Goal: Complete application form: Complete application form

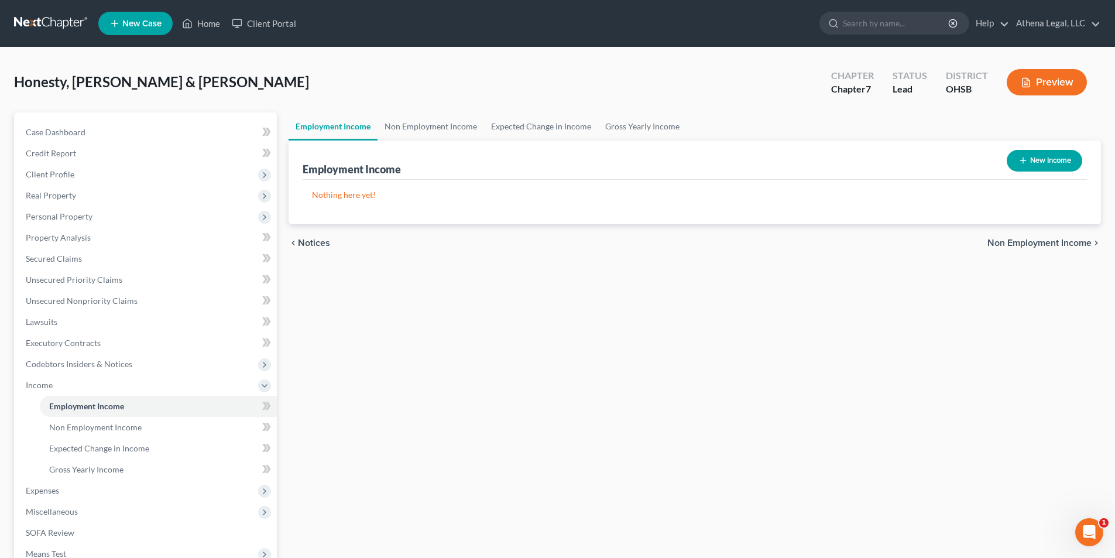
click at [1047, 155] on button "New Income" at bounding box center [1043, 161] width 75 height 22
select select "0"
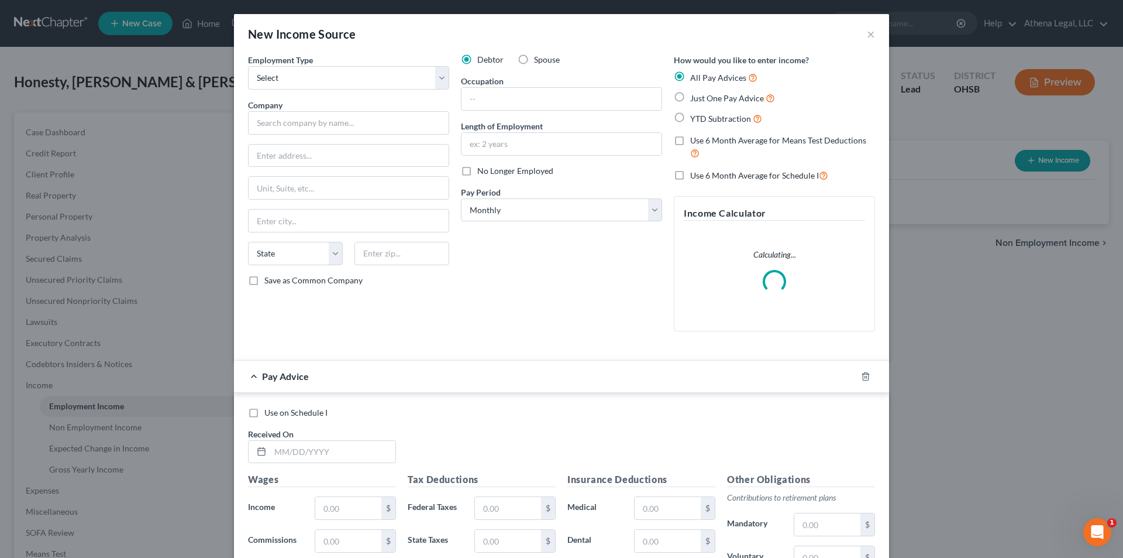
click at [355, 94] on div "Employment Type * Select Full or [DEMOGRAPHIC_DATA] Employment Self Employment …" at bounding box center [348, 197] width 213 height 287
click at [362, 79] on select "Select Full or [DEMOGRAPHIC_DATA] Employment Self Employment" at bounding box center [348, 77] width 201 height 23
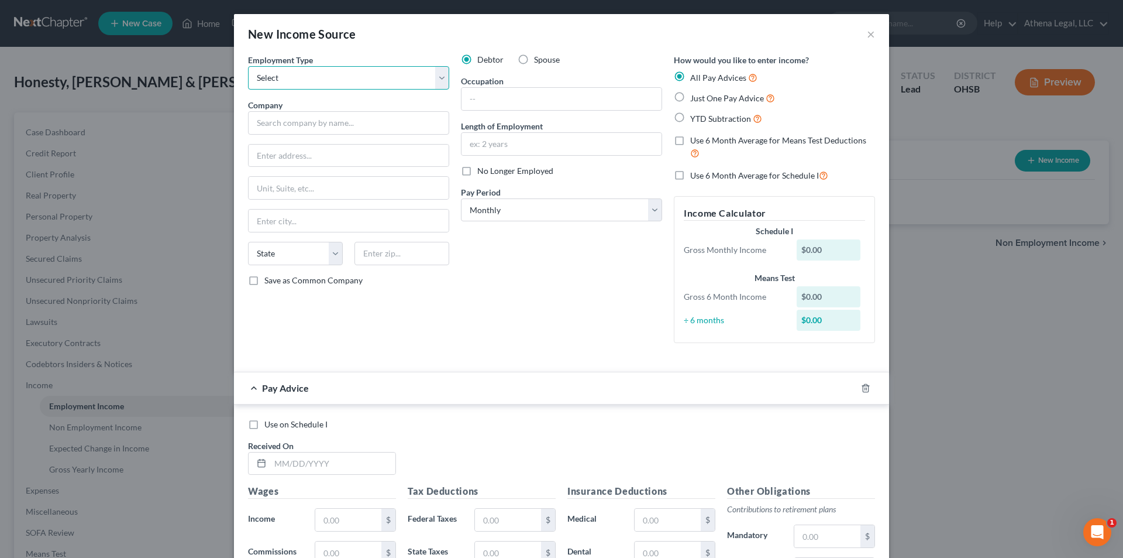
select select "0"
click at [248, 66] on select "Select Full or [DEMOGRAPHIC_DATA] Employment Self Employment" at bounding box center [348, 77] width 201 height 23
click at [328, 125] on input "text" at bounding box center [348, 122] width 201 height 23
type input "[PERSON_NAME]"
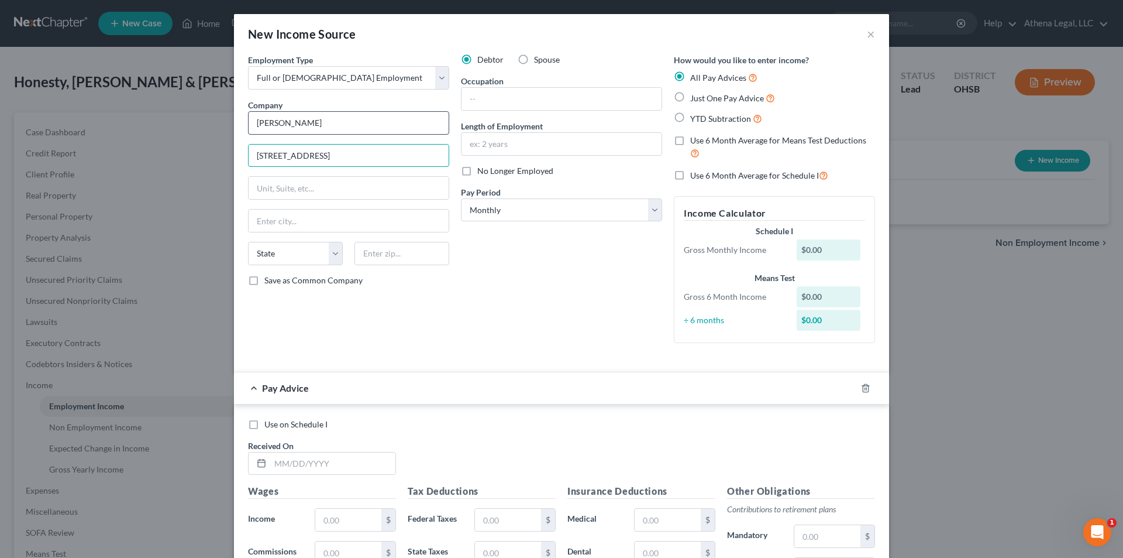
type input "[STREET_ADDRESS]"
type input "[GEOGRAPHIC_DATA]"
select select "48"
type input "23230"
click at [524, 100] on input "text" at bounding box center [562, 99] width 200 height 22
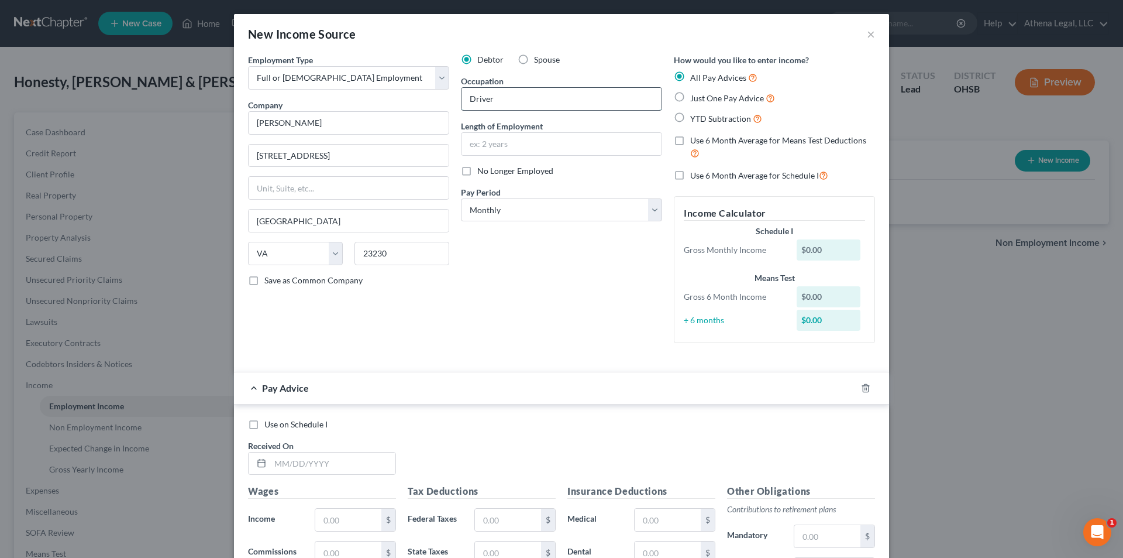
type input "Driver"
click at [502, 212] on select "Select Monthly Twice Monthly Every Other Week Weekly" at bounding box center [561, 209] width 201 height 23
select select "2"
click at [461, 198] on select "Select Monthly Twice Monthly Every Other Week Weekly" at bounding box center [561, 209] width 201 height 23
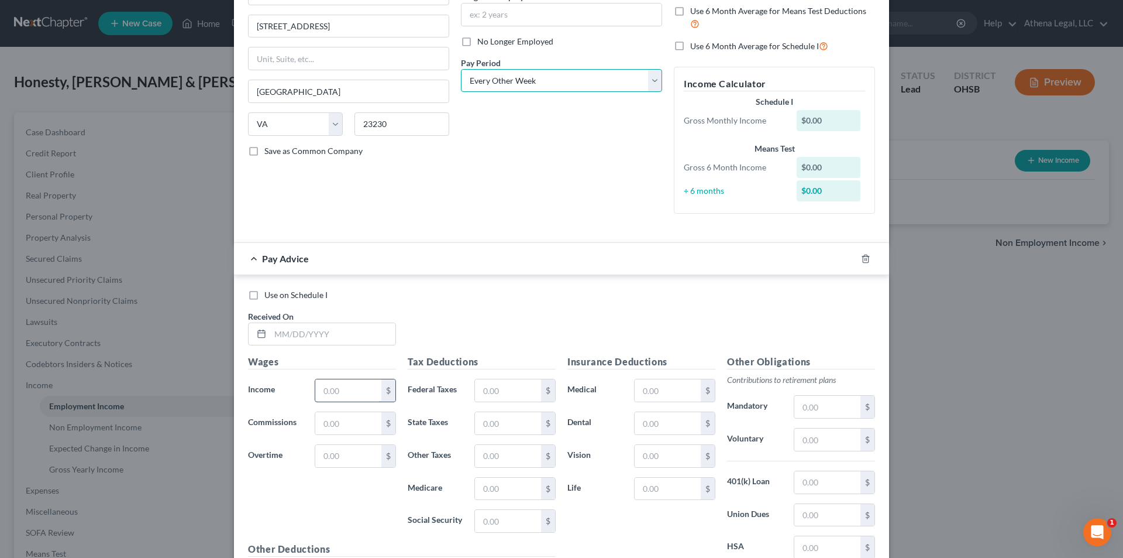
scroll to position [176, 0]
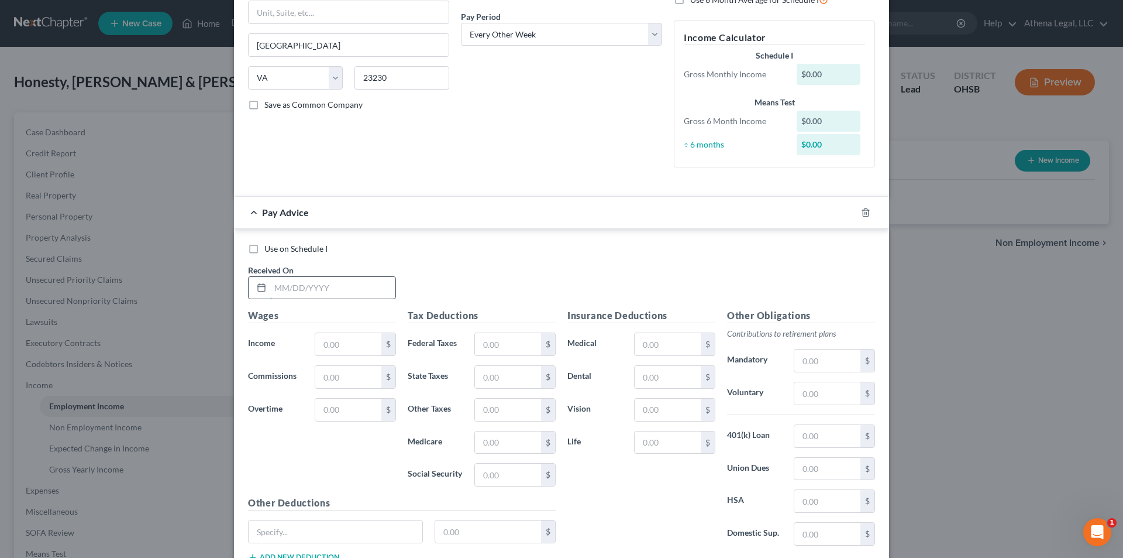
click at [356, 285] on input "text" at bounding box center [332, 288] width 125 height 22
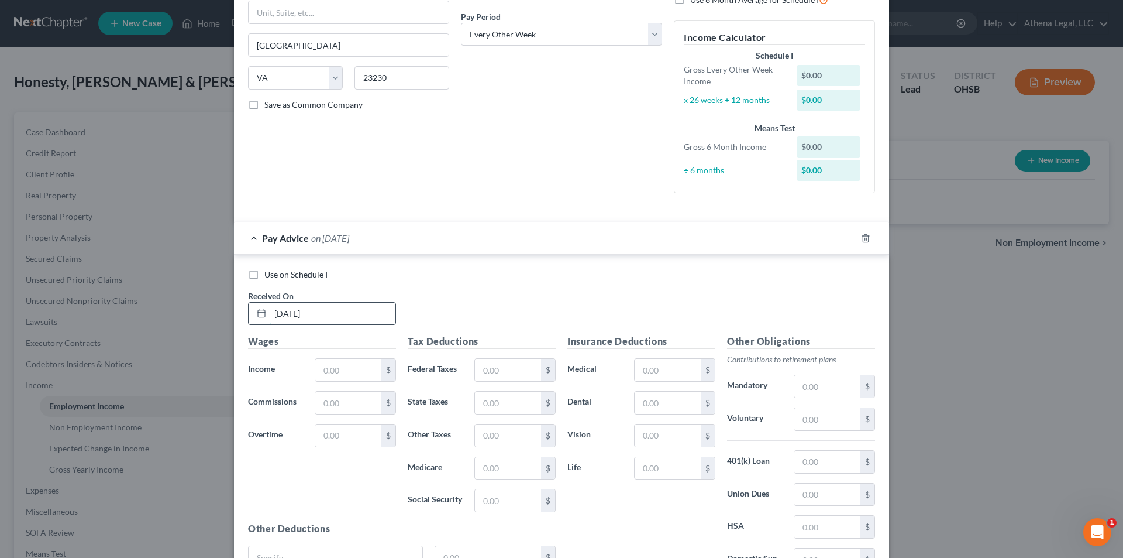
type input "[DATE]"
type input "1,883"
click at [511, 362] on input "text" at bounding box center [508, 370] width 66 height 22
type input "346"
click at [639, 372] on input "text" at bounding box center [668, 370] width 66 height 22
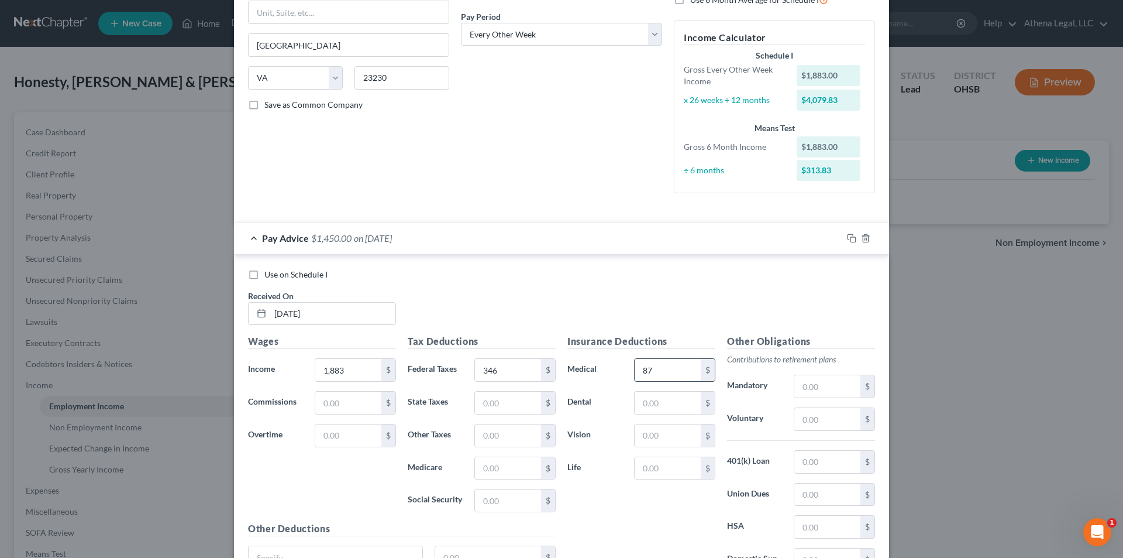
type input "87"
type input "15"
type input "3"
click at [823, 422] on input "text" at bounding box center [828, 419] width 66 height 22
type input "18"
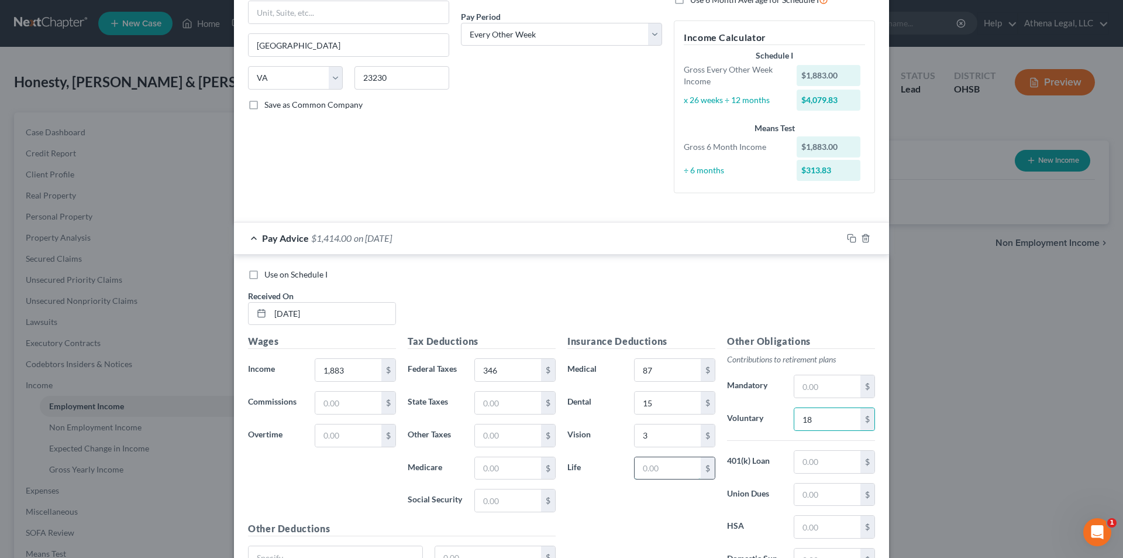
click at [686, 477] on input "text" at bounding box center [668, 468] width 66 height 22
type input "1"
type input "21"
click at [845, 422] on input "18" at bounding box center [828, 419] width 66 height 22
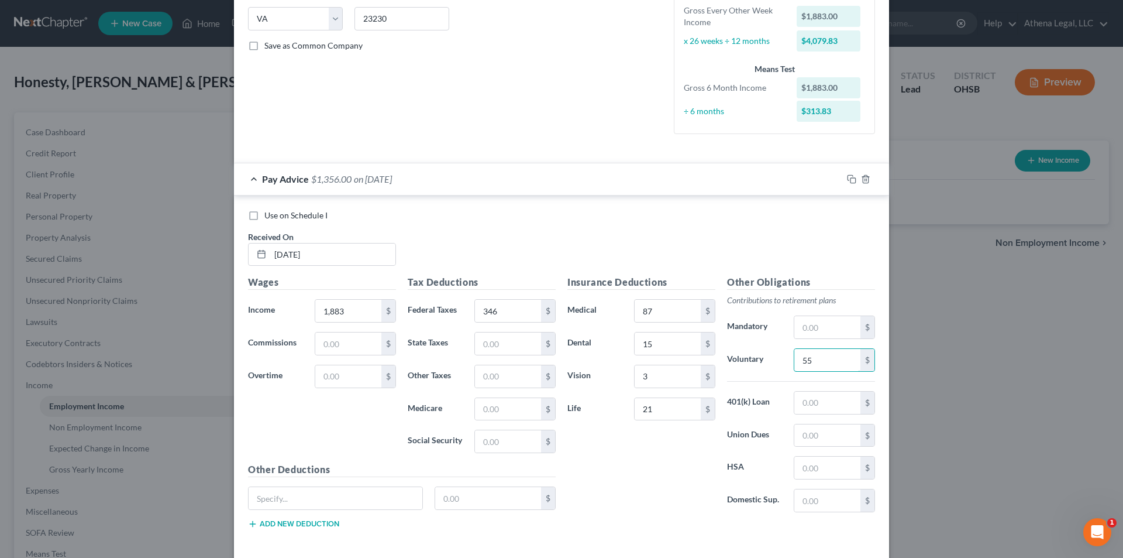
scroll to position [288, 0]
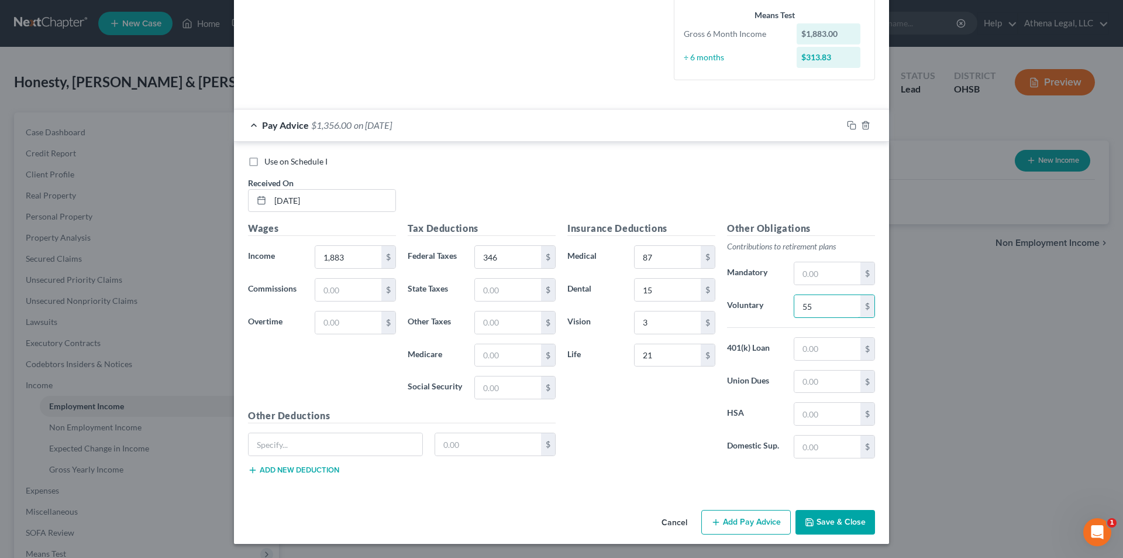
type input "55"
click at [749, 524] on button "Add Pay Advice" at bounding box center [746, 522] width 90 height 25
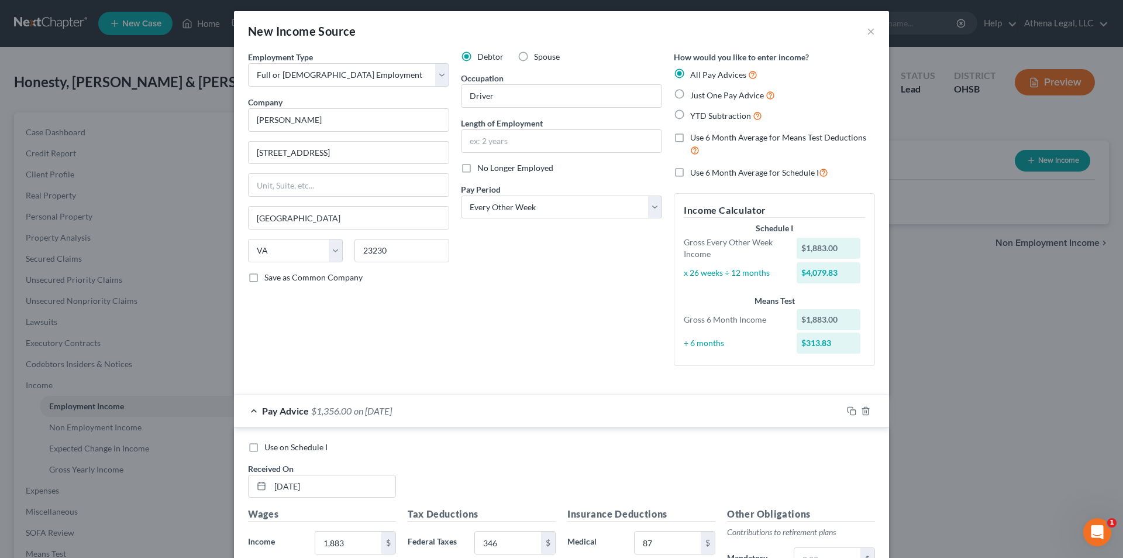
scroll to position [0, 0]
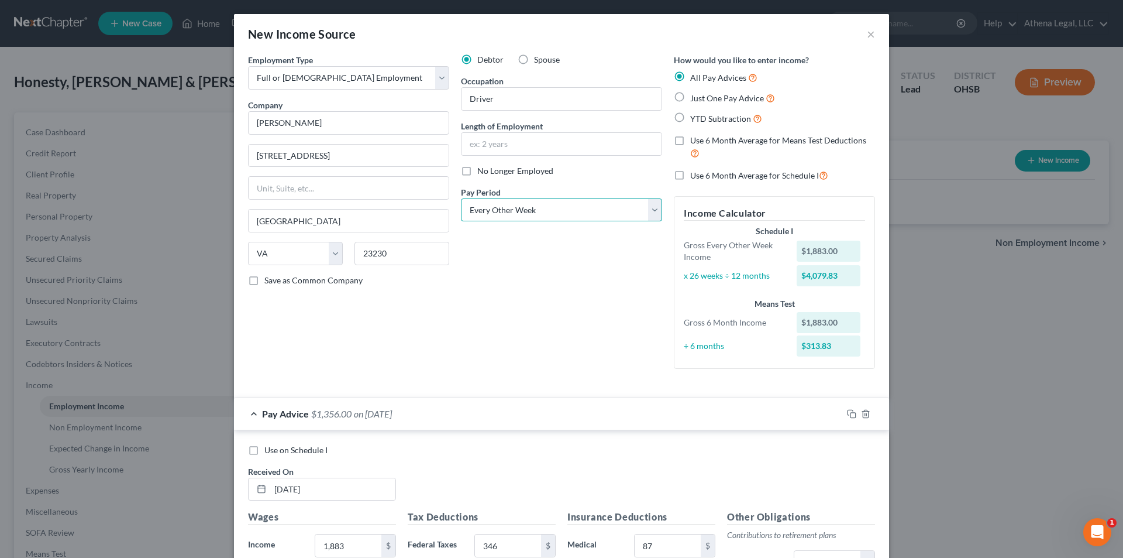
click at [527, 205] on select "Select Monthly Twice Monthly Every Other Week Weekly" at bounding box center [561, 209] width 201 height 23
select select "3"
click at [461, 198] on select "Select Monthly Twice Monthly Every Other Week Weekly" at bounding box center [561, 209] width 201 height 23
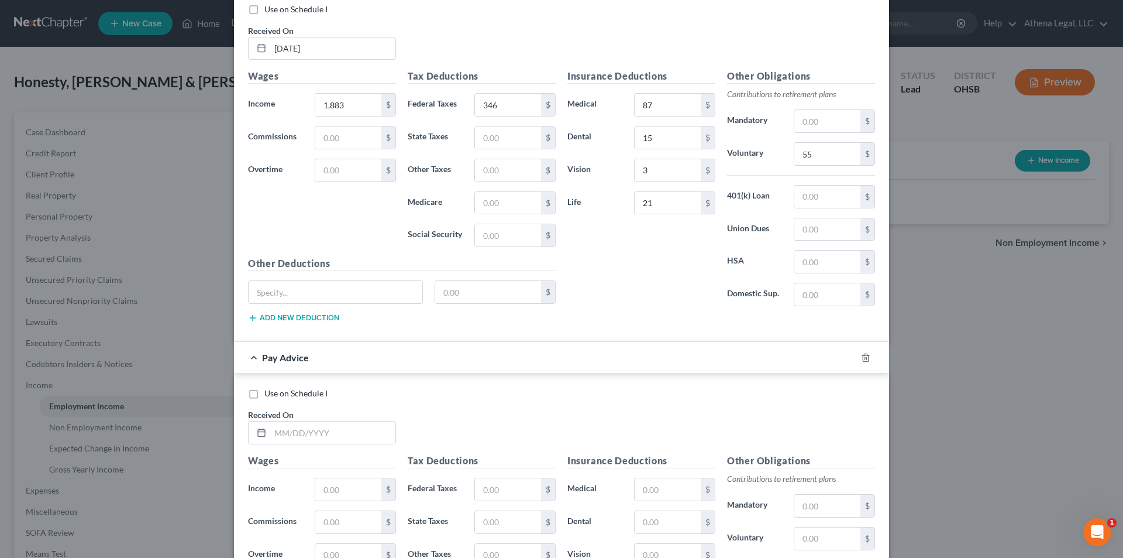
scroll to position [494, 0]
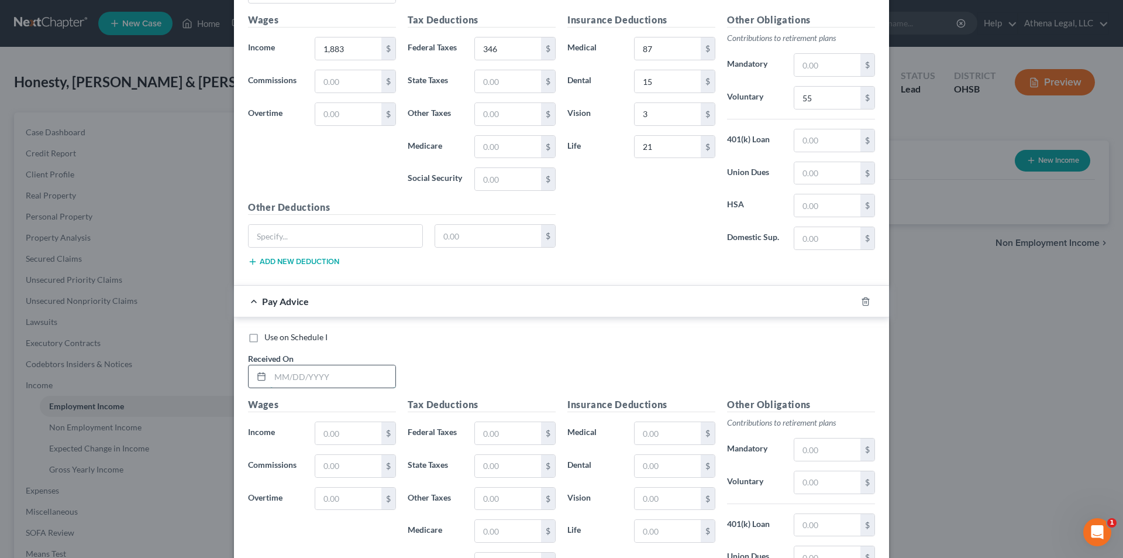
click at [336, 381] on input "text" at bounding box center [332, 376] width 125 height 22
type input "[DATE]"
type input "2,318"
click at [493, 441] on input "text" at bounding box center [508, 433] width 66 height 22
type input "454"
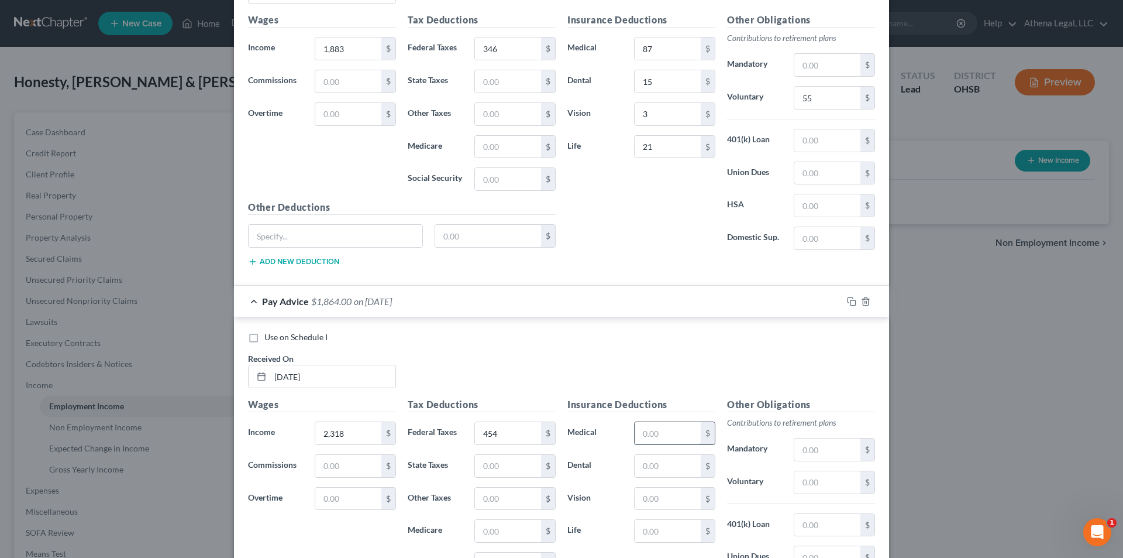
click at [658, 431] on input "text" at bounding box center [668, 433] width 66 height 22
type input "87"
type input "15"
type input "3"
type input "21"
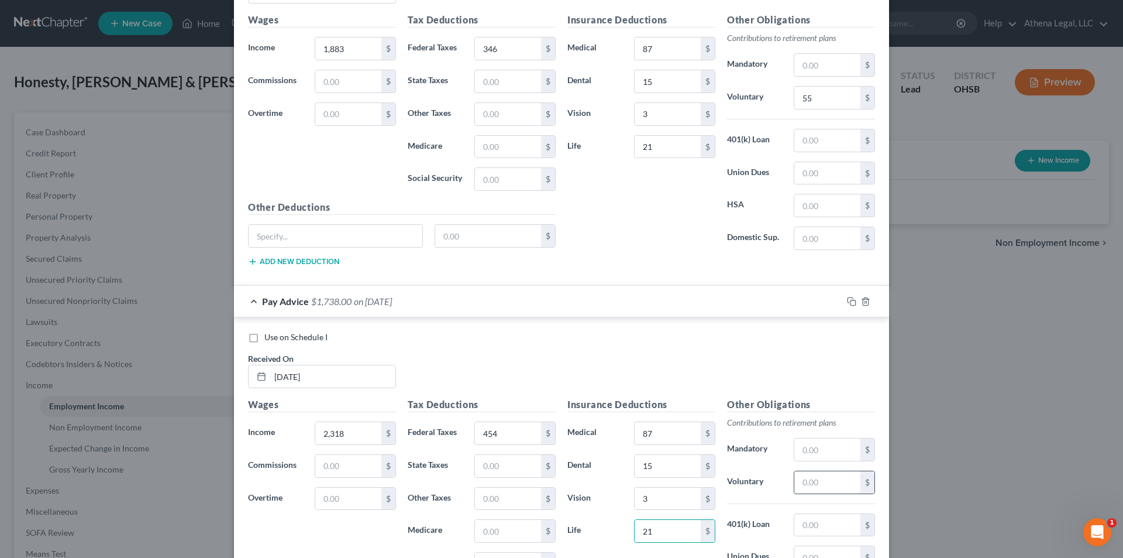
click at [818, 479] on input "text" at bounding box center [828, 482] width 66 height 22
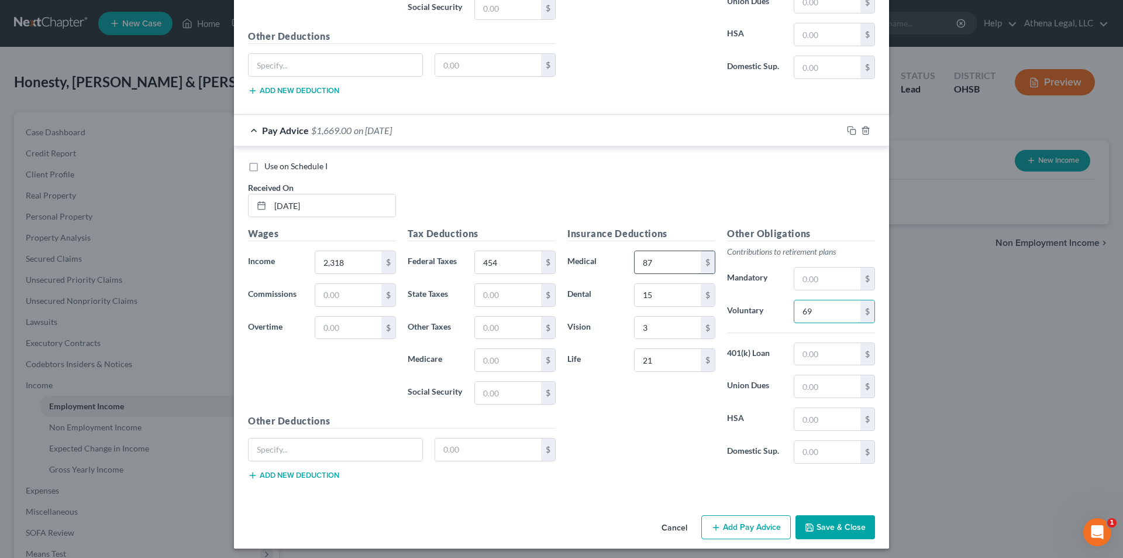
scroll to position [670, 0]
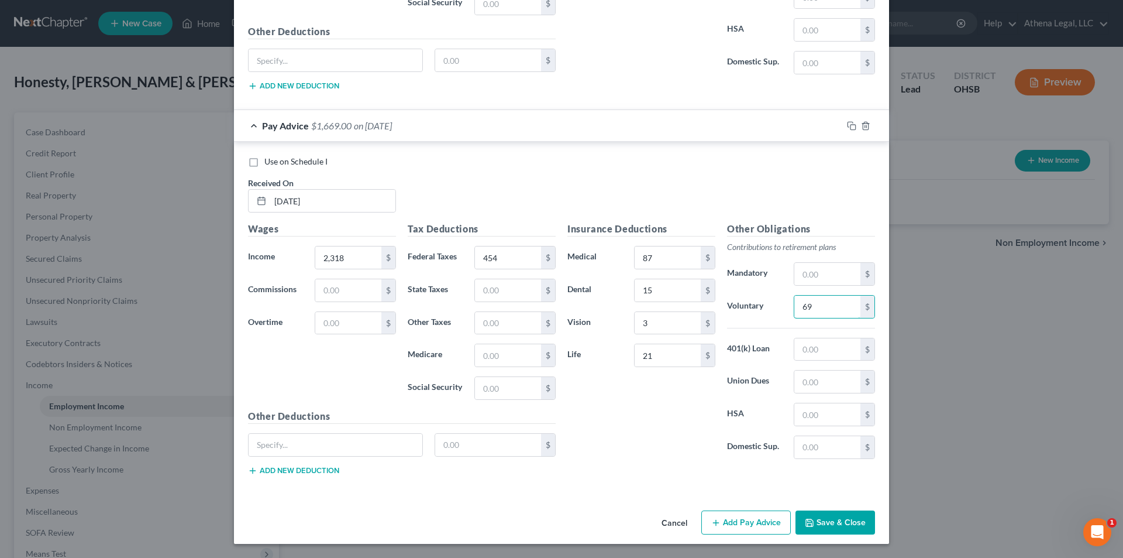
type input "69"
click at [745, 527] on button "Add Pay Advice" at bounding box center [746, 522] width 90 height 25
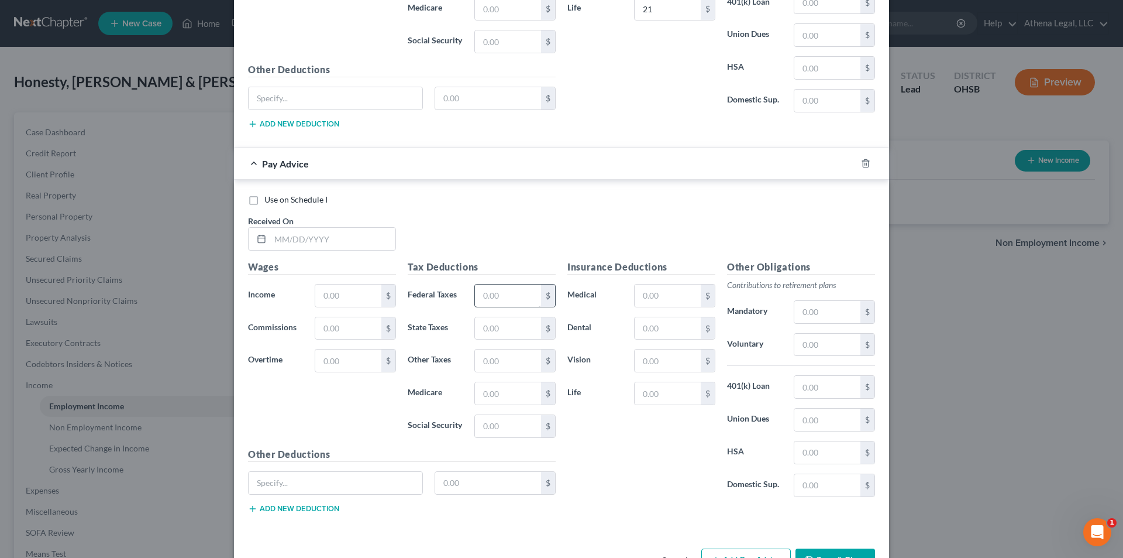
scroll to position [1021, 0]
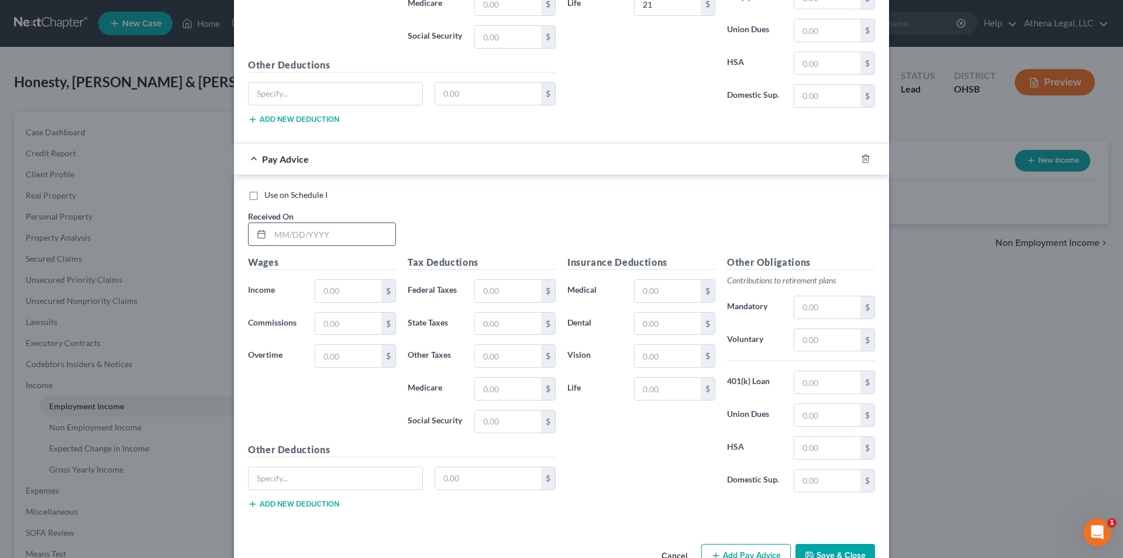
click at [348, 238] on input "text" at bounding box center [332, 234] width 125 height 22
drag, startPoint x: 319, startPoint y: 232, endPoint x: 306, endPoint y: 226, distance: 14.9
click at [319, 232] on input "text" at bounding box center [332, 234] width 125 height 22
type input "[DATE]"
type input "1,741"
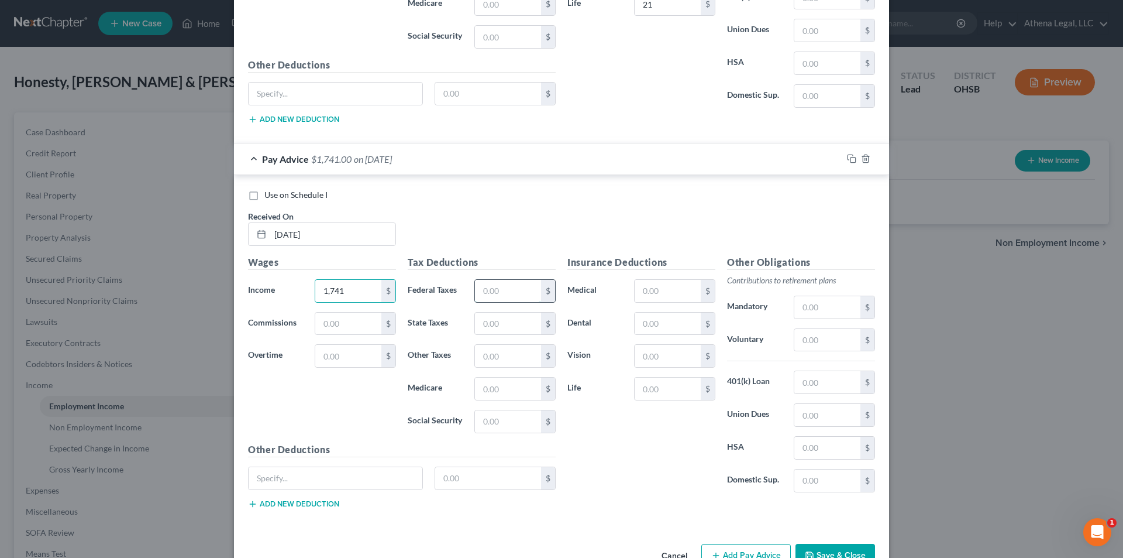
click at [504, 297] on input "text" at bounding box center [508, 291] width 66 height 22
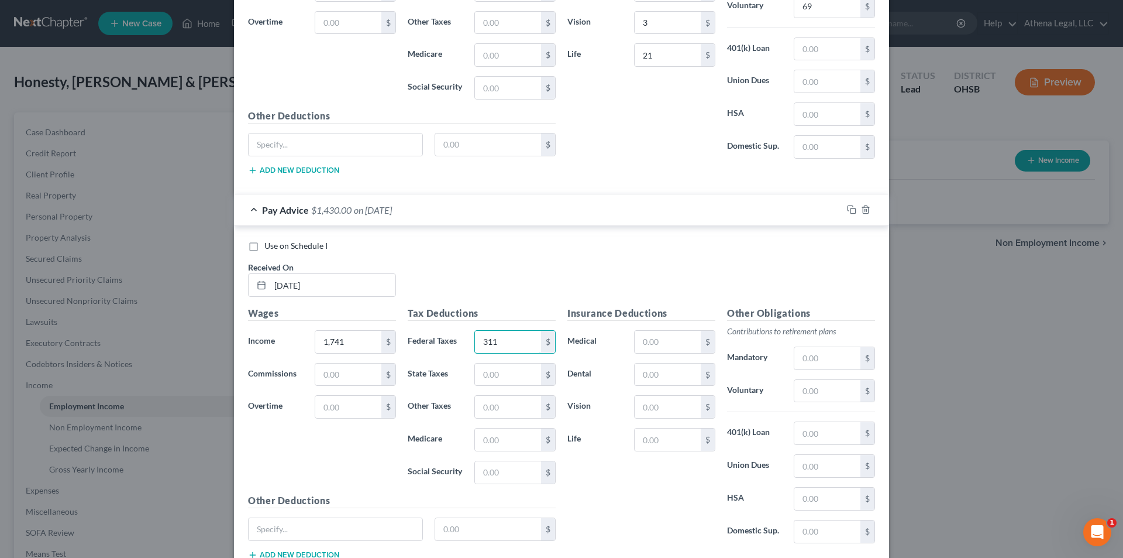
scroll to position [904, 0]
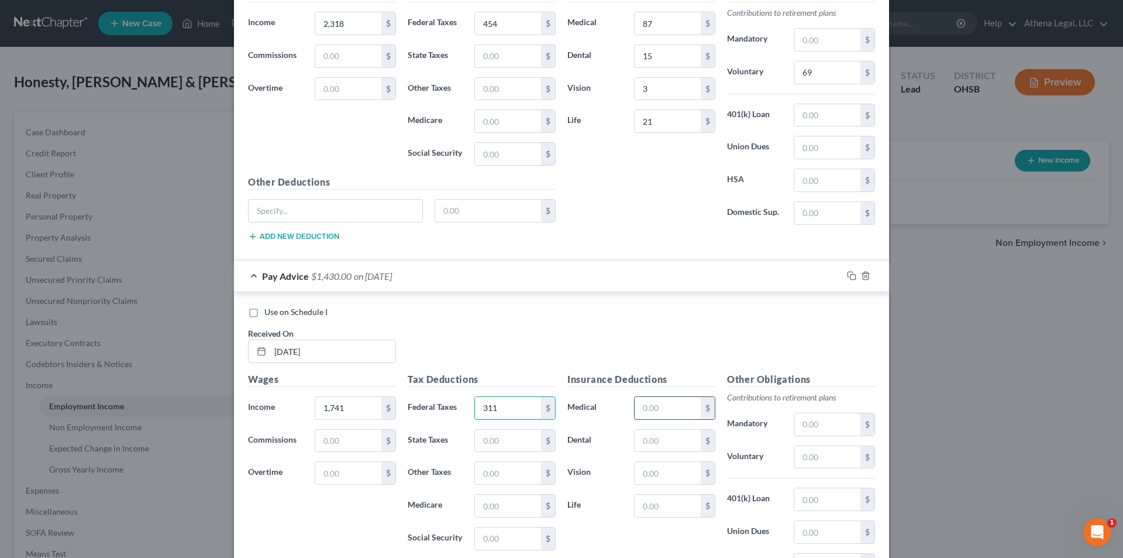
type input "311"
click at [651, 411] on input "text" at bounding box center [668, 408] width 66 height 22
type input "87"
type input "15"
type input "3"
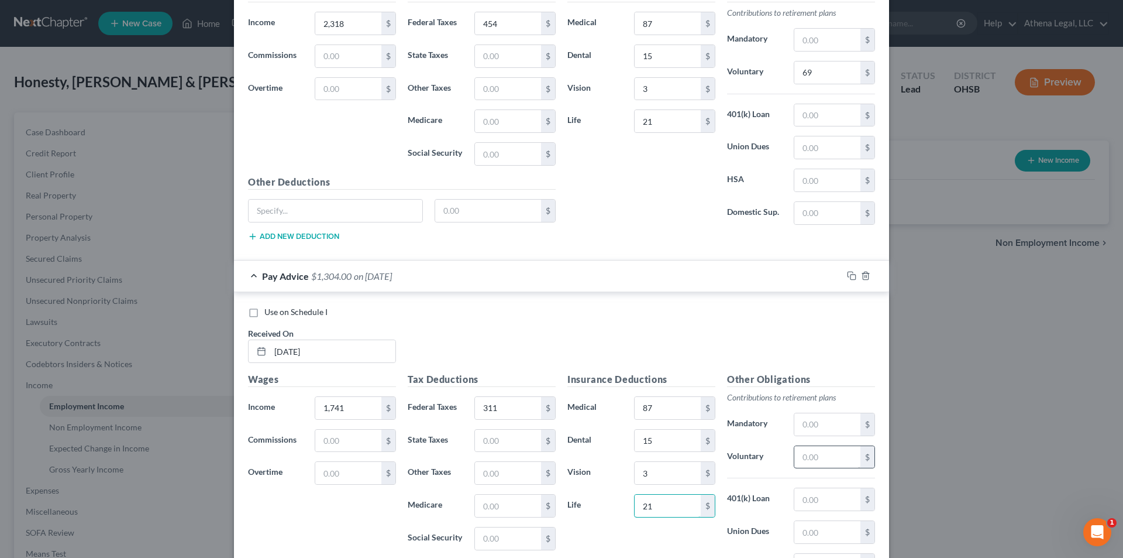
type input "21"
click at [811, 462] on input "text" at bounding box center [828, 457] width 66 height 22
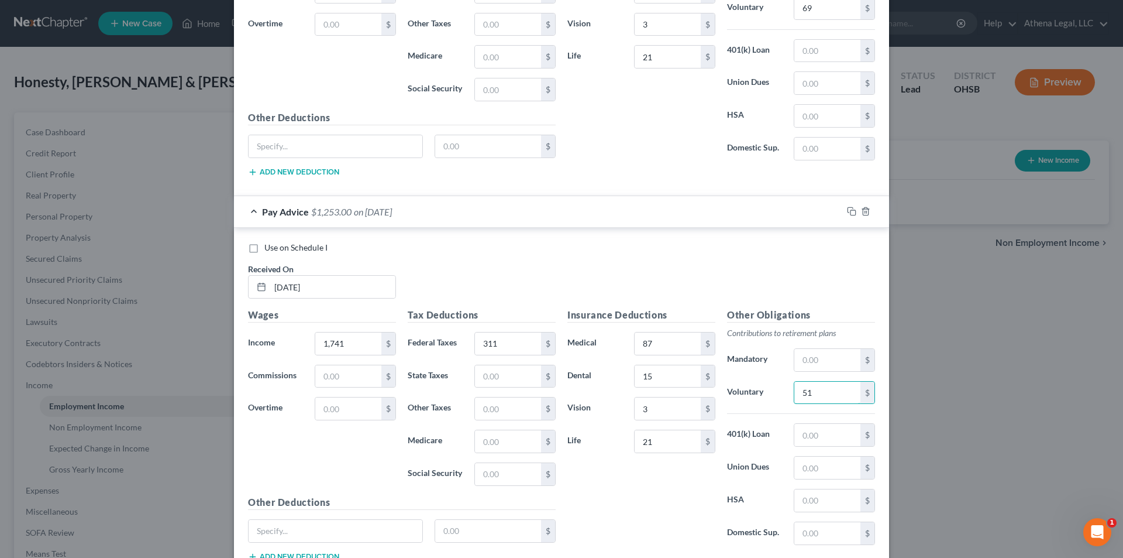
scroll to position [1054, 0]
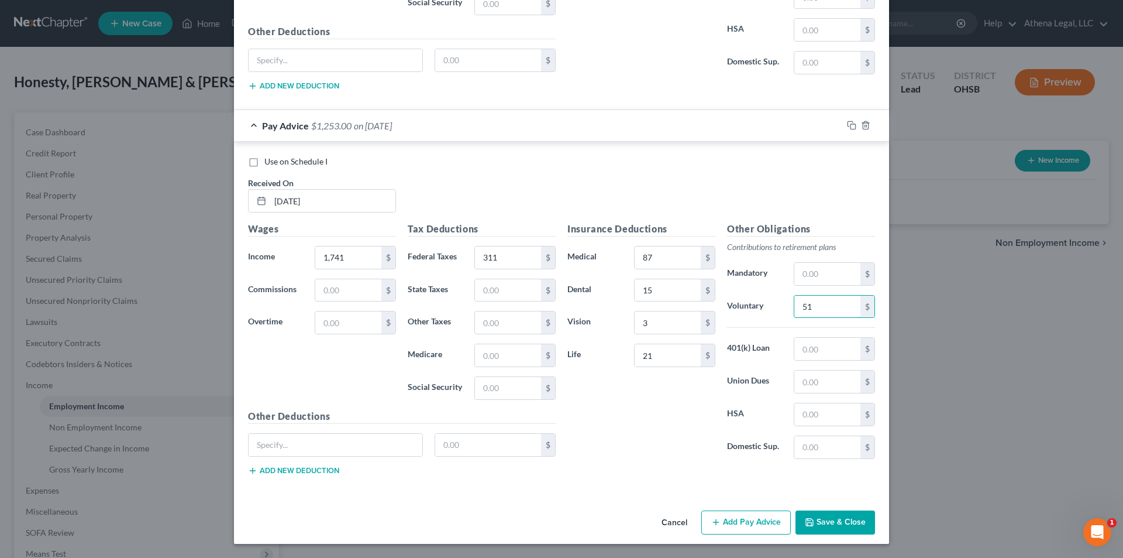
type input "51"
click at [747, 529] on button "Add Pay Advice" at bounding box center [746, 522] width 90 height 25
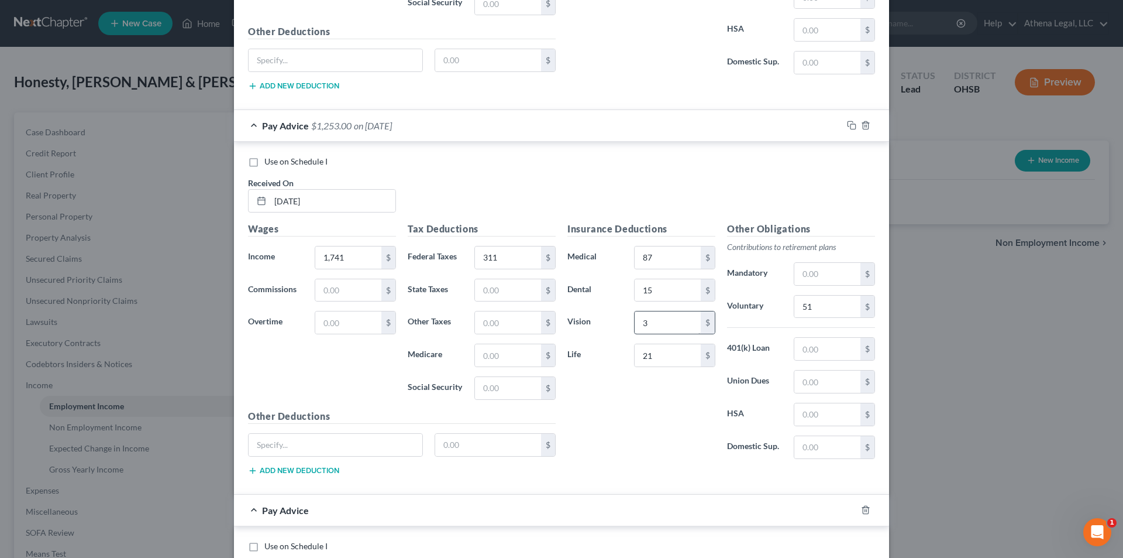
scroll to position [1288, 0]
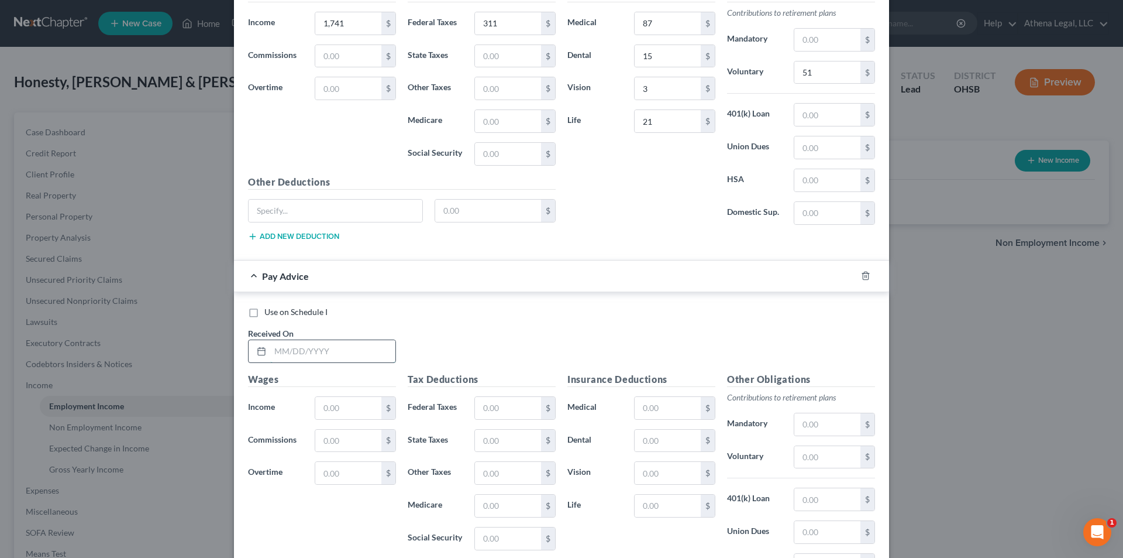
click at [308, 352] on input "text" at bounding box center [332, 351] width 125 height 22
type input "[DATE]"
type input "1,729"
click at [499, 402] on input "text" at bounding box center [508, 408] width 66 height 22
type input "308"
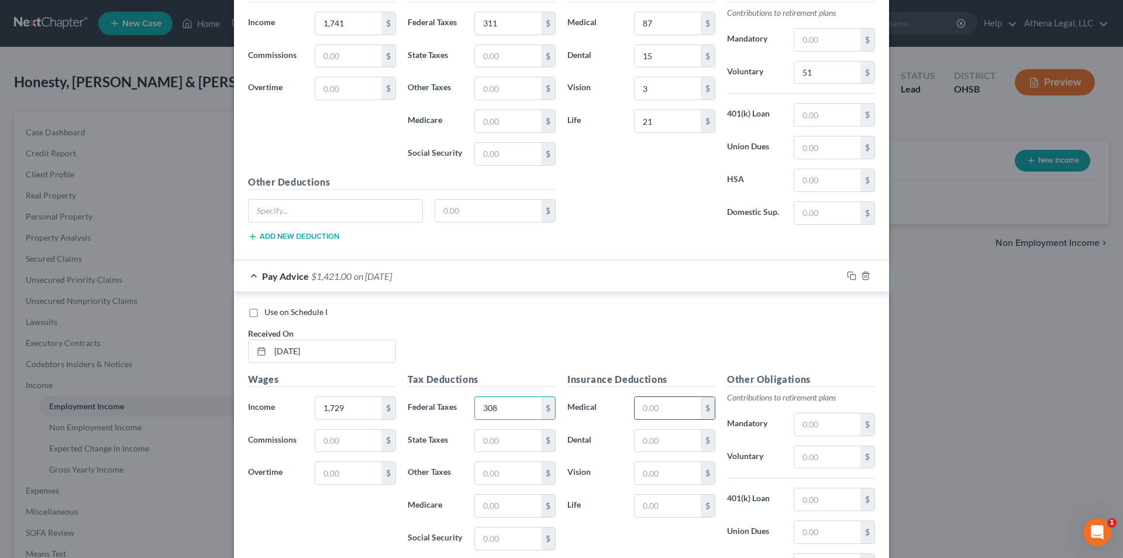
click at [641, 398] on input "text" at bounding box center [668, 408] width 66 height 22
type input "87"
type input "15"
type input "2"
type input "3"
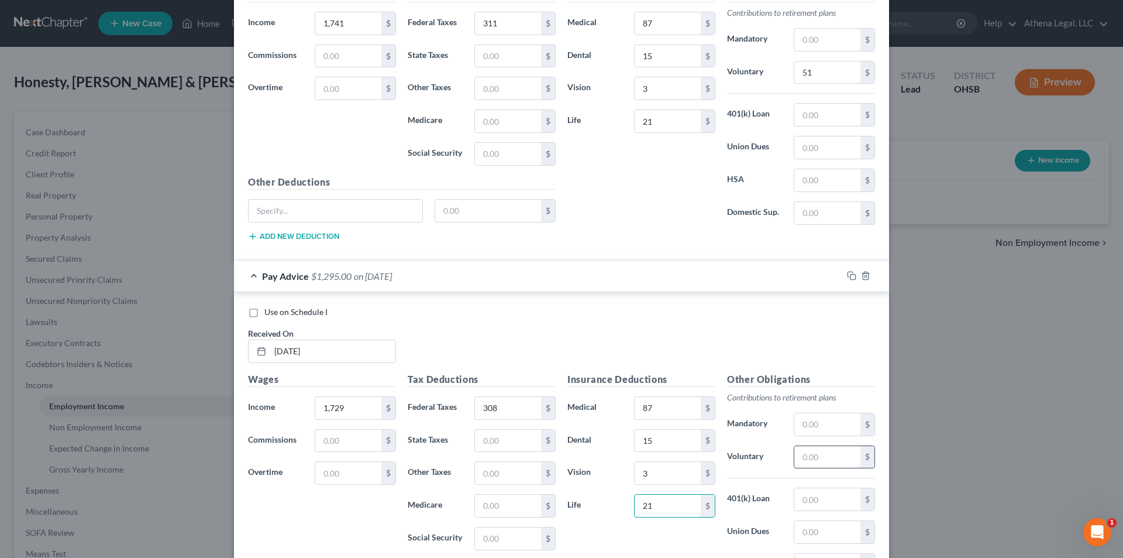
type input "21"
click at [841, 464] on input "text" at bounding box center [828, 457] width 66 height 22
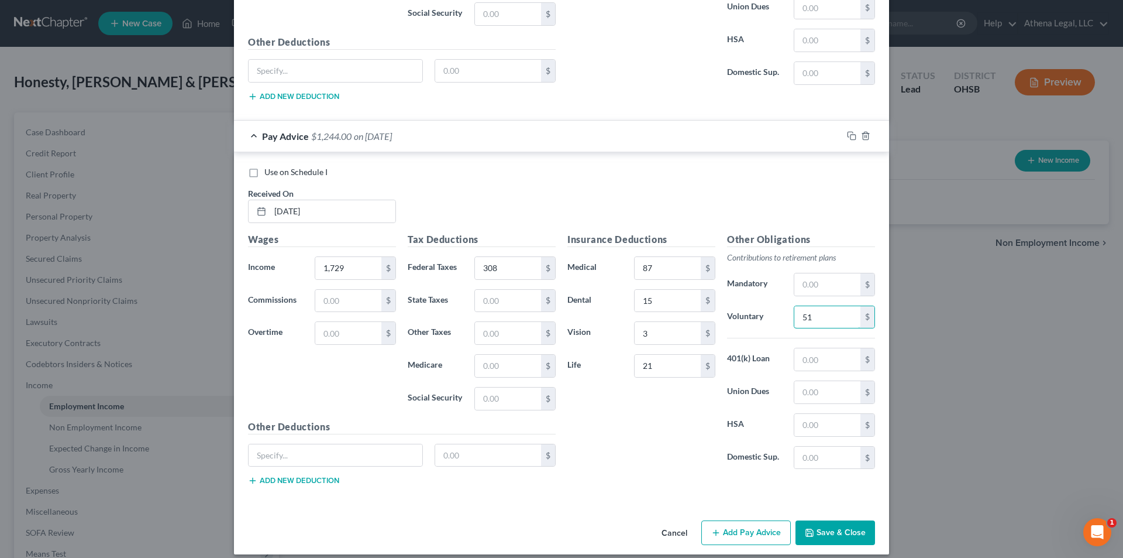
scroll to position [1439, 0]
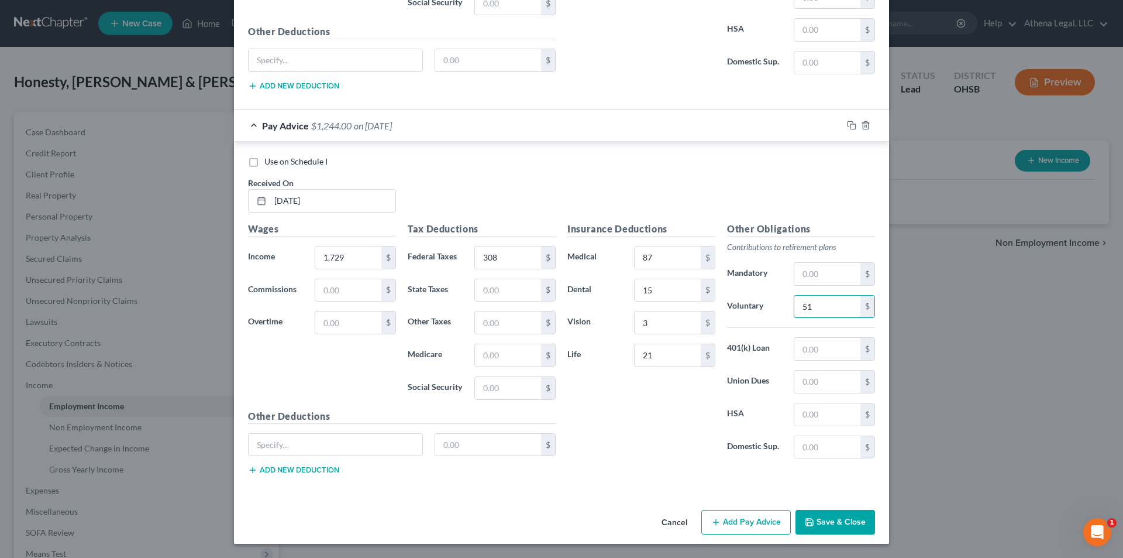
type input "51"
click at [748, 521] on button "Add Pay Advice" at bounding box center [746, 522] width 90 height 25
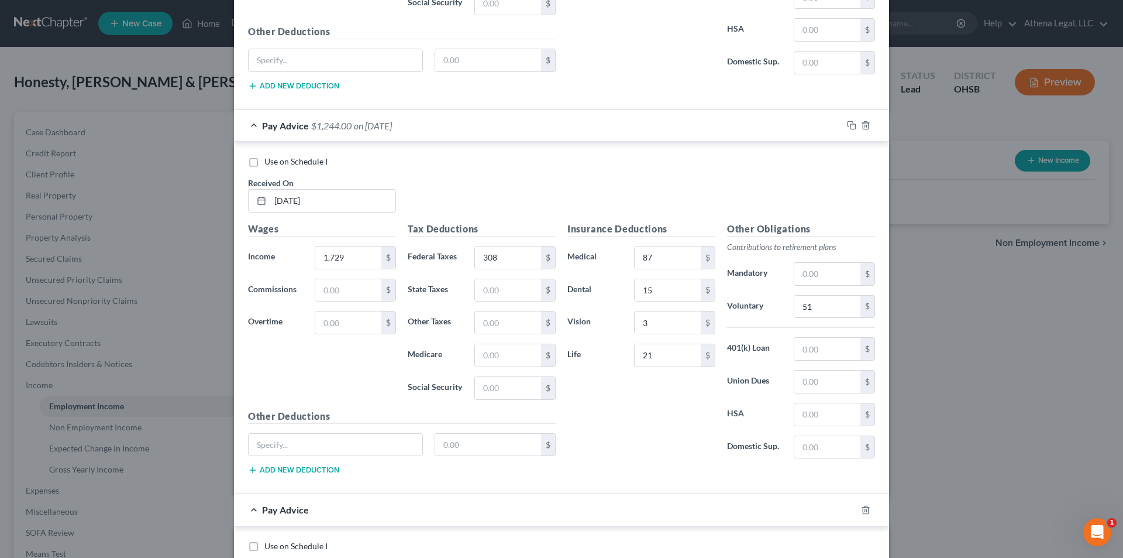
scroll to position [1731, 0]
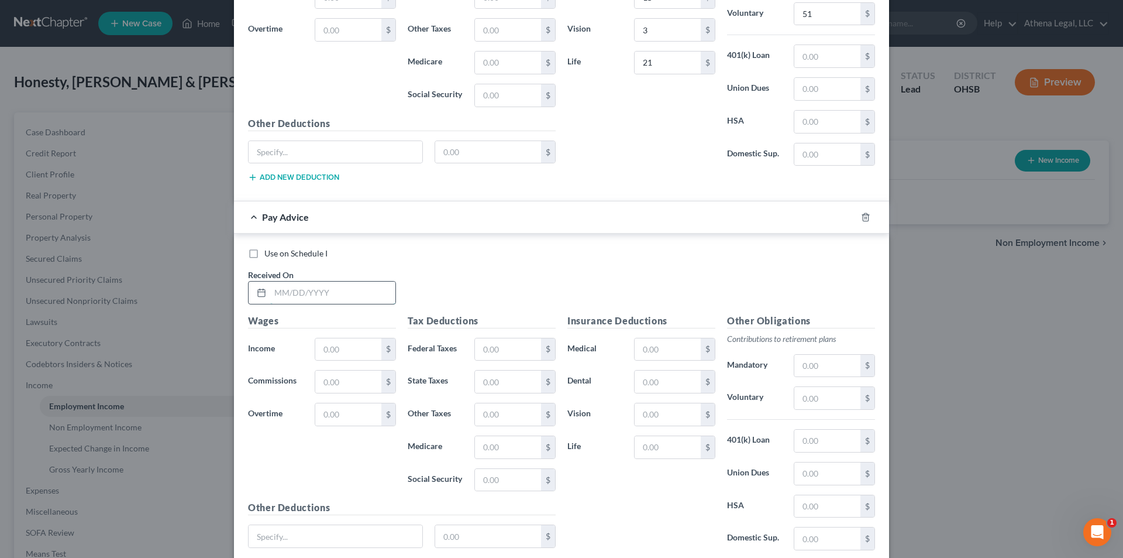
click at [352, 302] on input "text" at bounding box center [332, 292] width 125 height 22
type input "[DATE]"
type input "1,781"
click at [508, 350] on input "text" at bounding box center [508, 349] width 66 height 22
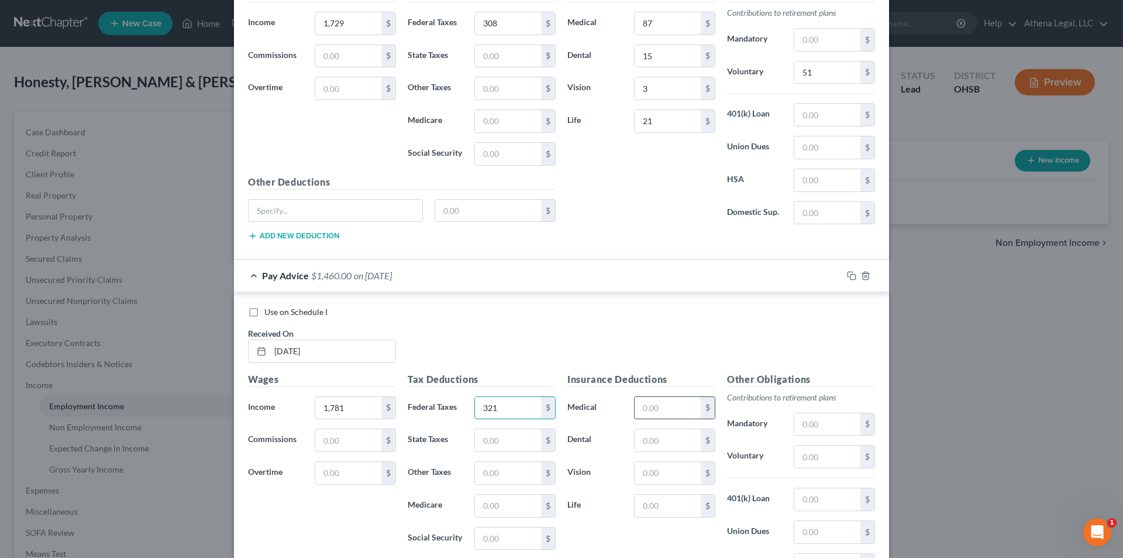
type input "321"
click at [662, 407] on input "text" at bounding box center [668, 408] width 66 height 22
type input "87"
type input "15"
type input "3"
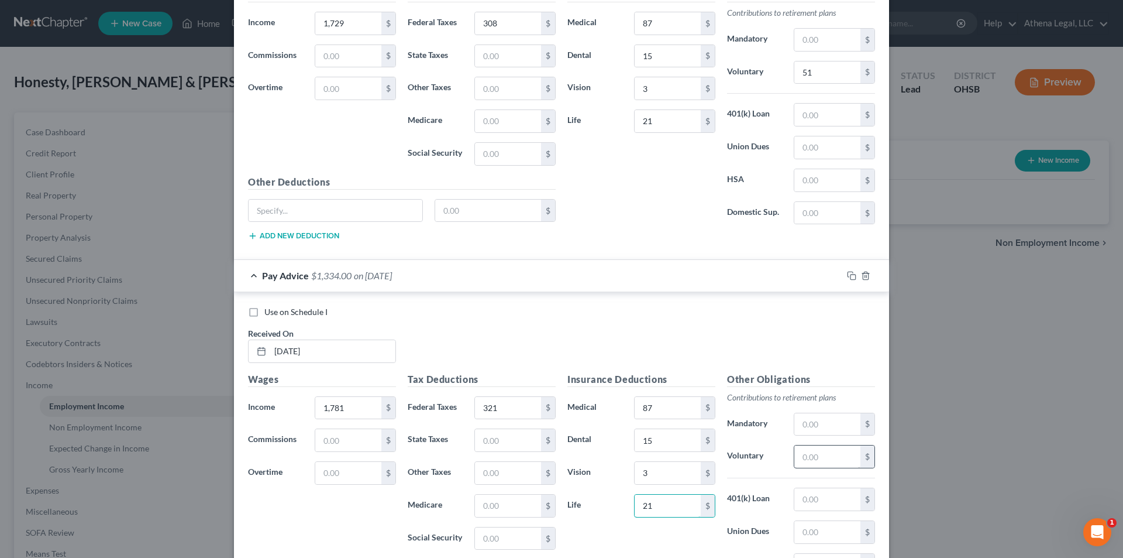
type input "21"
click at [832, 455] on input "text" at bounding box center [828, 456] width 66 height 22
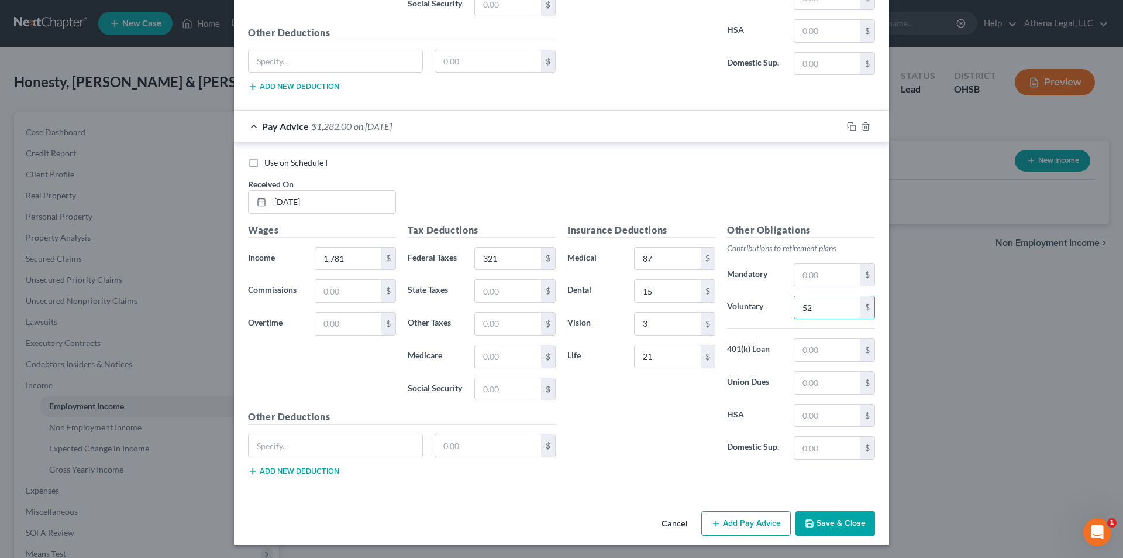
scroll to position [1823, 0]
type input "52"
click at [744, 526] on button "Add Pay Advice" at bounding box center [746, 522] width 90 height 25
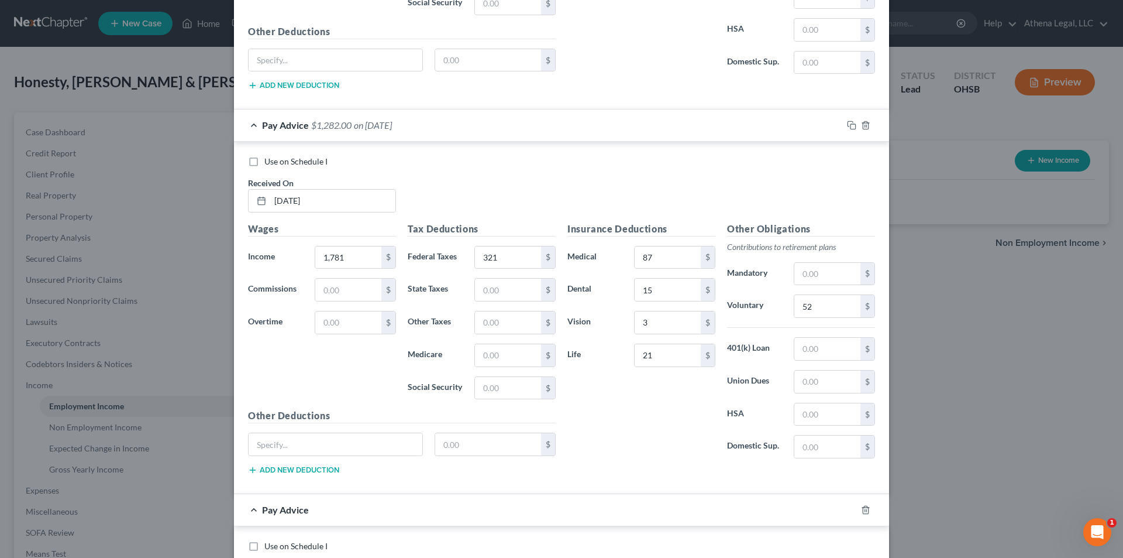
scroll to position [2057, 0]
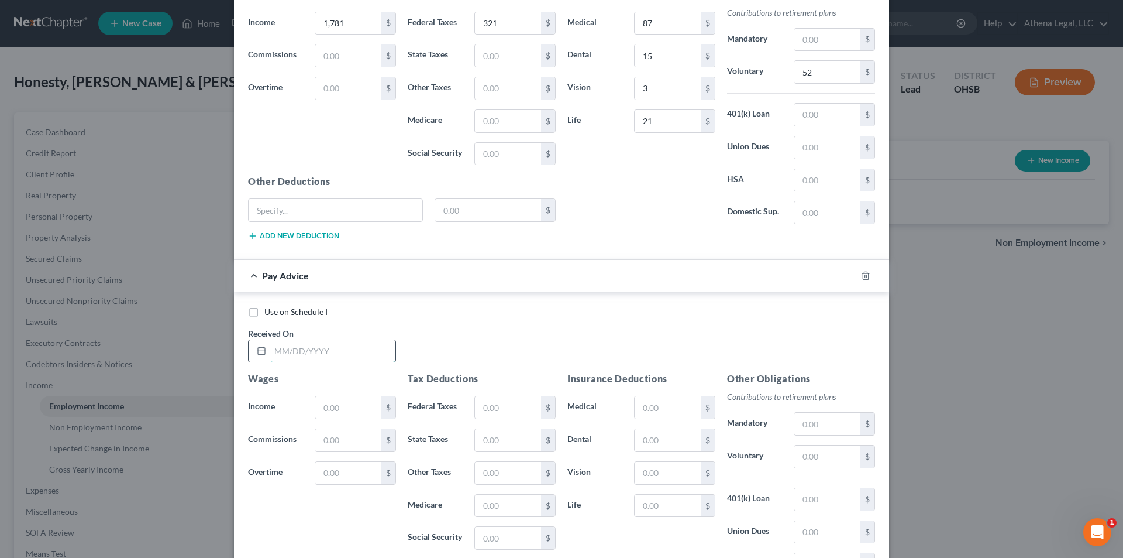
click at [359, 346] on input "text" at bounding box center [332, 351] width 125 height 22
type input "[DATE]"
type input "2,353"
click at [508, 408] on input "text" at bounding box center [508, 407] width 66 height 22
type input "463"
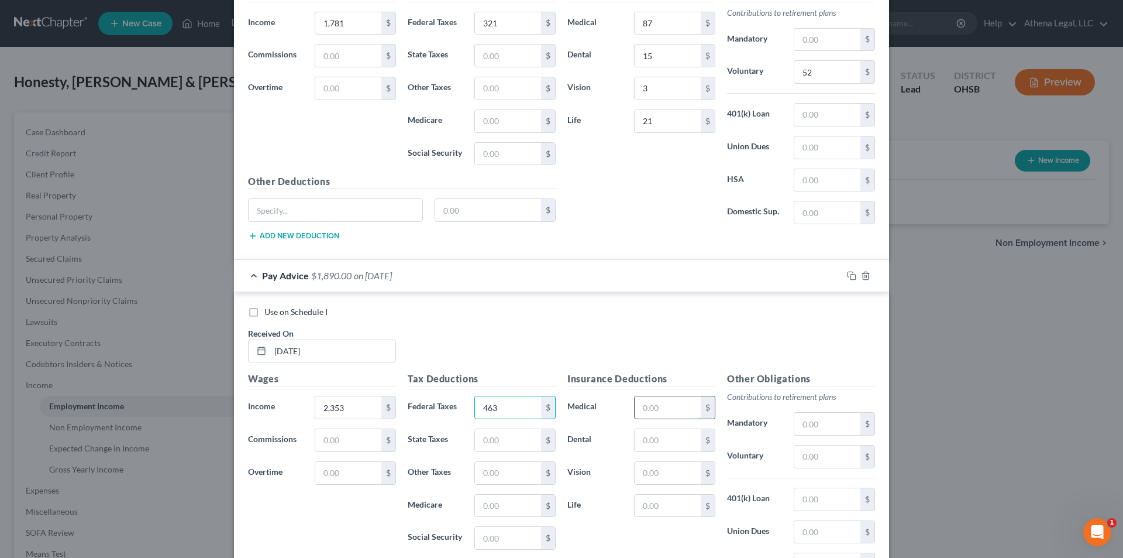
click at [665, 408] on input "text" at bounding box center [668, 407] width 66 height 22
type input "87"
type input "15"
type input "3"
type input "21"
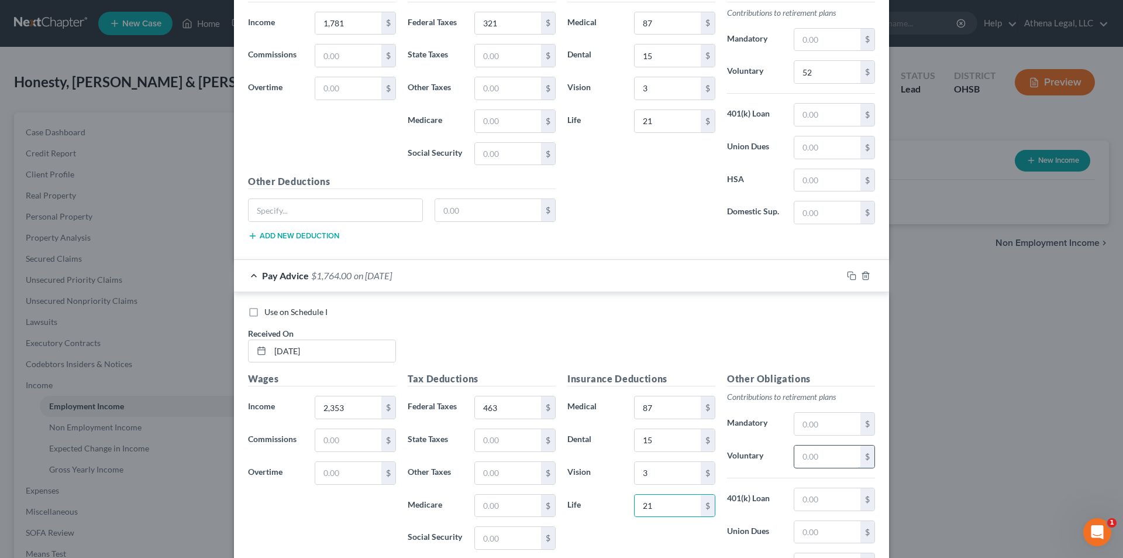
click at [817, 459] on input "text" at bounding box center [828, 456] width 66 height 22
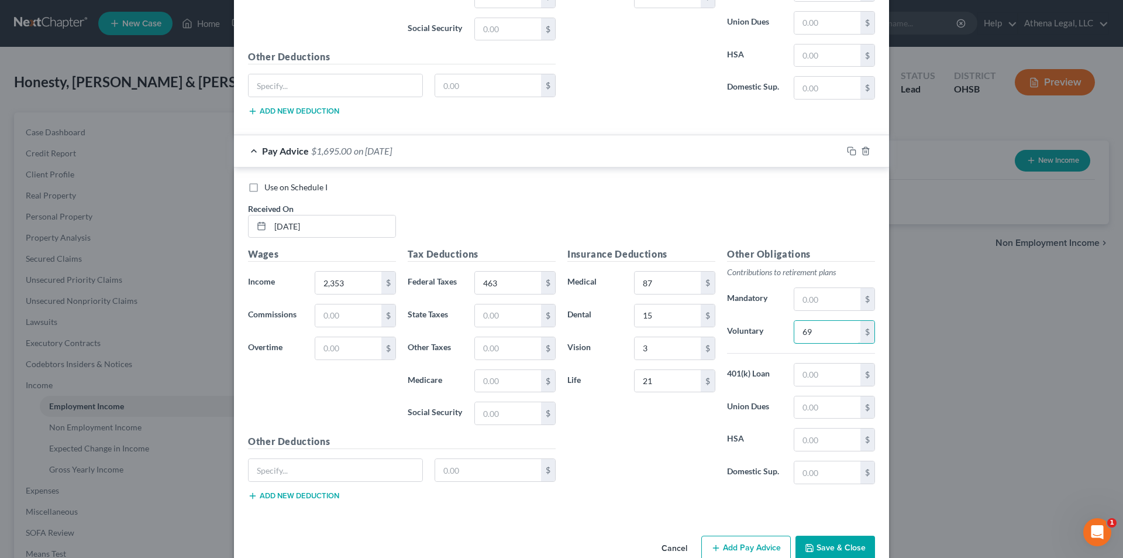
scroll to position [2207, 0]
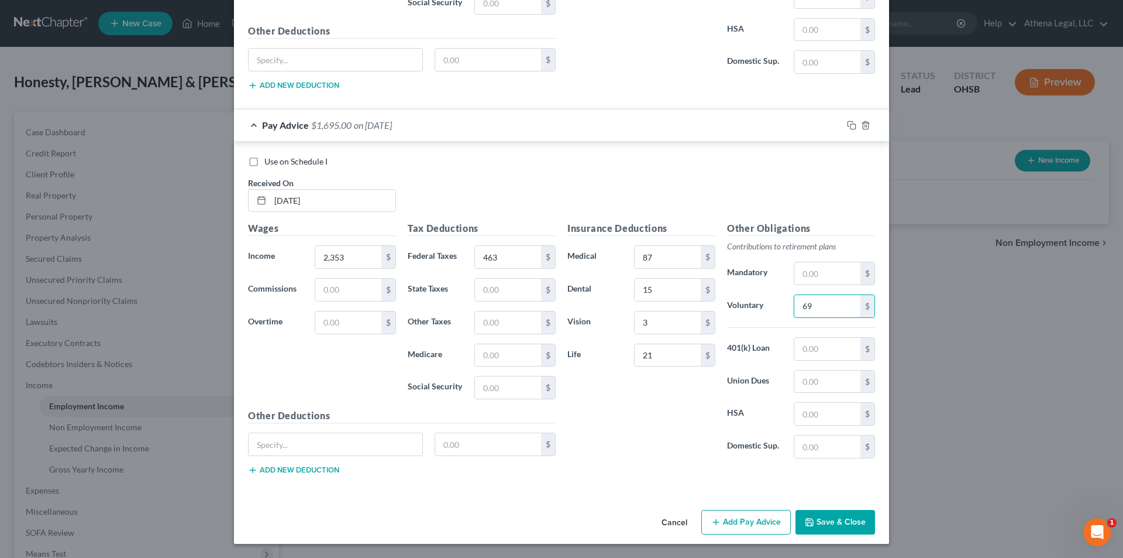
type input "69"
click at [748, 515] on button "Add Pay Advice" at bounding box center [746, 522] width 90 height 25
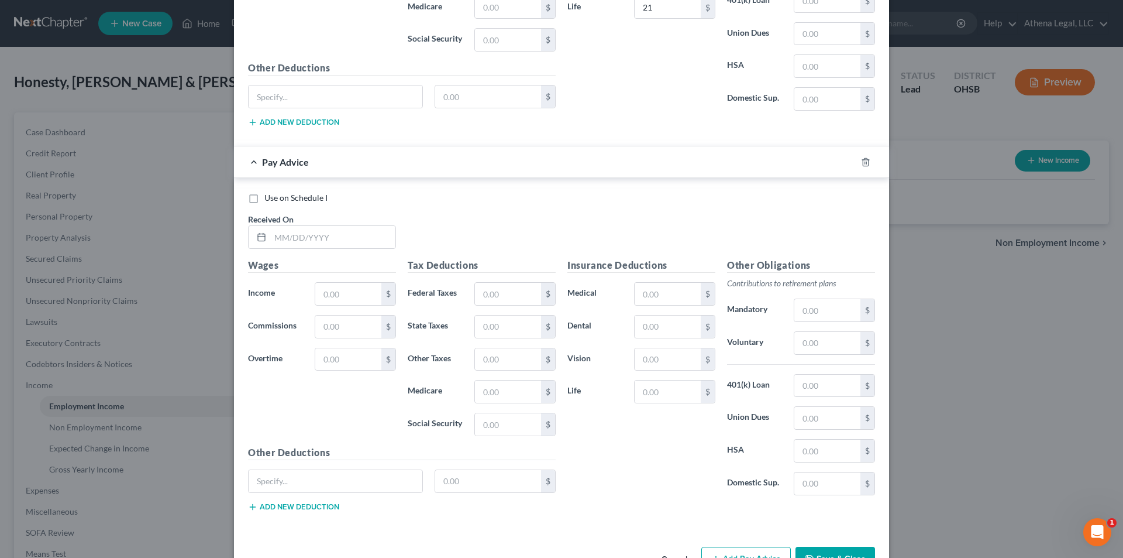
scroll to position [2558, 0]
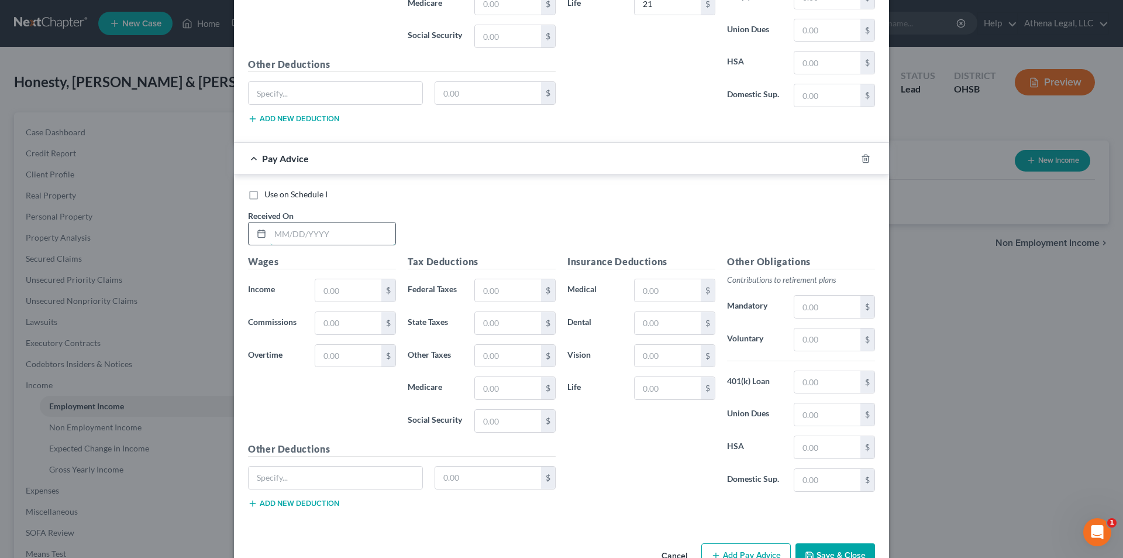
click at [350, 231] on input "text" at bounding box center [332, 233] width 125 height 22
type input "[DATE]"
type input "1,720"
click at [535, 291] on input "text" at bounding box center [508, 290] width 66 height 22
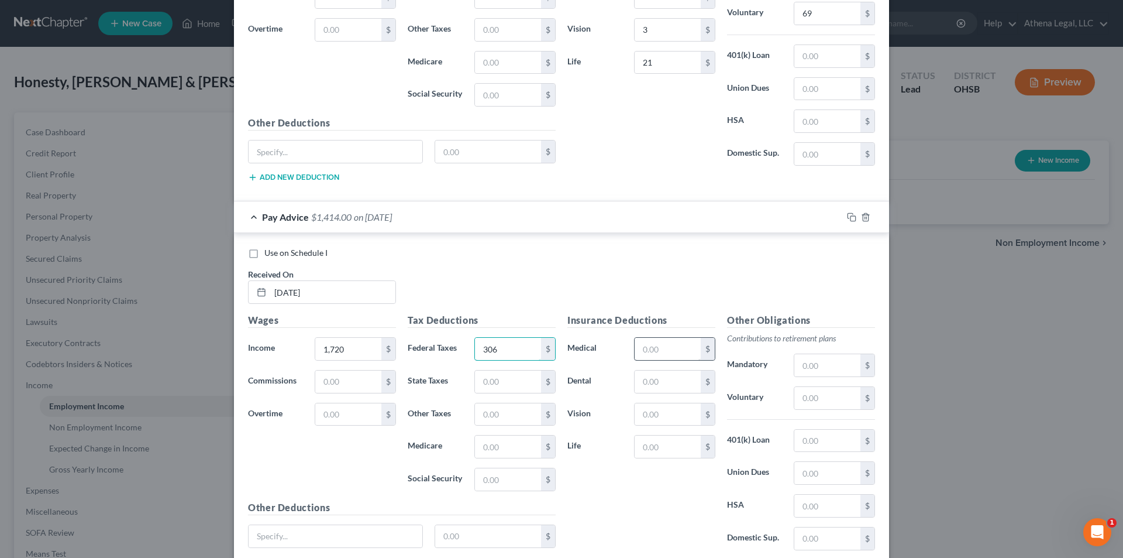
type input "306"
click at [658, 341] on input "text" at bounding box center [668, 349] width 66 height 22
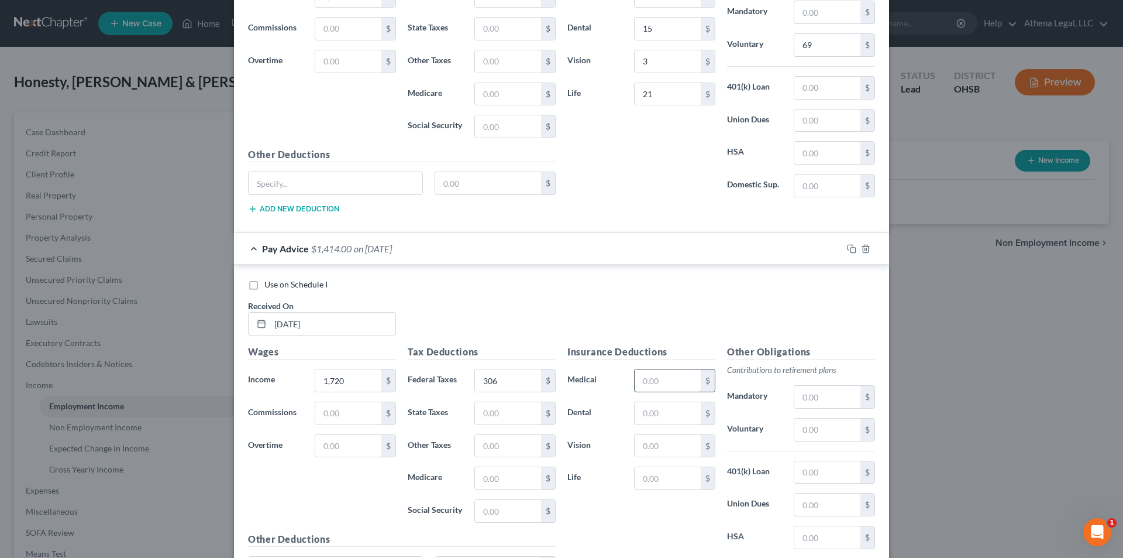
scroll to position [2441, 0]
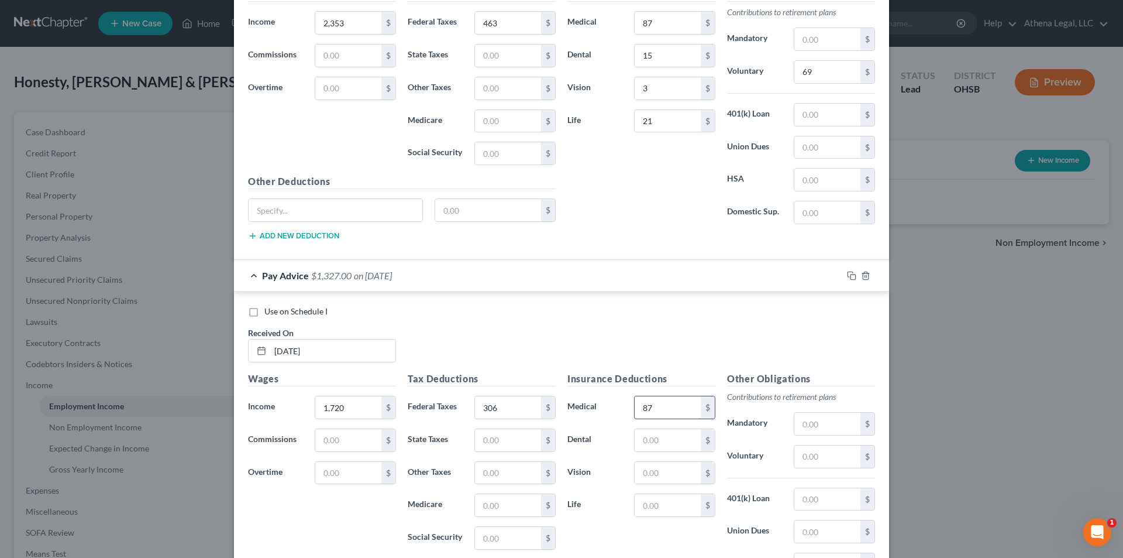
type input "87"
type input "15"
type input "3"
type input "21"
click at [817, 452] on input "text" at bounding box center [828, 456] width 66 height 22
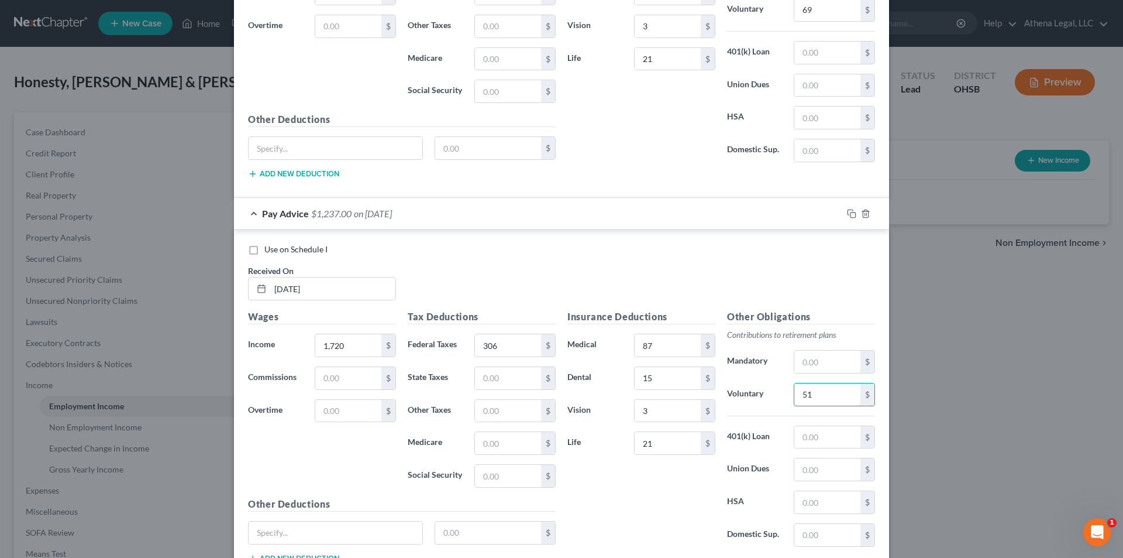
scroll to position [2591, 0]
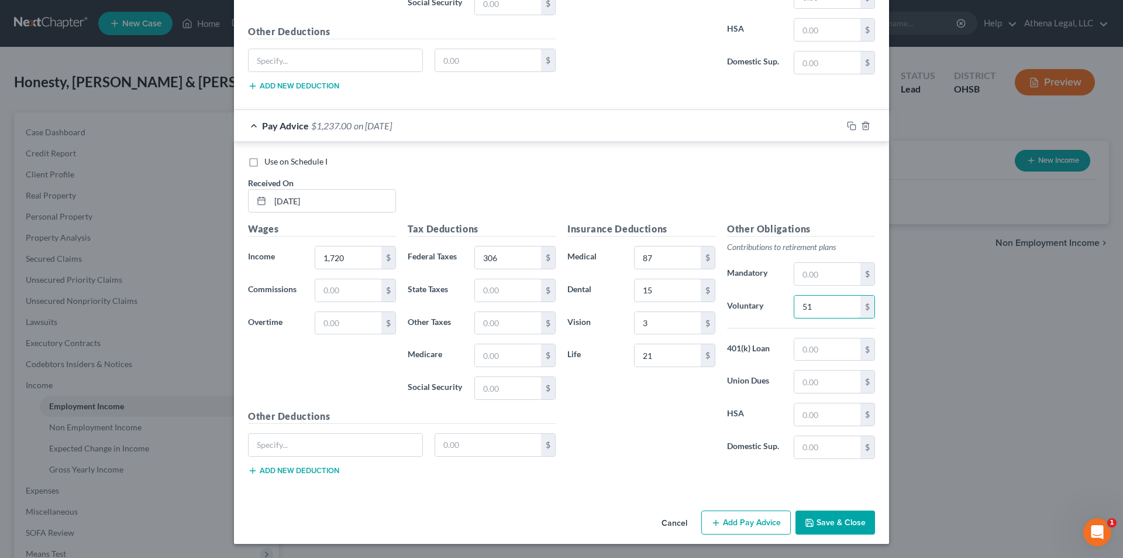
type input "51"
click at [742, 520] on button "Add Pay Advice" at bounding box center [746, 522] width 90 height 25
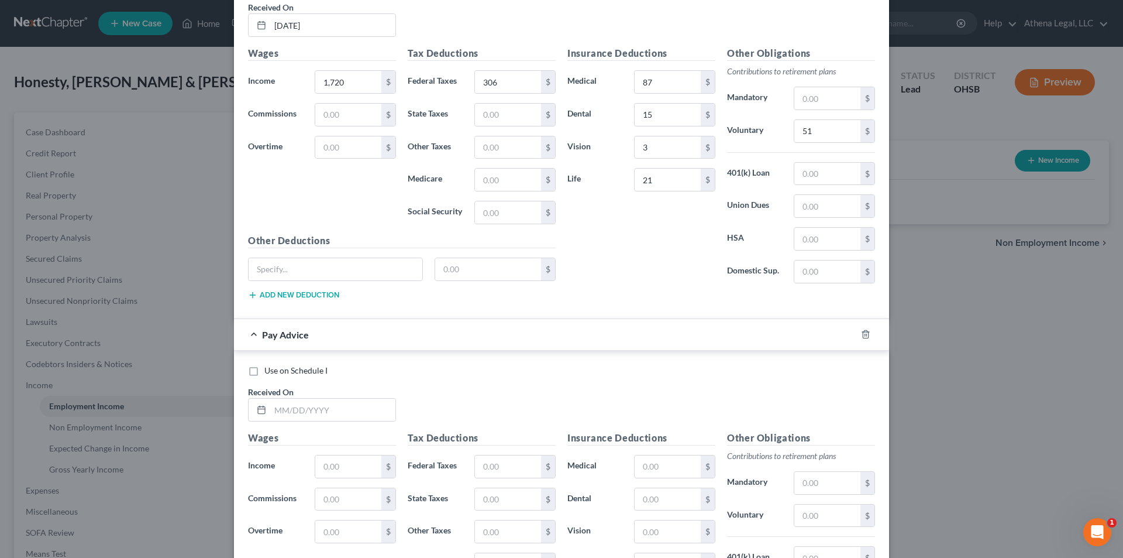
scroll to position [2884, 0]
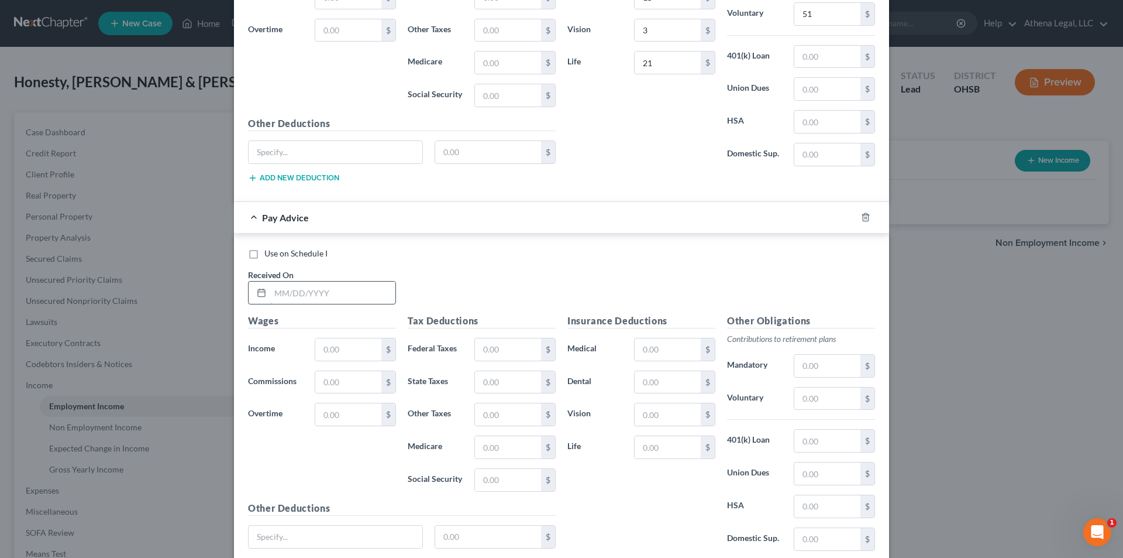
click at [338, 295] on input "text" at bounding box center [332, 292] width 125 height 22
type input "[DATE]"
type input "1,262"
click at [484, 348] on input "text" at bounding box center [508, 349] width 66 height 22
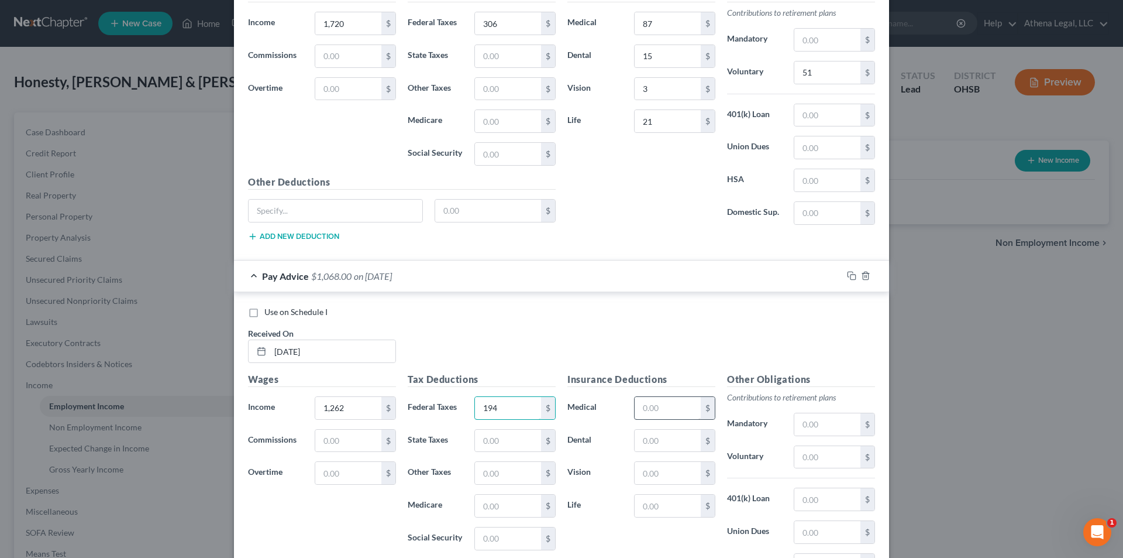
type input "194"
click at [663, 403] on input "text" at bounding box center [668, 408] width 66 height 22
type input "87"
type input "15"
type input "3"
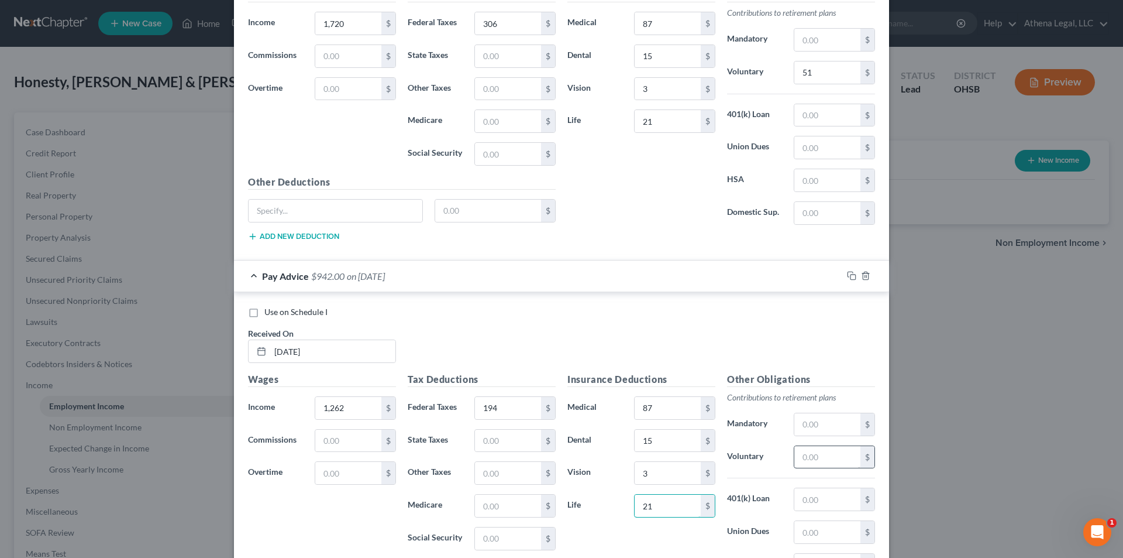
type input "21"
drag, startPoint x: 838, startPoint y: 449, endPoint x: 834, endPoint y: 456, distance: 8.1
click at [838, 449] on input "text" at bounding box center [828, 457] width 66 height 22
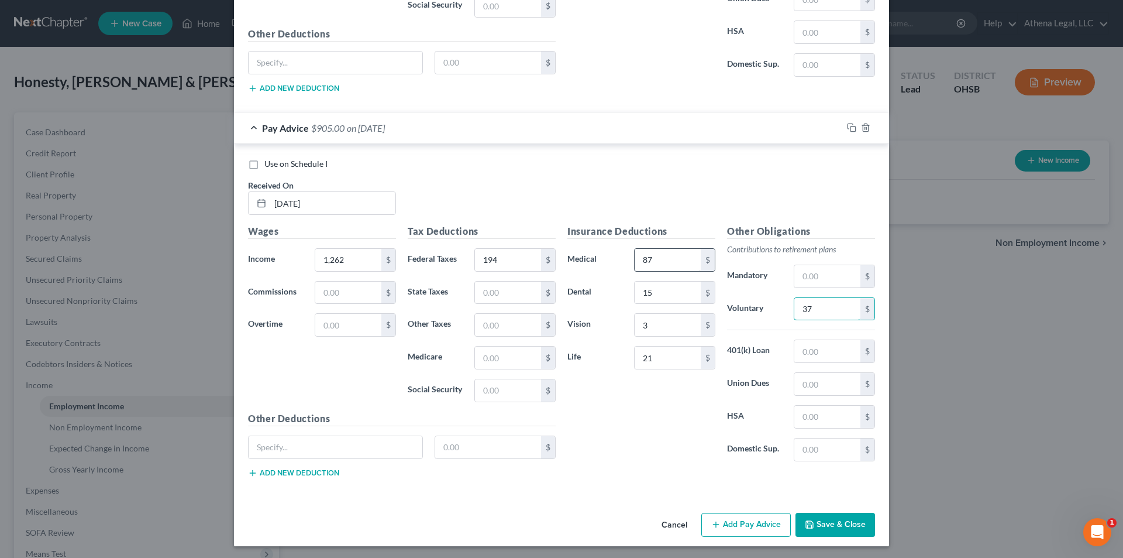
scroll to position [2976, 0]
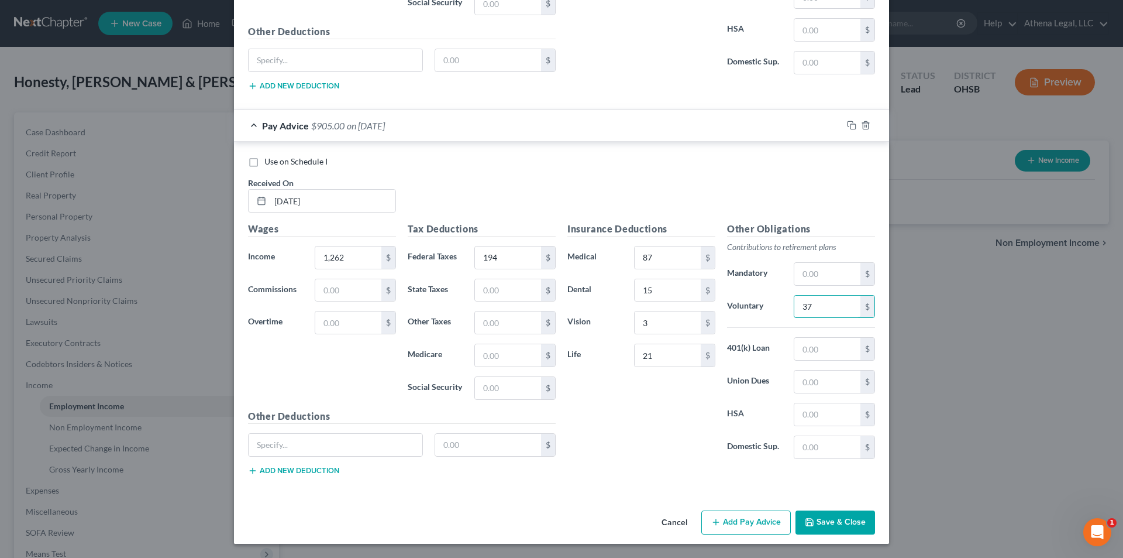
type input "37"
click at [733, 522] on button "Add Pay Advice" at bounding box center [746, 522] width 90 height 25
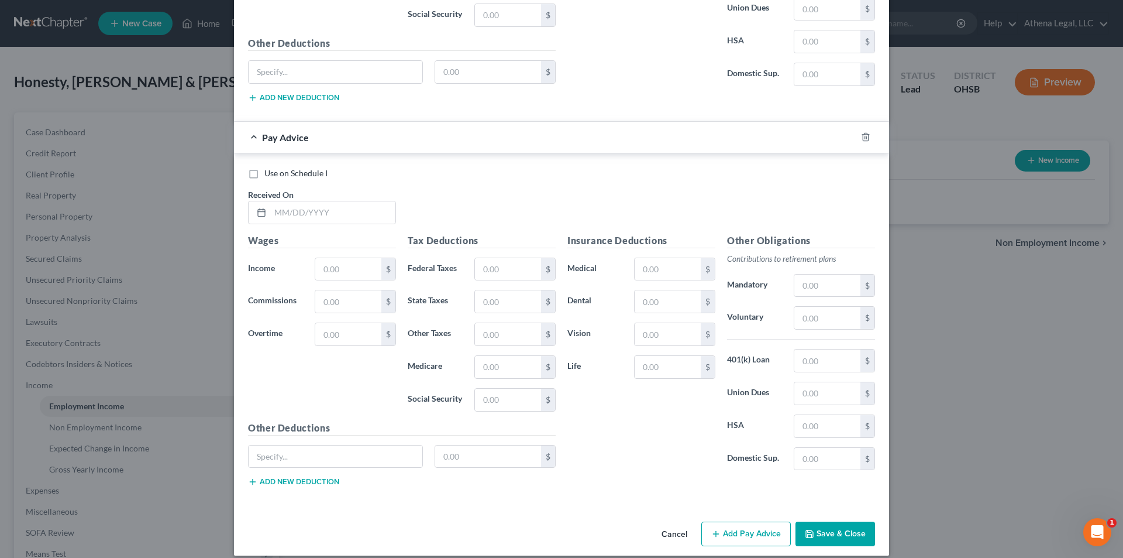
scroll to position [3360, 0]
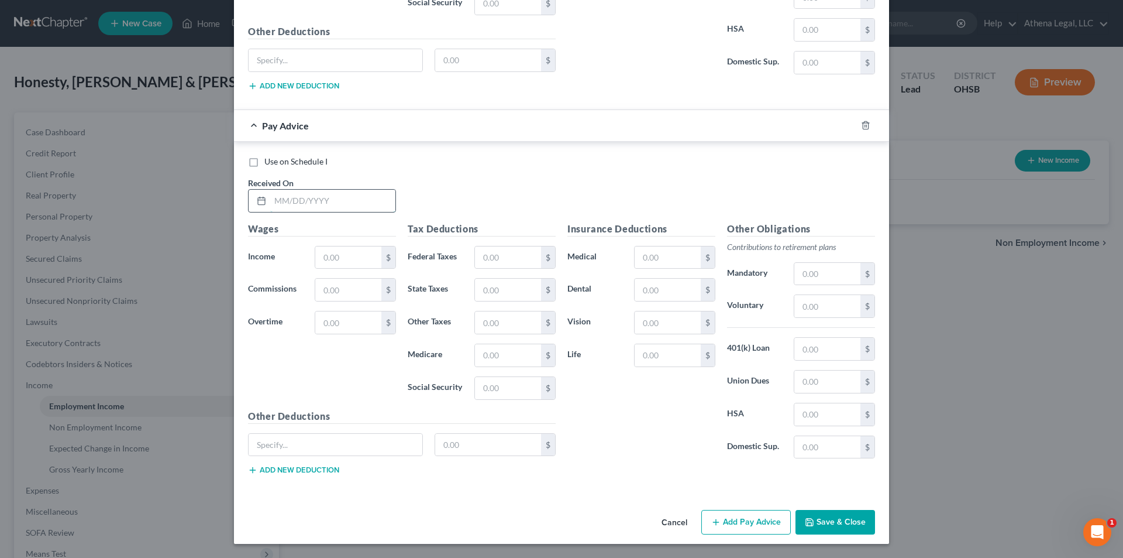
click at [337, 207] on input "text" at bounding box center [332, 201] width 125 height 22
type input "[DATE]"
type input "1,400"
click at [480, 259] on input "text" at bounding box center [508, 257] width 66 height 22
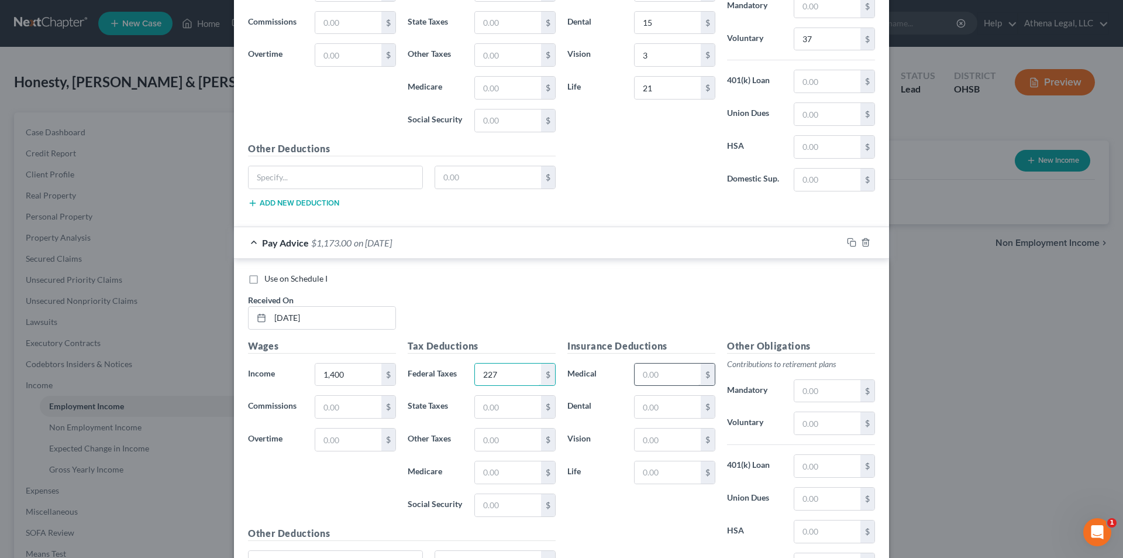
scroll to position [3184, 0]
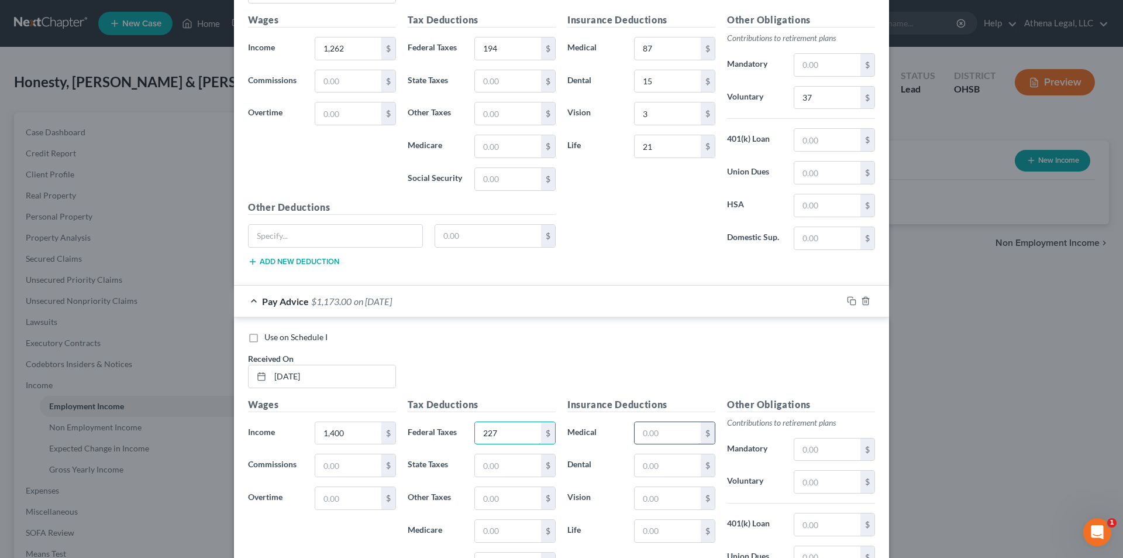
type input "227"
click at [665, 433] on input "text" at bounding box center [668, 433] width 66 height 22
type input "87"
type input "15"
type input "3"
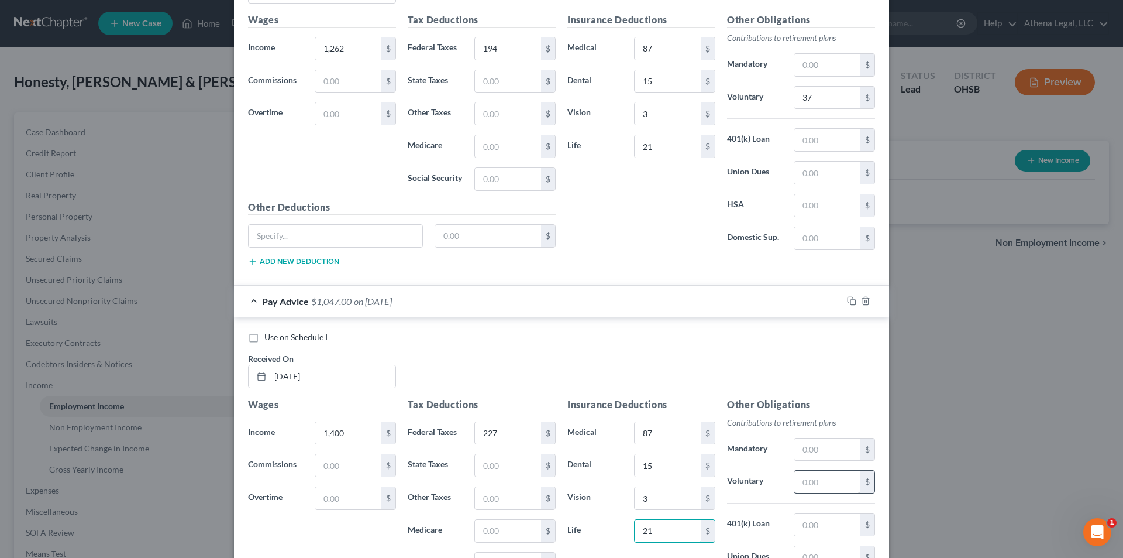
type input "21"
click at [823, 474] on input "text" at bounding box center [828, 481] width 66 height 22
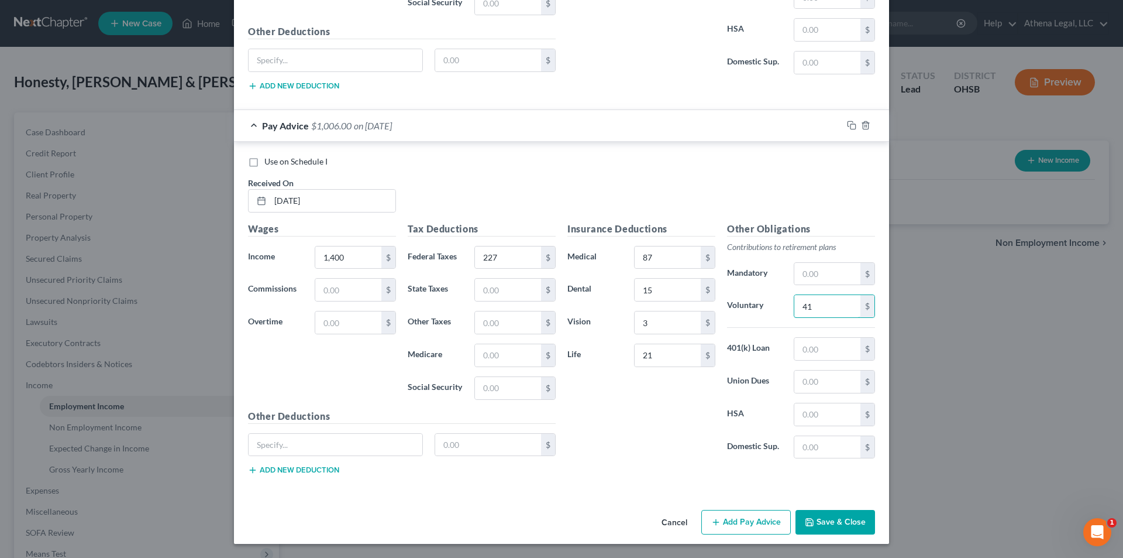
type input "41"
click at [742, 524] on button "Add Pay Advice" at bounding box center [746, 522] width 90 height 25
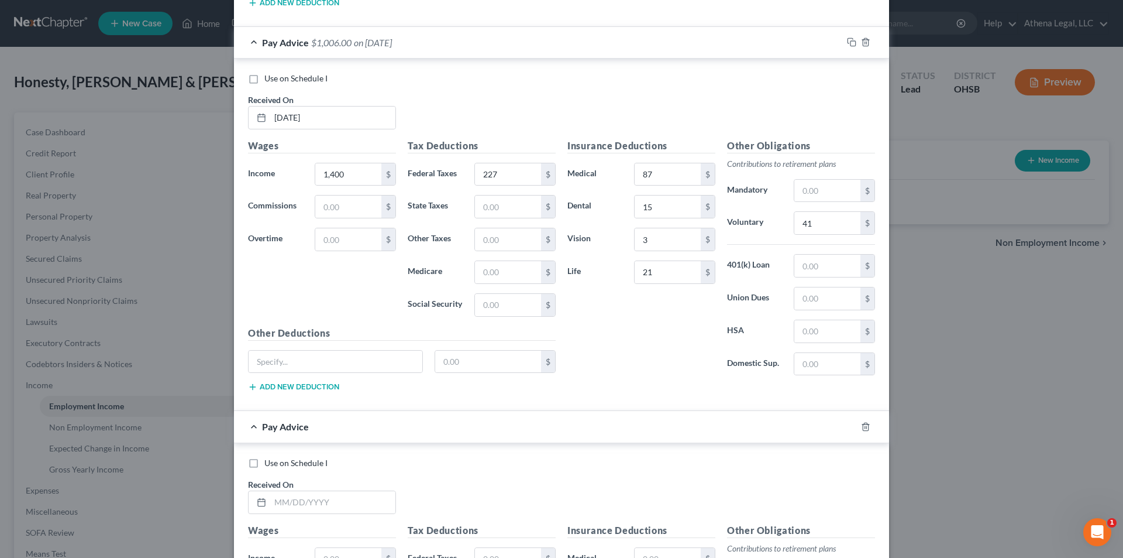
scroll to position [3594, 0]
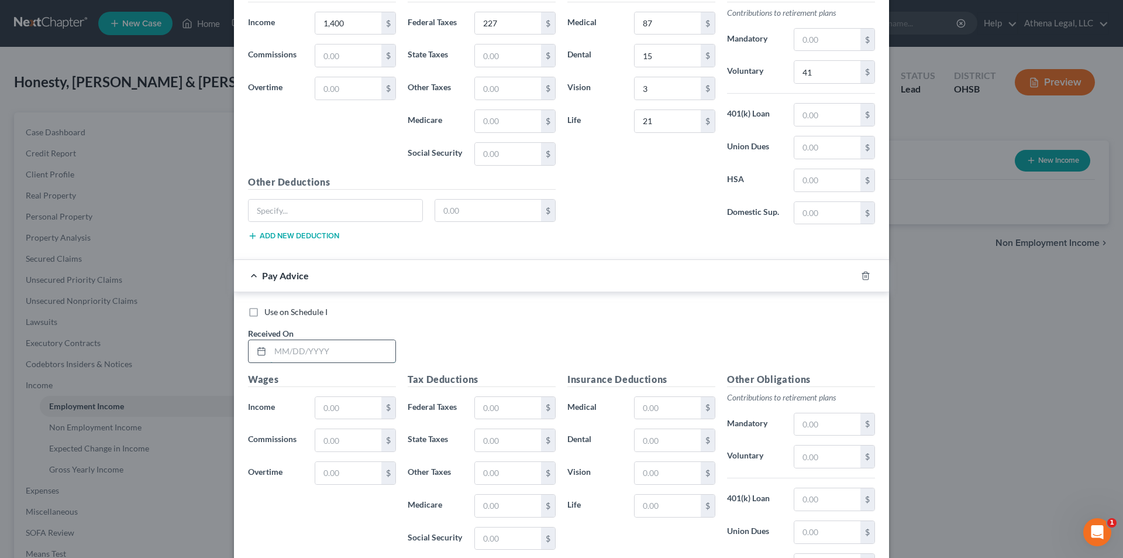
click at [362, 359] on input "text" at bounding box center [332, 351] width 125 height 22
type input "[DATE]"
type input "1,776"
click at [480, 417] on input "text" at bounding box center [508, 408] width 66 height 22
type input "319"
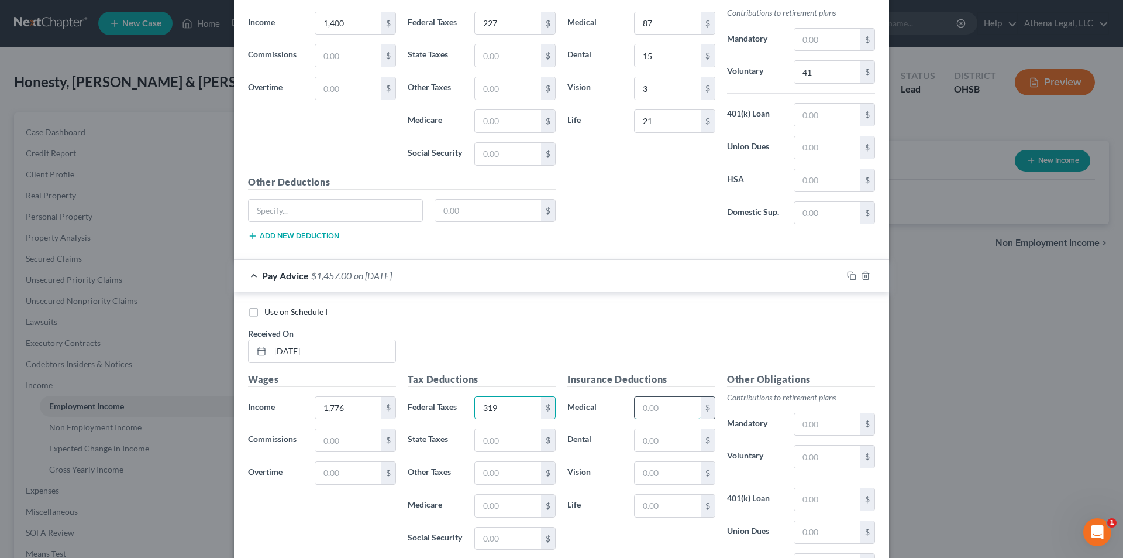
click at [661, 405] on input "text" at bounding box center [668, 408] width 66 height 22
type input "87"
type input "15"
type input "3"
type input "21"
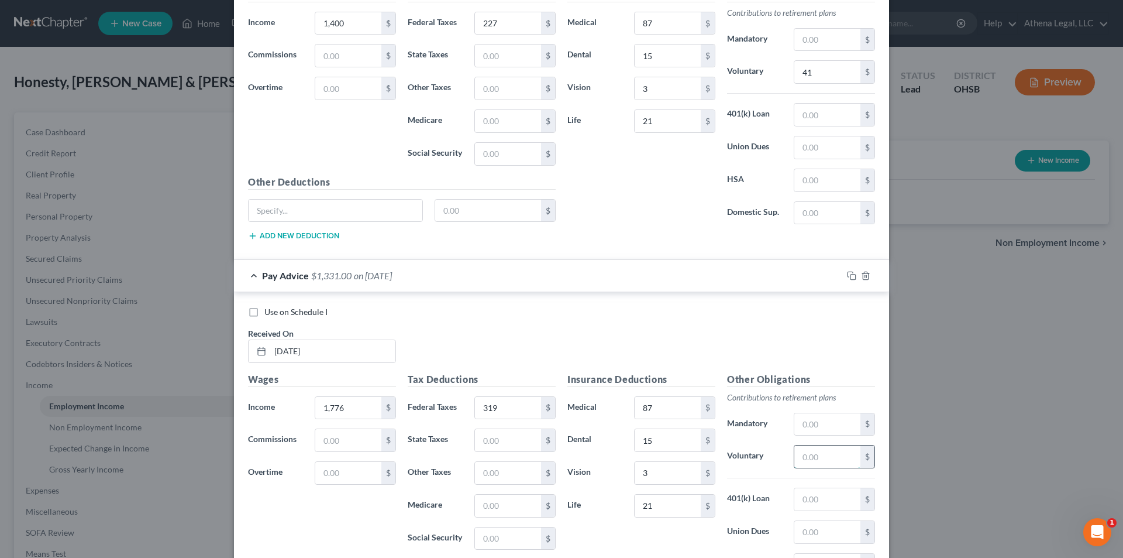
click at [817, 455] on input "text" at bounding box center [828, 456] width 66 height 22
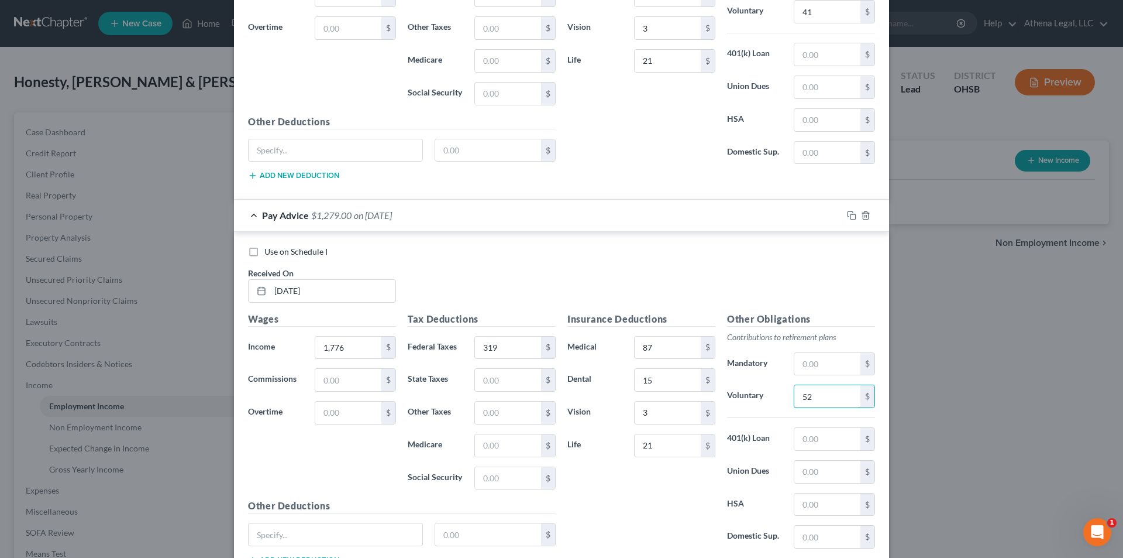
scroll to position [3744, 0]
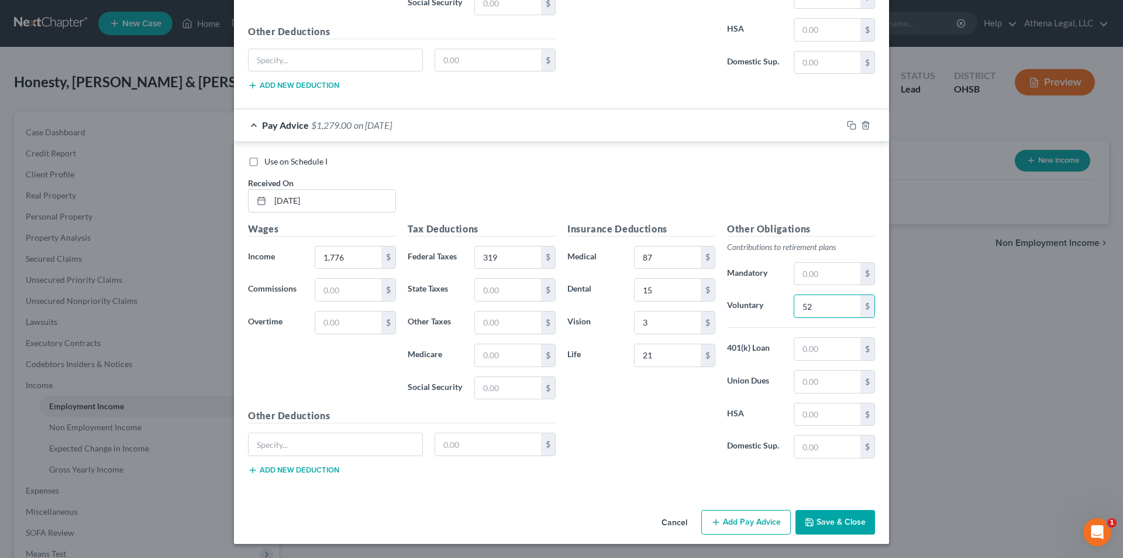
type input "52"
click at [734, 521] on button "Add Pay Advice" at bounding box center [746, 522] width 90 height 25
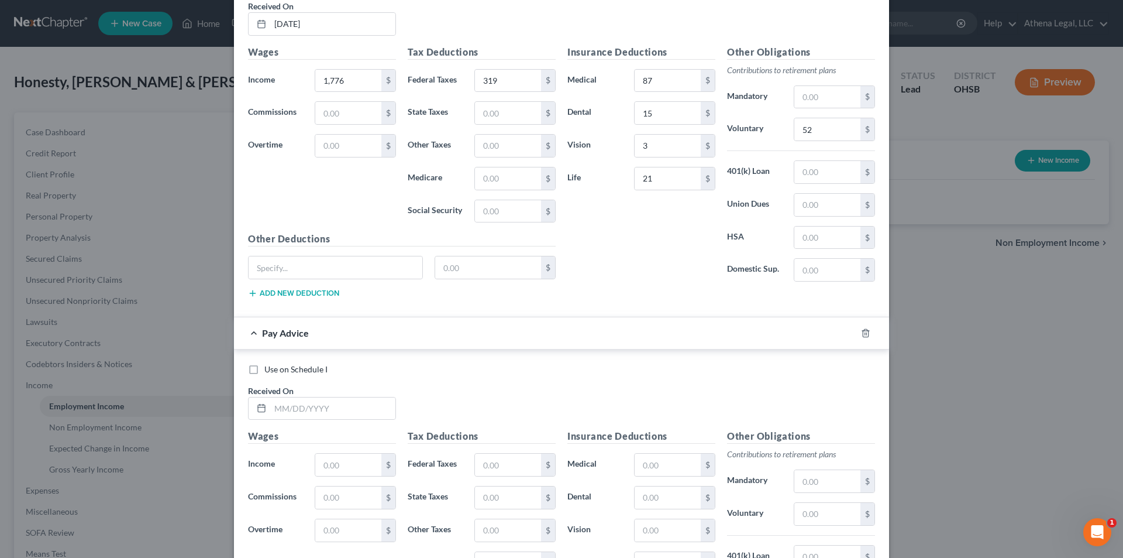
scroll to position [3978, 0]
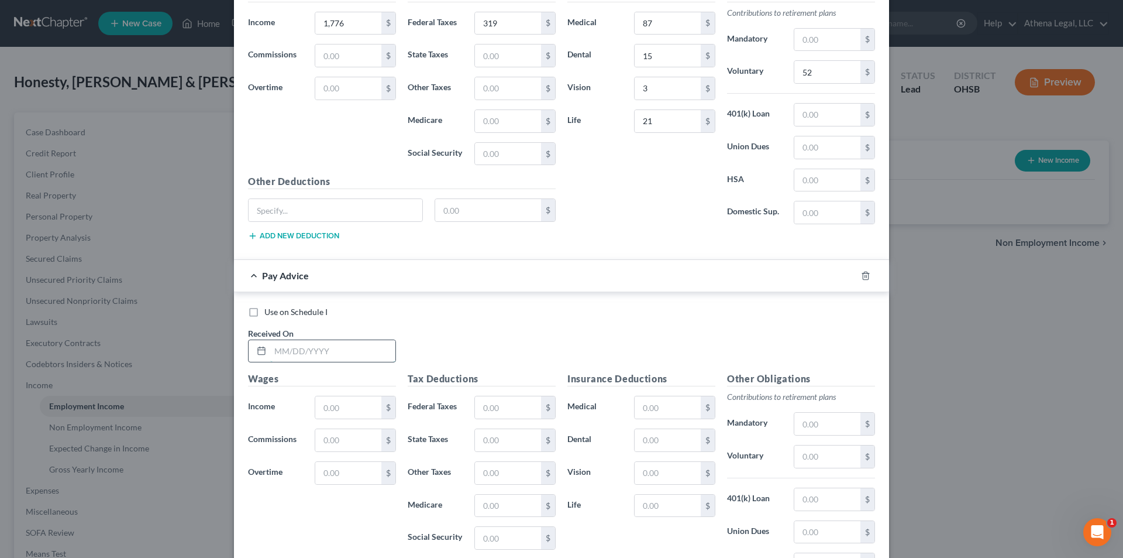
click at [338, 355] on input "text" at bounding box center [332, 351] width 125 height 22
type input "[DATE]"
type input "1,518"
click at [511, 408] on input "text" at bounding box center [508, 407] width 66 height 22
type input "256"
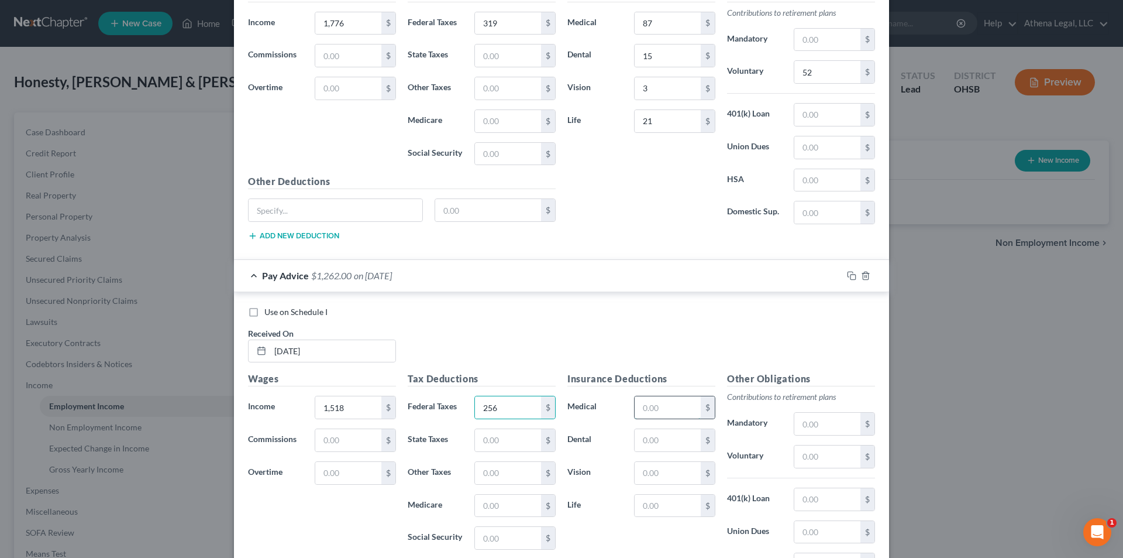
click at [646, 408] on input "text" at bounding box center [668, 407] width 66 height 22
type input "87"
type input "15"
type input "3"
type input "21"
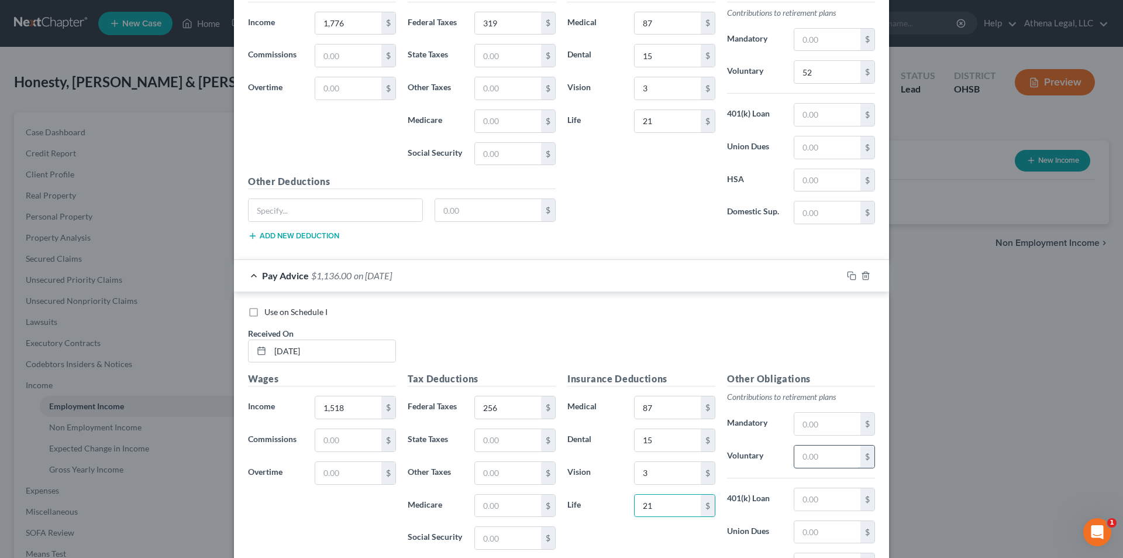
click at [808, 454] on input "text" at bounding box center [828, 456] width 66 height 22
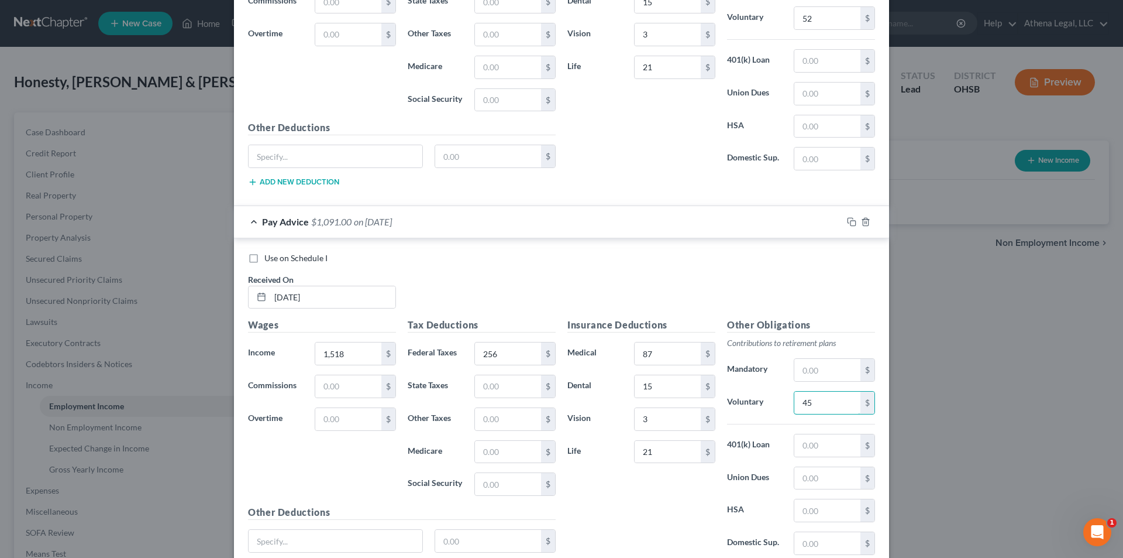
scroll to position [4129, 0]
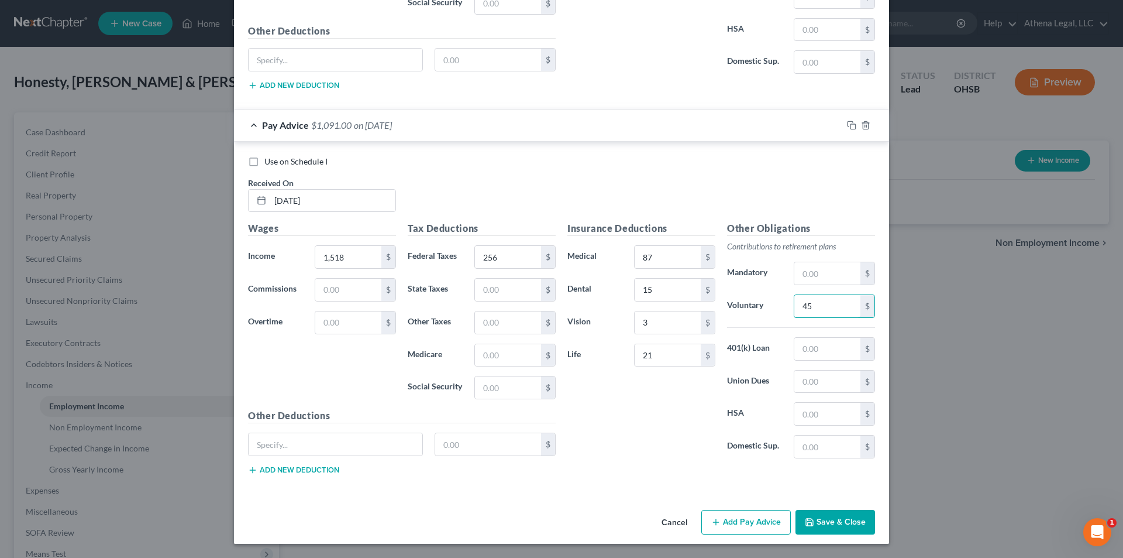
type input "45"
click at [739, 522] on button "Add Pay Advice" at bounding box center [746, 522] width 90 height 25
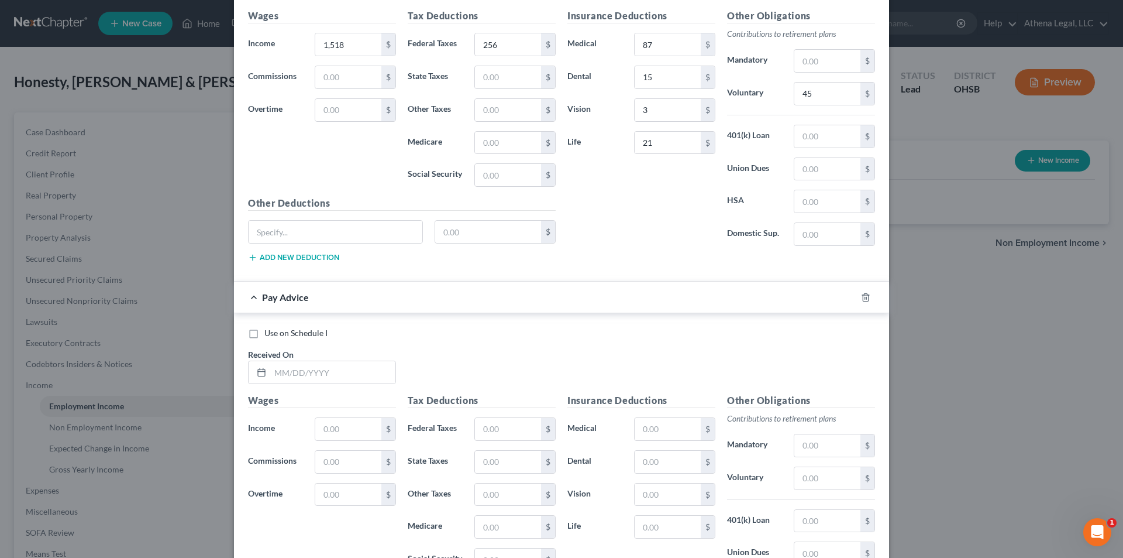
scroll to position [4363, 0]
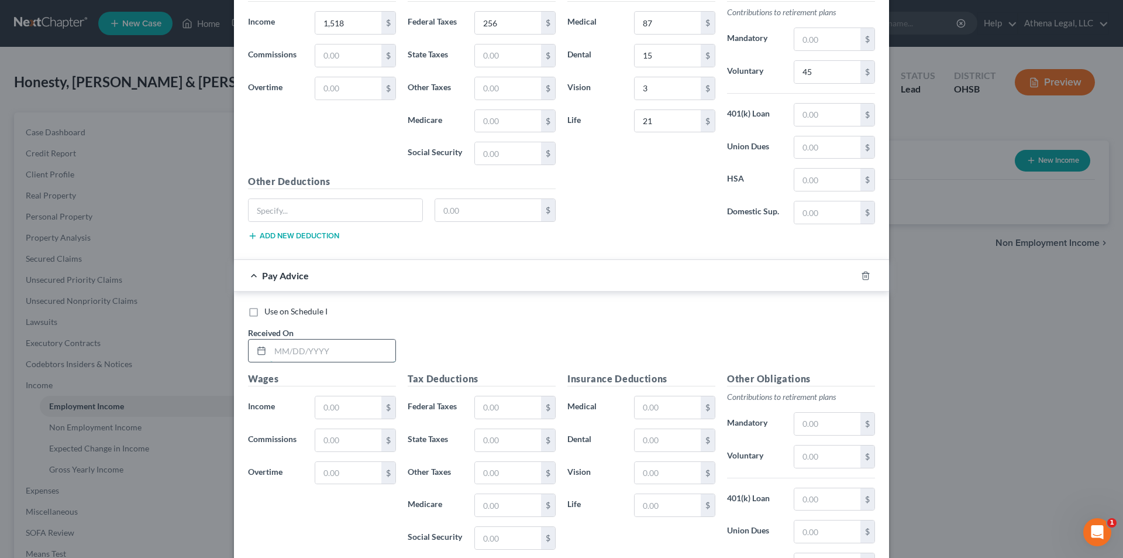
click at [360, 355] on input "text" at bounding box center [332, 350] width 125 height 22
type input "[DATE]"
type input "1,460"
click at [512, 417] on input "text" at bounding box center [508, 407] width 66 height 22
type input "4"
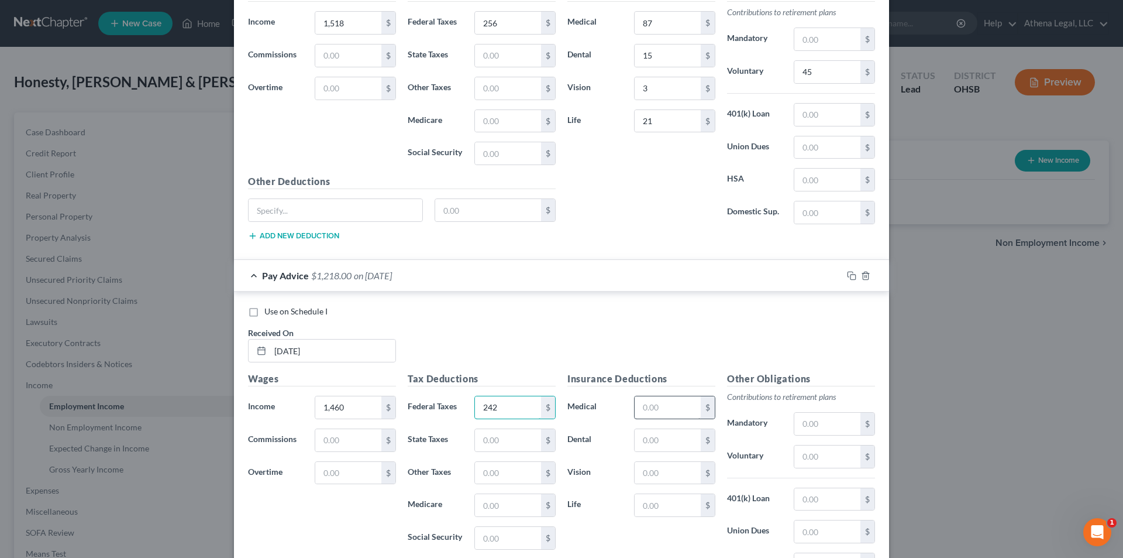
type input "242"
click at [668, 410] on input "text" at bounding box center [668, 407] width 66 height 22
type input "87"
type input "15"
type input "3"
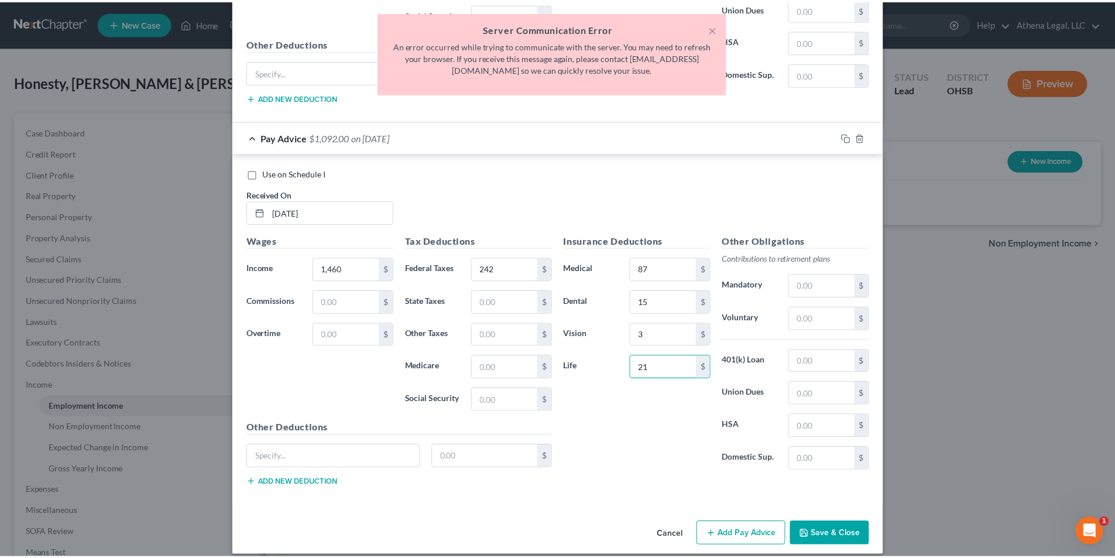
scroll to position [4513, 0]
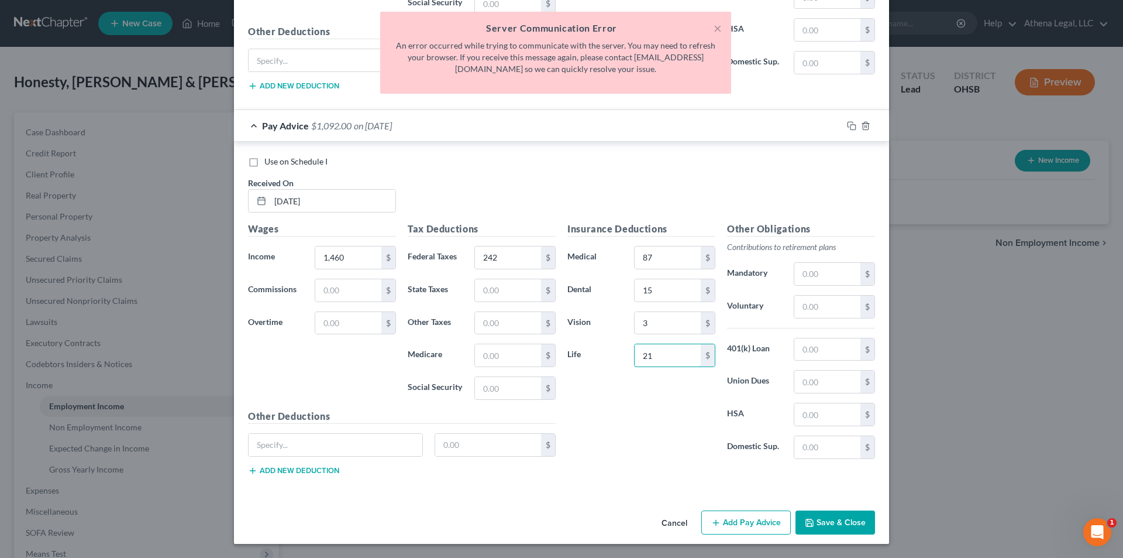
type input "21"
click at [817, 520] on button "Save & Close" at bounding box center [836, 522] width 80 height 25
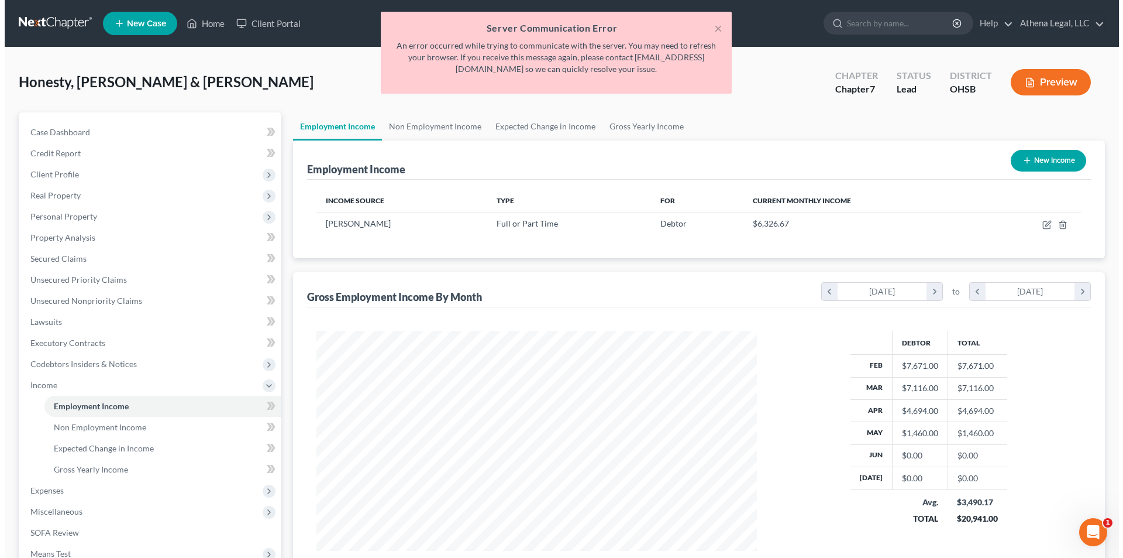
scroll to position [218, 460]
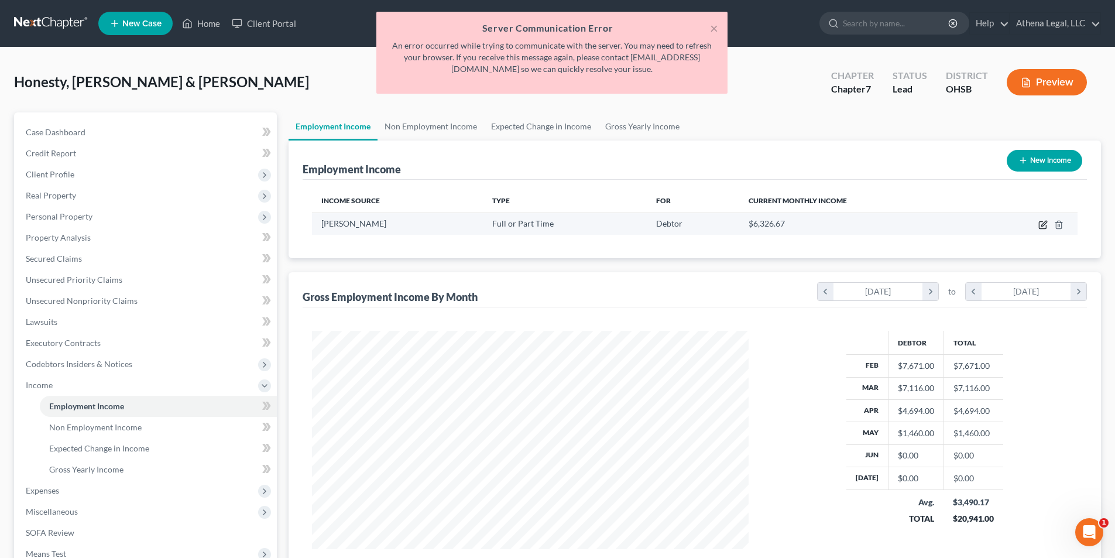
click at [1043, 223] on icon "button" at bounding box center [1043, 223] width 5 height 5
select select "0"
select select "48"
select select "3"
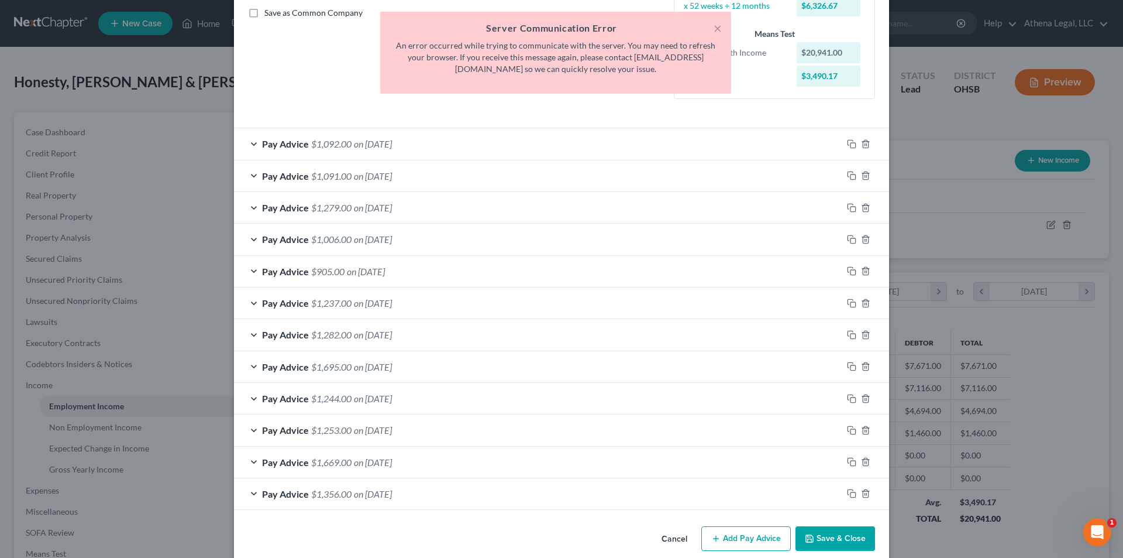
scroll to position [284, 0]
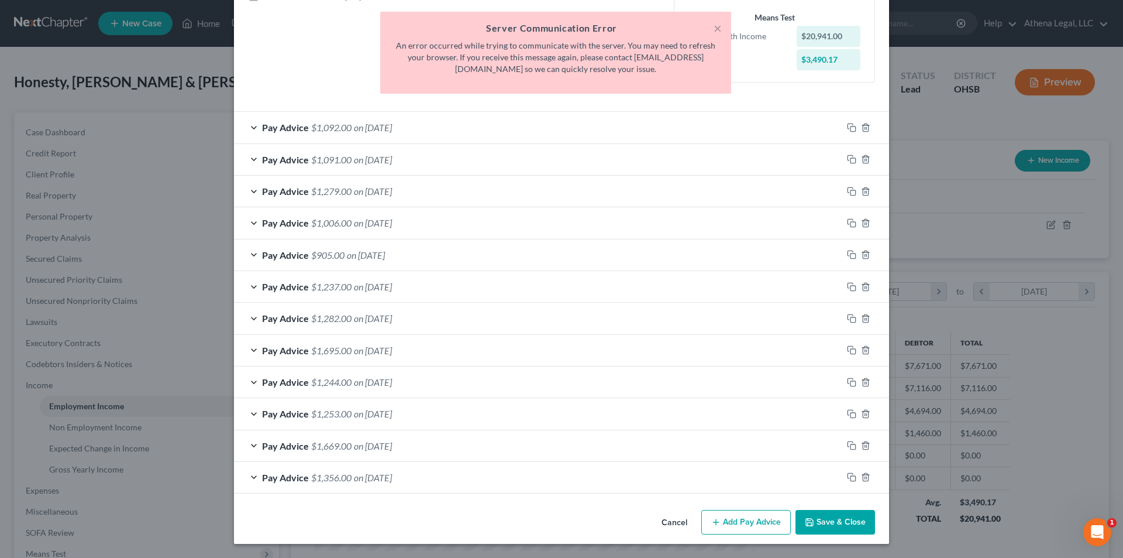
click at [751, 519] on button "Add Pay Advice" at bounding box center [746, 522] width 90 height 25
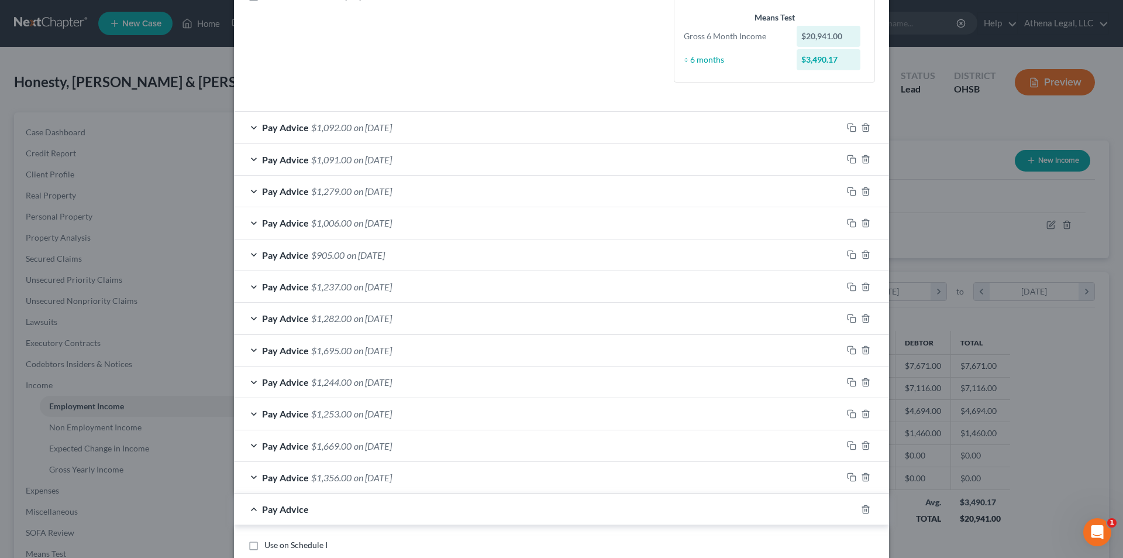
click at [380, 123] on span "on [DATE]" at bounding box center [373, 127] width 38 height 11
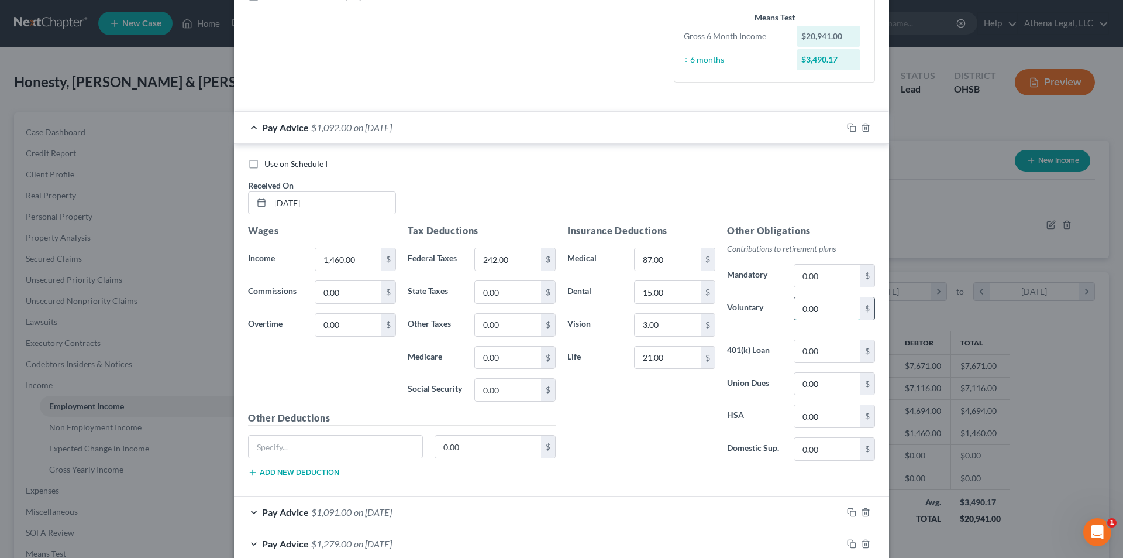
click at [826, 302] on input "0.00" at bounding box center [828, 308] width 66 height 22
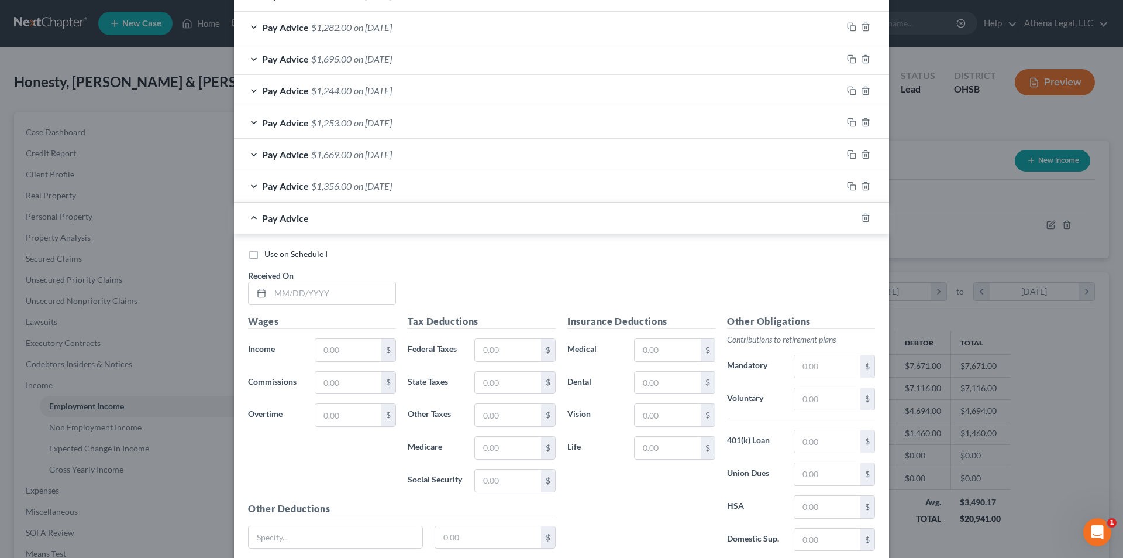
scroll to position [1020, 0]
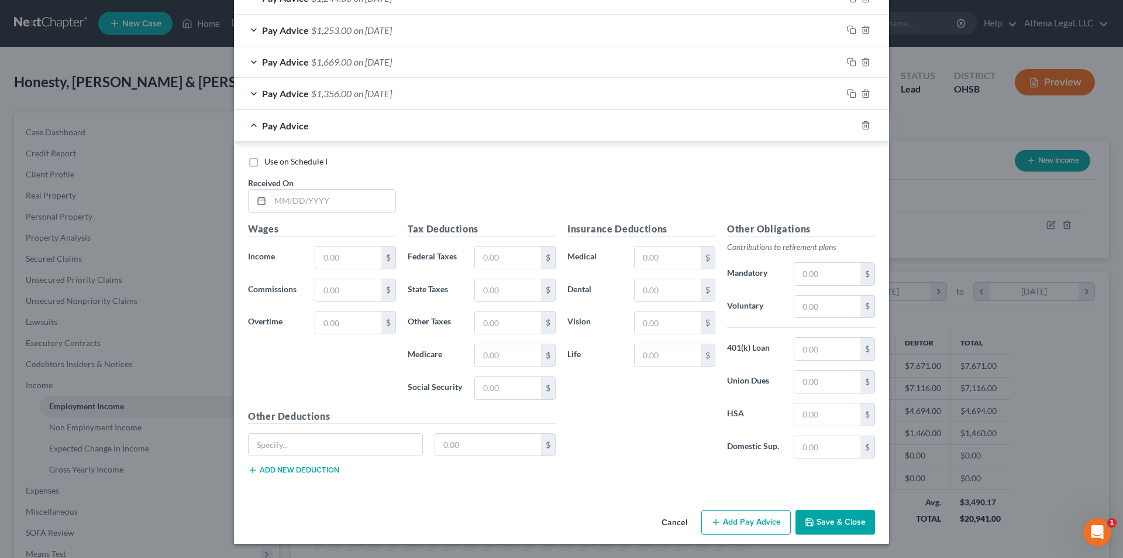
type input "43"
click at [742, 517] on button "Add Pay Advice" at bounding box center [746, 522] width 90 height 25
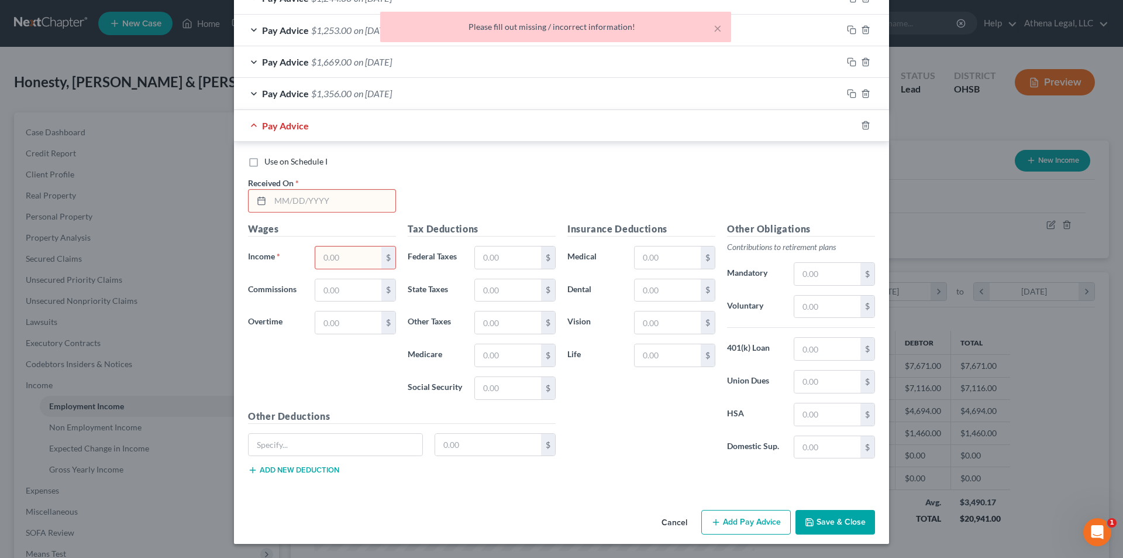
click at [311, 197] on input "text" at bounding box center [332, 201] width 125 height 22
type input "[DATE]"
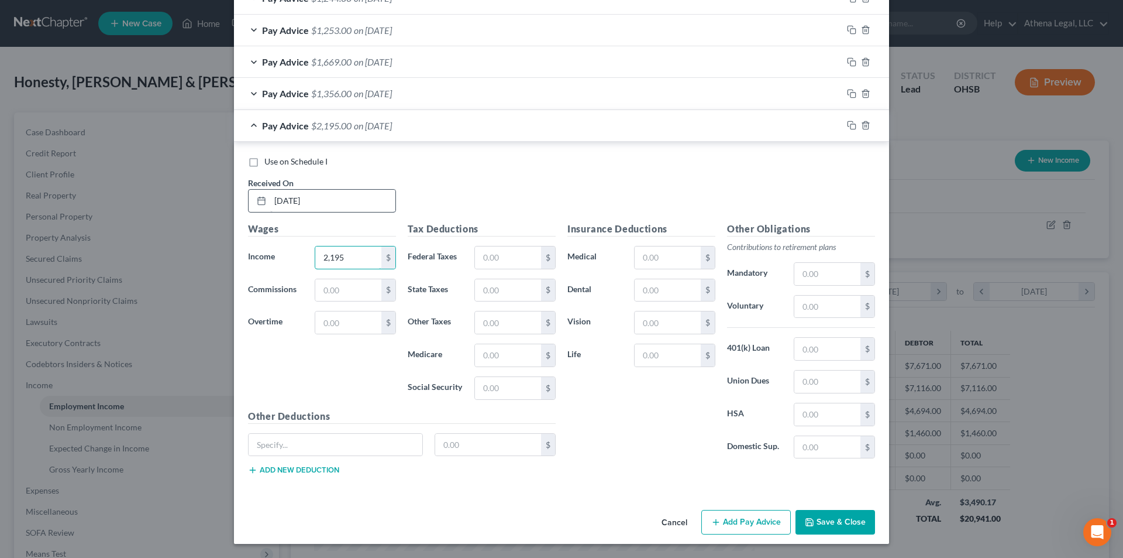
type input "2,195"
click at [497, 259] on input "text" at bounding box center [508, 257] width 66 height 22
type input "423"
click at [670, 265] on input "text" at bounding box center [668, 257] width 66 height 22
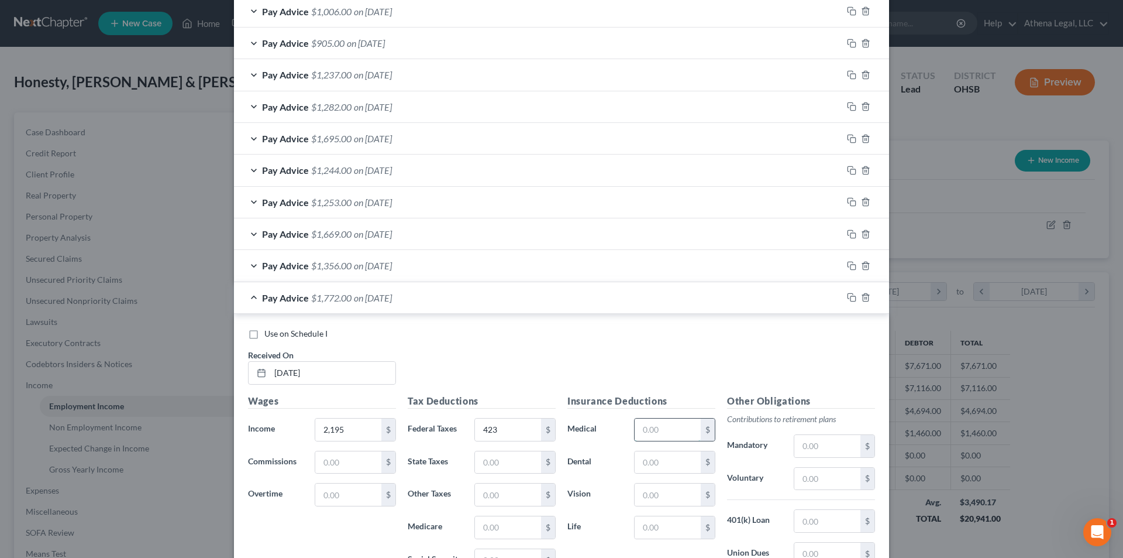
scroll to position [844, 0]
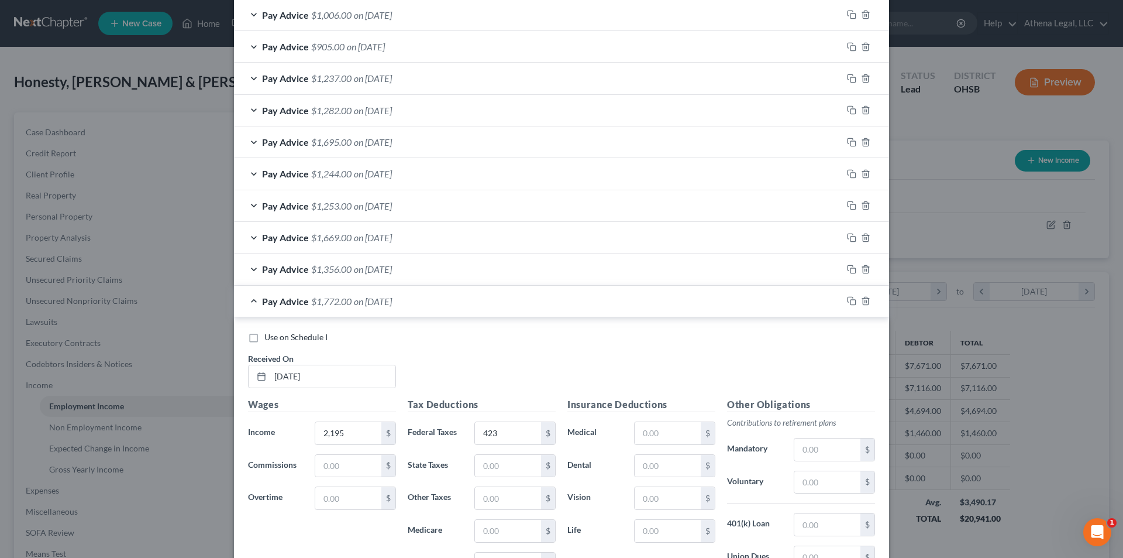
click at [490, 269] on div "Pay Advice $1,356.00 on [DATE]" at bounding box center [538, 268] width 608 height 31
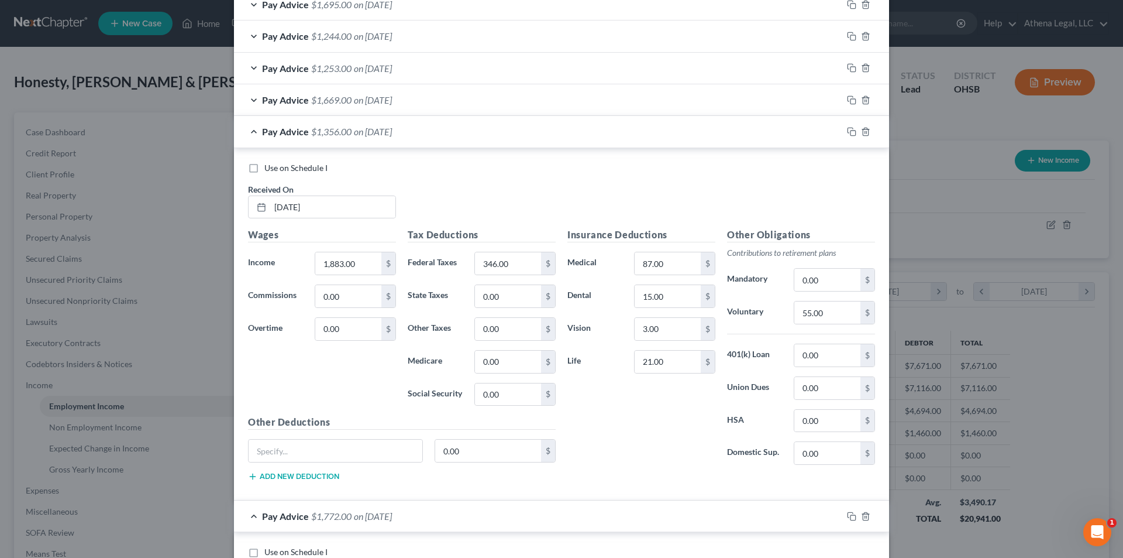
scroll to position [1137, 0]
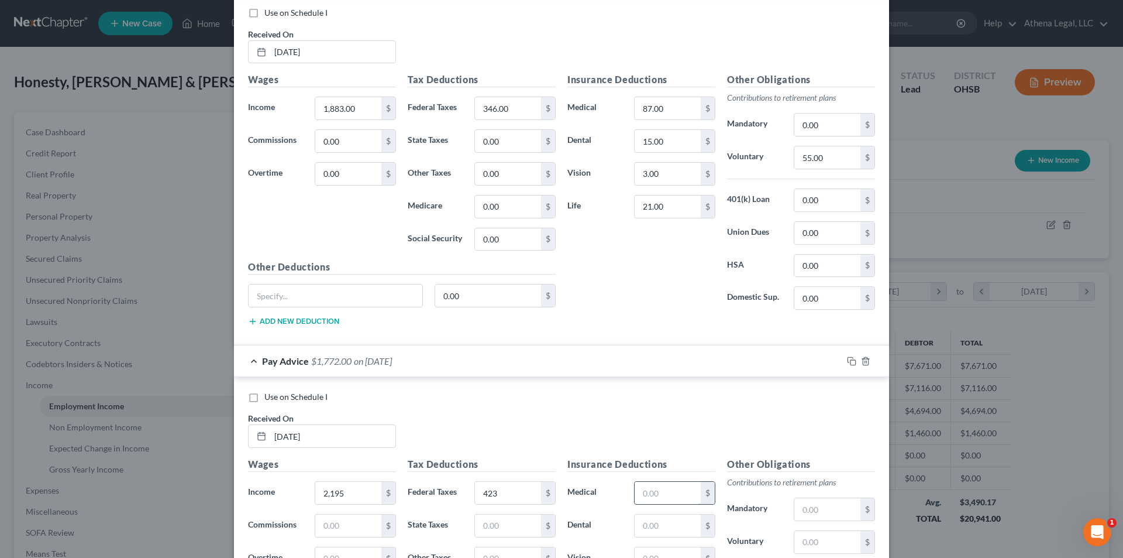
click at [661, 488] on input "text" at bounding box center [668, 492] width 66 height 22
type input "87"
type input "15"
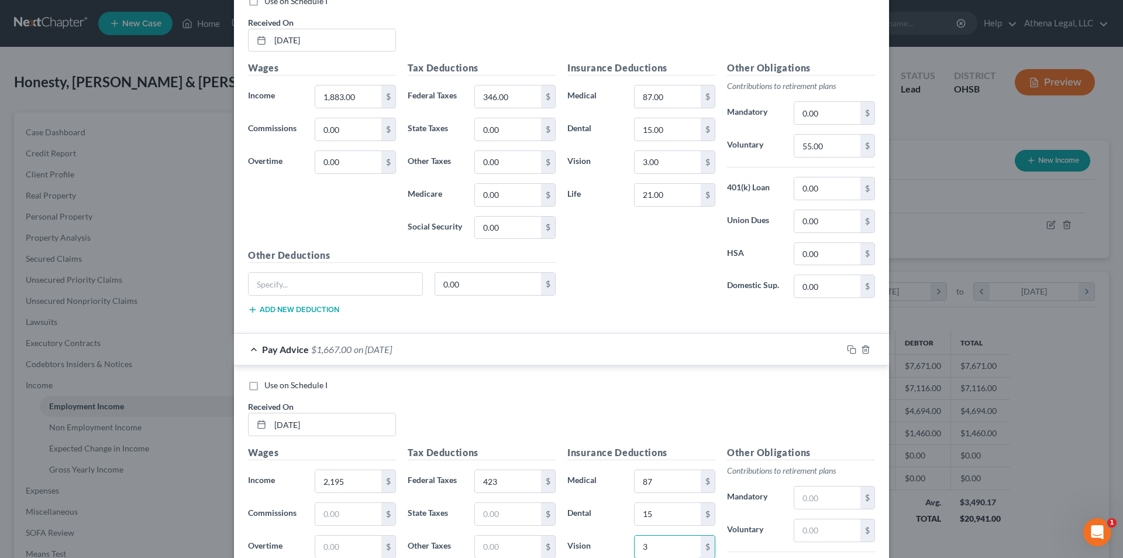
type input "3"
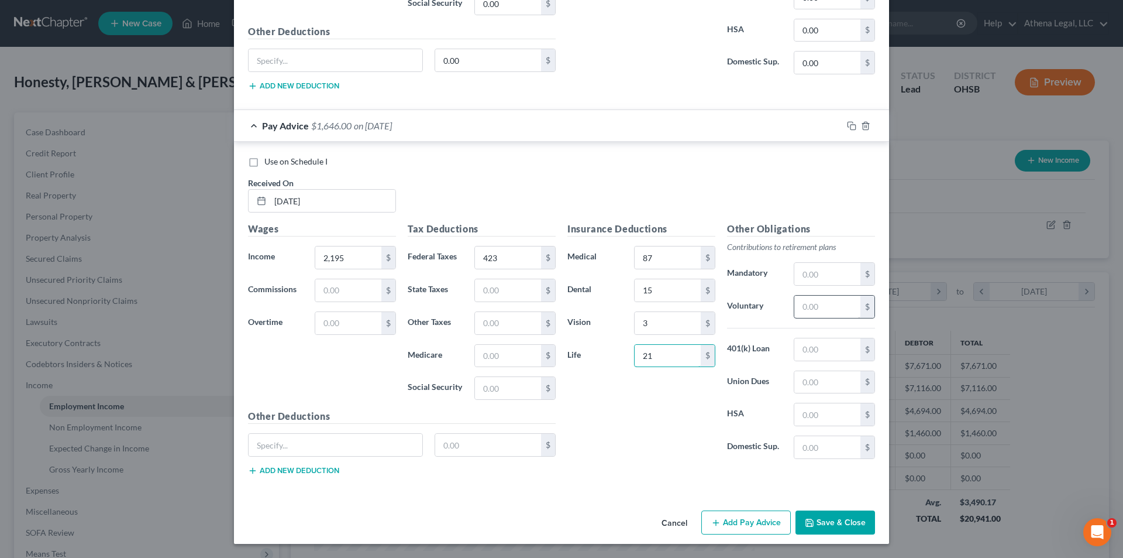
type input "21"
click at [827, 316] on input "text" at bounding box center [828, 306] width 66 height 22
type input "64"
click at [745, 533] on button "Add Pay Advice" at bounding box center [746, 522] width 90 height 25
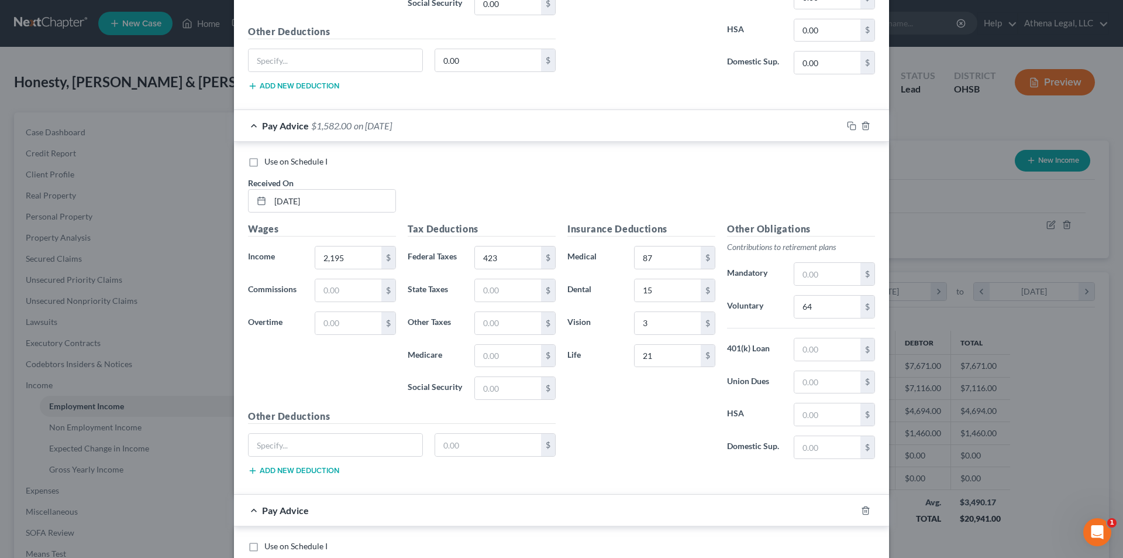
scroll to position [1606, 0]
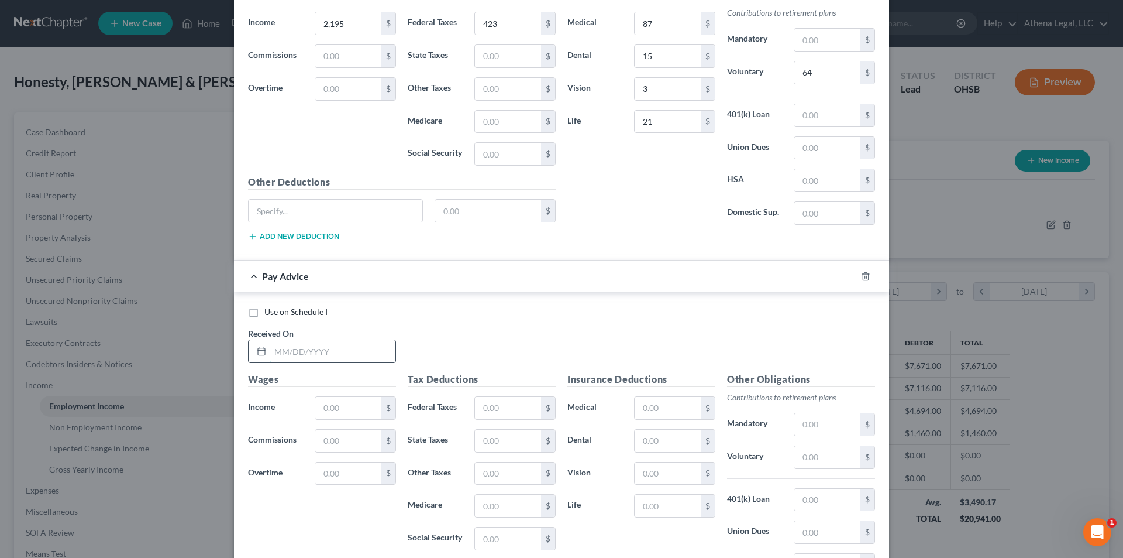
drag, startPoint x: 357, startPoint y: 349, endPoint x: 367, endPoint y: 346, distance: 10.4
click at [357, 349] on input "text" at bounding box center [332, 351] width 125 height 22
type input "[DATE]"
type input "2,101"
click at [494, 405] on input "text" at bounding box center [508, 408] width 66 height 22
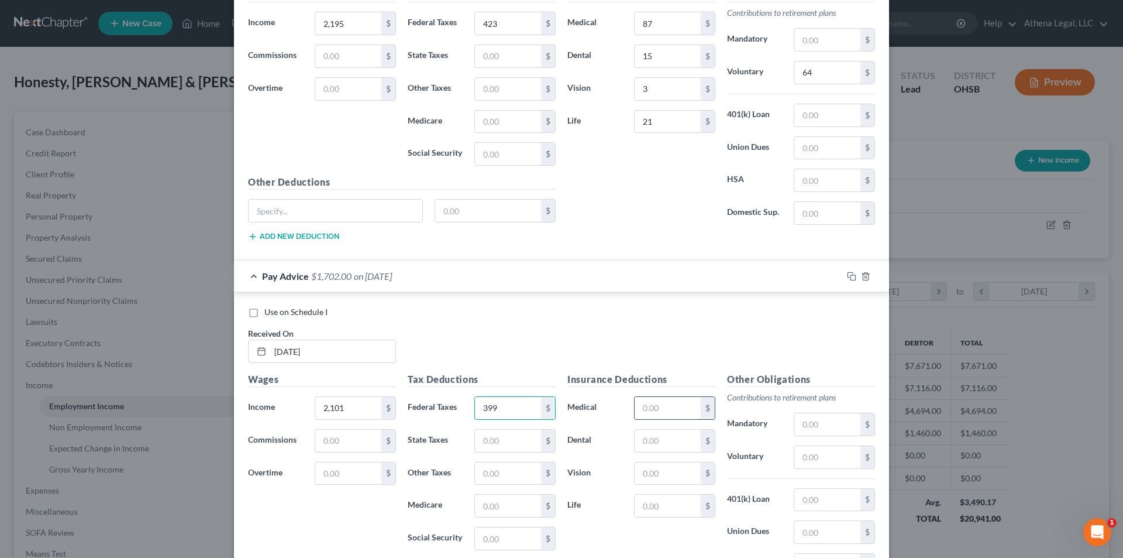
type input "399"
click at [649, 407] on input "text" at bounding box center [668, 408] width 66 height 22
type input "87"
type input "15"
type input "3"
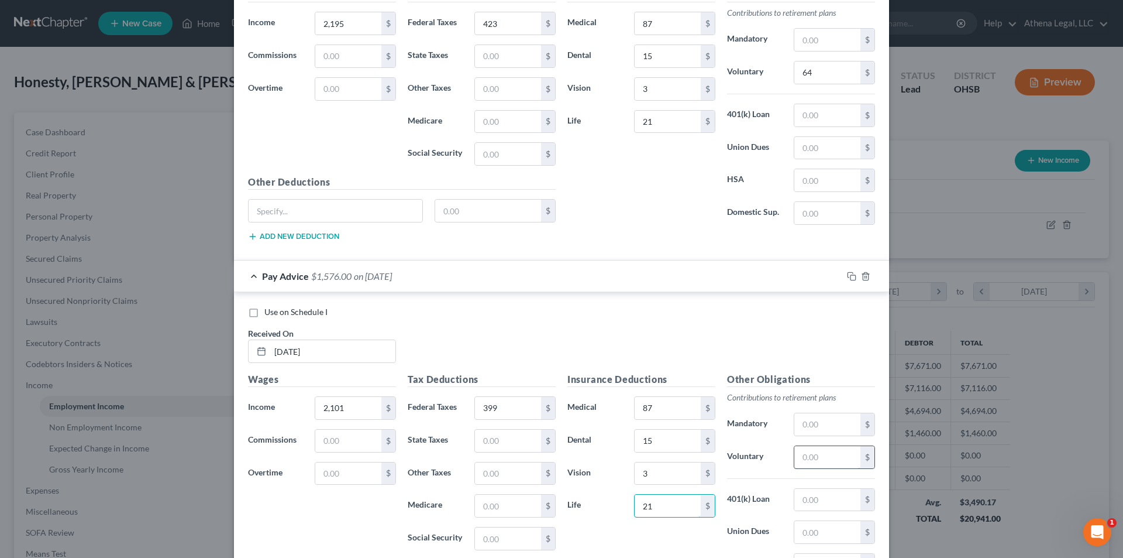
type input "21"
click at [838, 463] on input "text" at bounding box center [828, 457] width 66 height 22
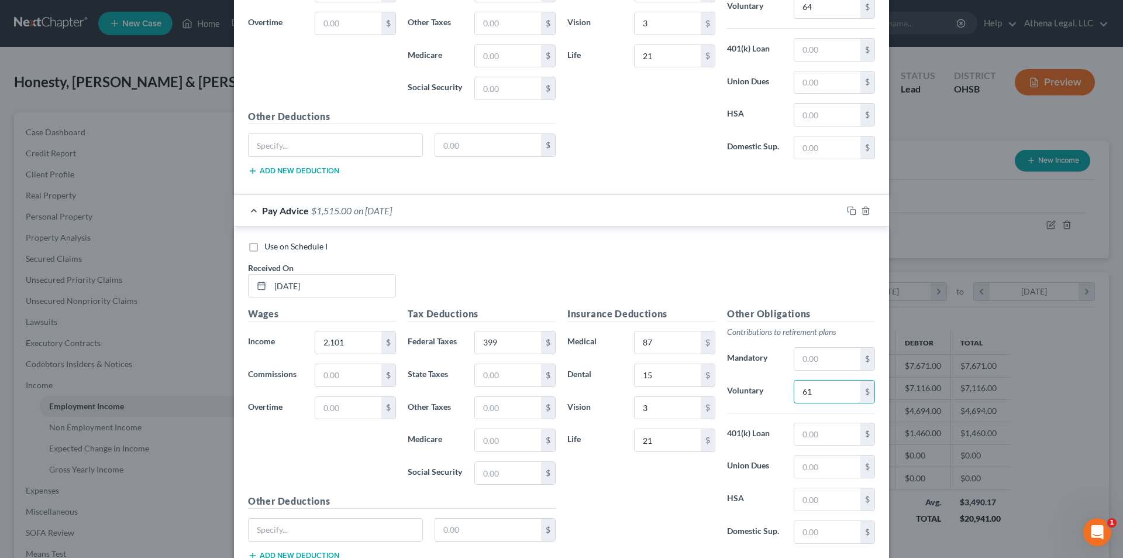
scroll to position [1756, 0]
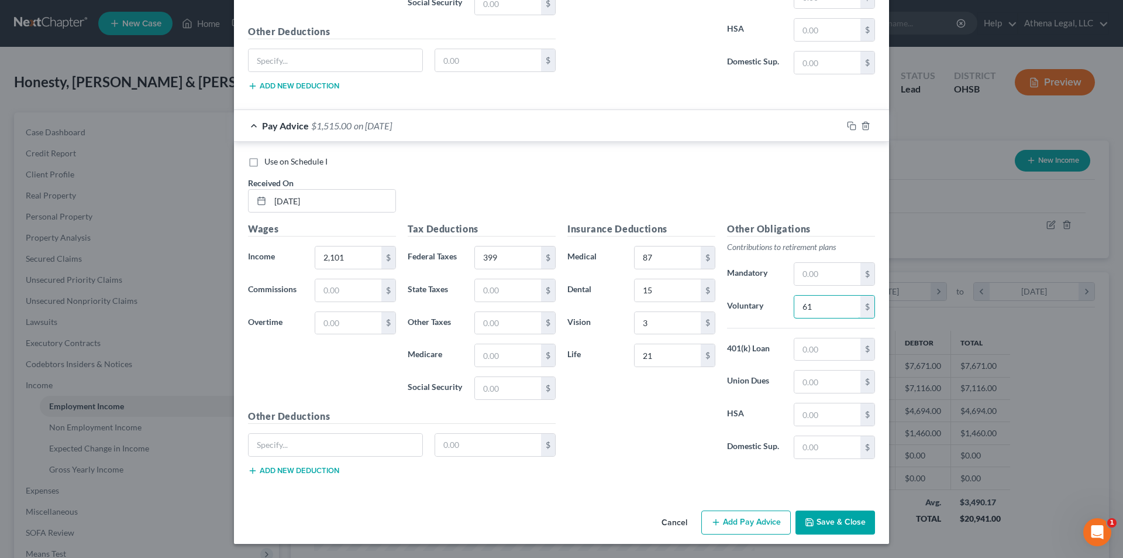
type input "61"
click at [714, 519] on icon "button" at bounding box center [715, 521] width 9 height 9
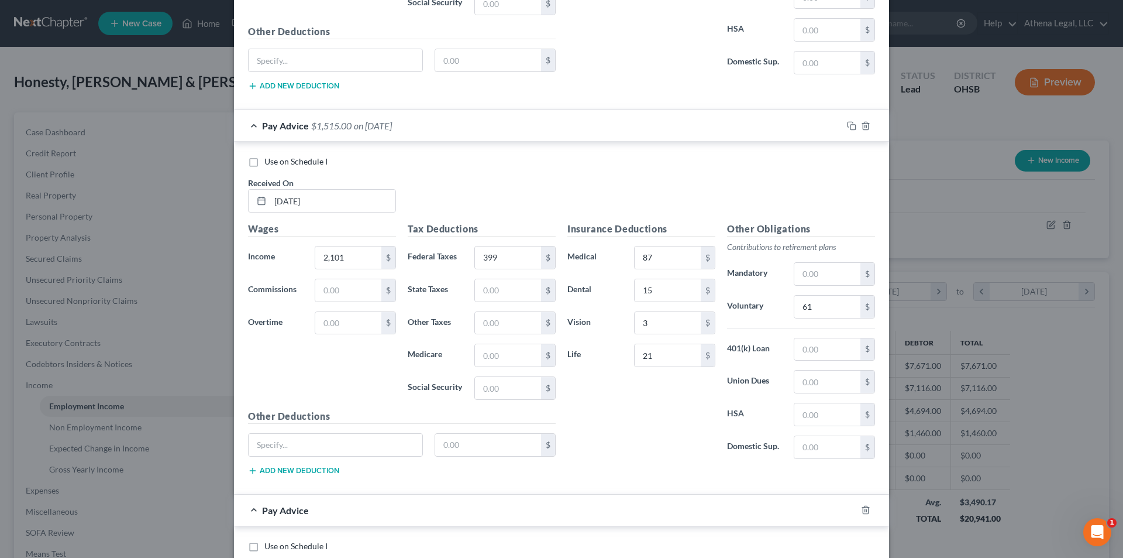
scroll to position [1990, 0]
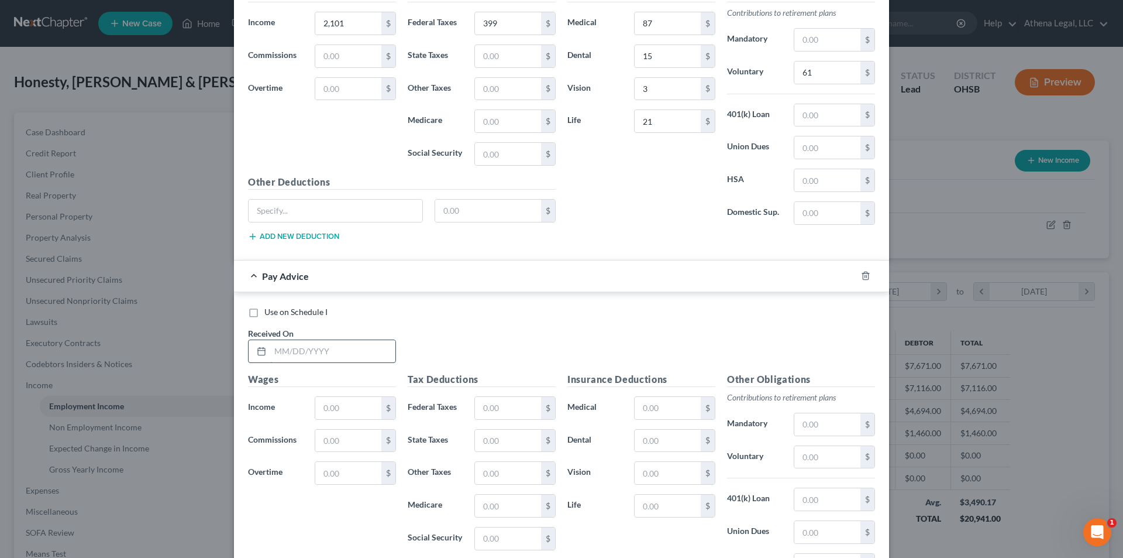
click at [341, 362] on input "text" at bounding box center [332, 351] width 125 height 22
type input "[DATE]"
type input "692"
click at [511, 394] on div "Tax Deductions Federal Taxes $ State Taxes $ Other Taxes $ Medicare $ Social Se…" at bounding box center [482, 465] width 160 height 187
click at [505, 405] on input "text" at bounding box center [508, 408] width 66 height 22
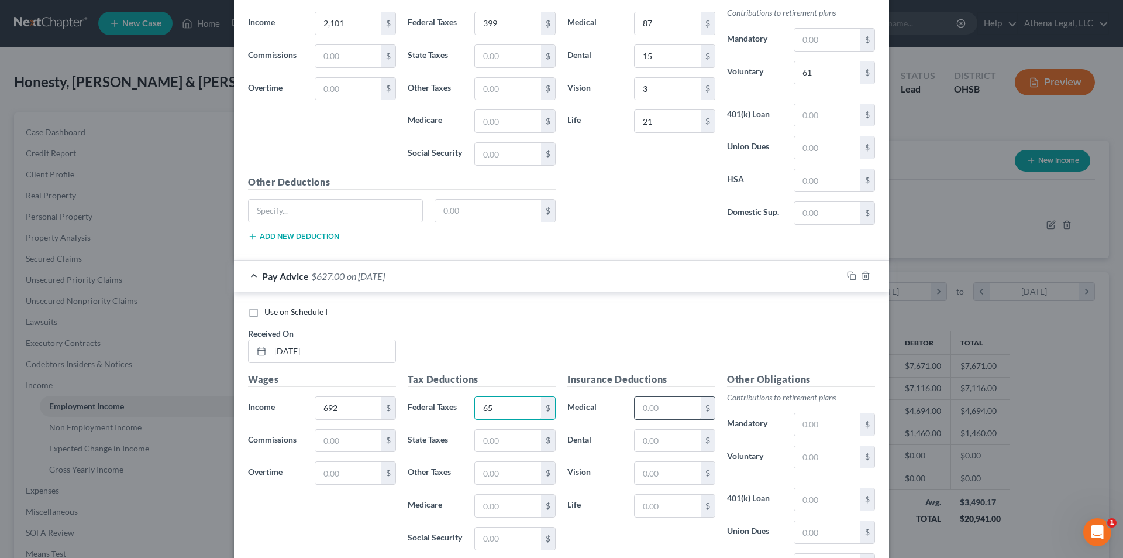
type input "65"
click at [669, 406] on input "text" at bounding box center [668, 408] width 66 height 22
type input "87"
type input "15"
type input "3"
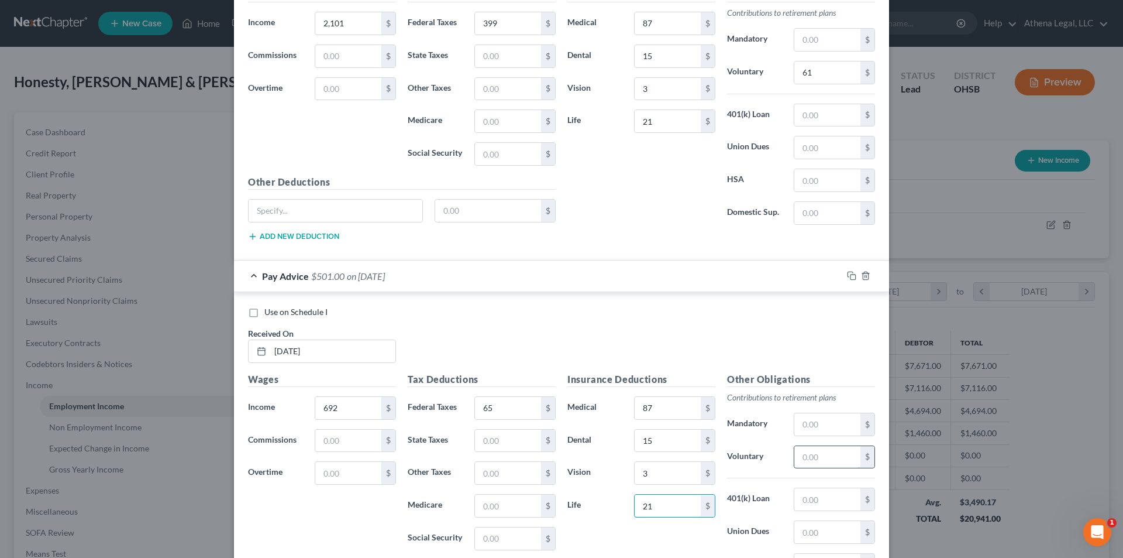
type input "21"
click at [820, 465] on input "text" at bounding box center [828, 457] width 66 height 22
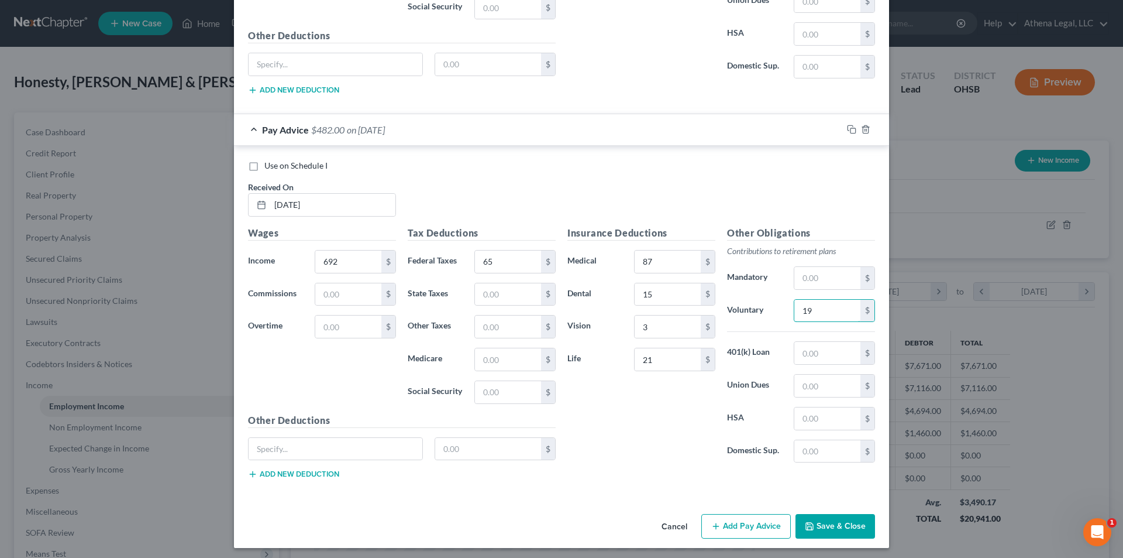
scroll to position [2141, 0]
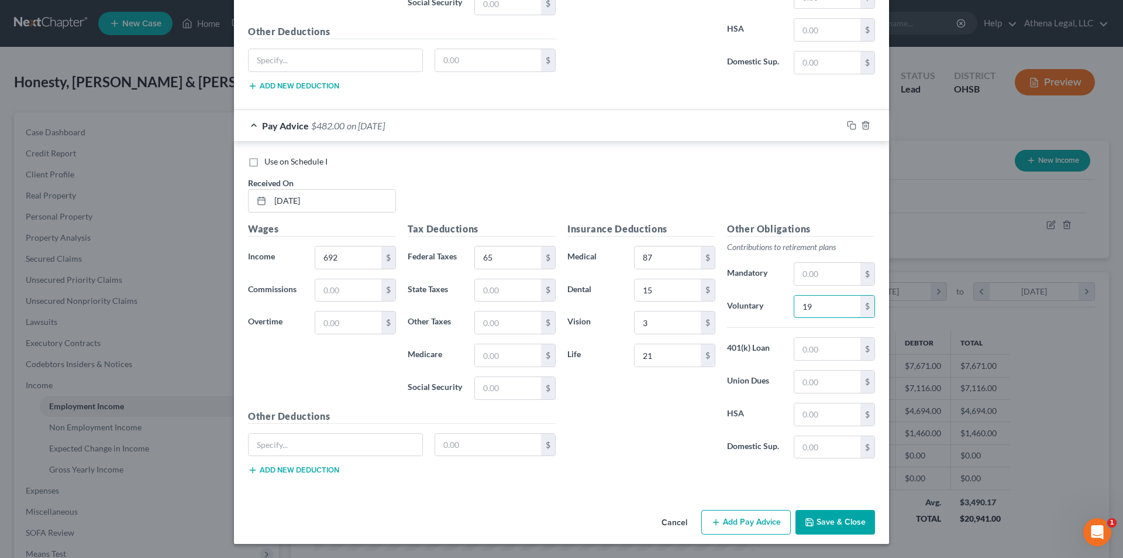
type input "19"
click at [723, 524] on button "Add Pay Advice" at bounding box center [746, 522] width 90 height 25
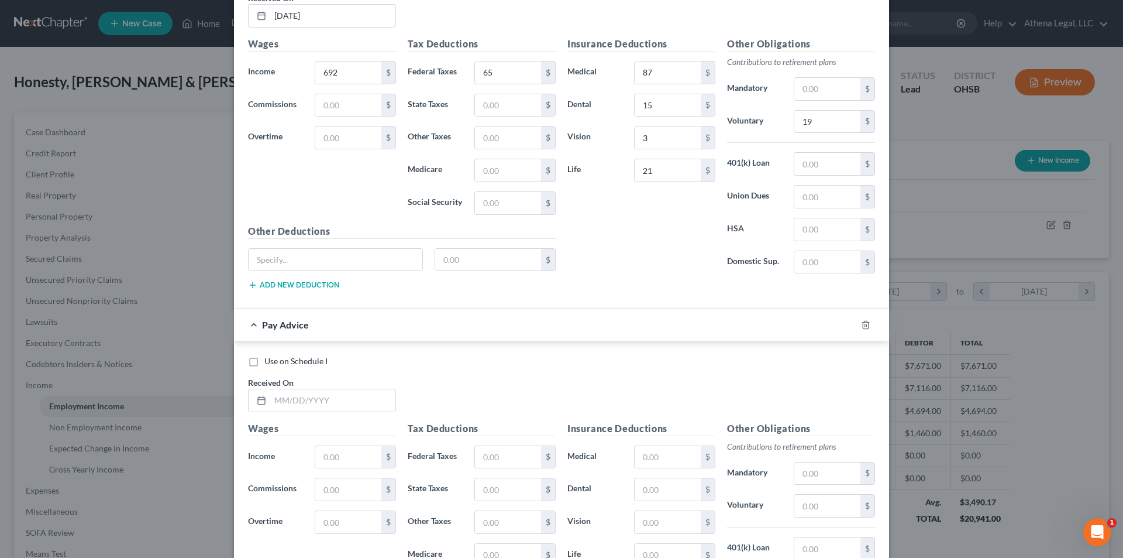
scroll to position [2375, 0]
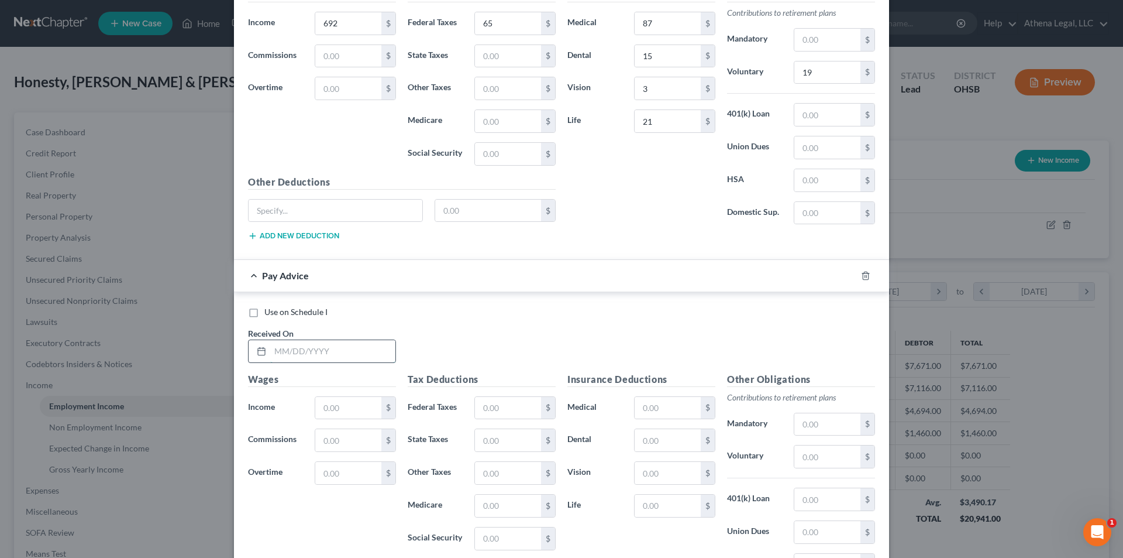
click at [359, 358] on input "text" at bounding box center [332, 351] width 125 height 22
type input "[DATE]"
click at [320, 398] on input "text" at bounding box center [348, 408] width 66 height 22
type input "2,383"
click at [484, 405] on input "text" at bounding box center [508, 408] width 66 height 22
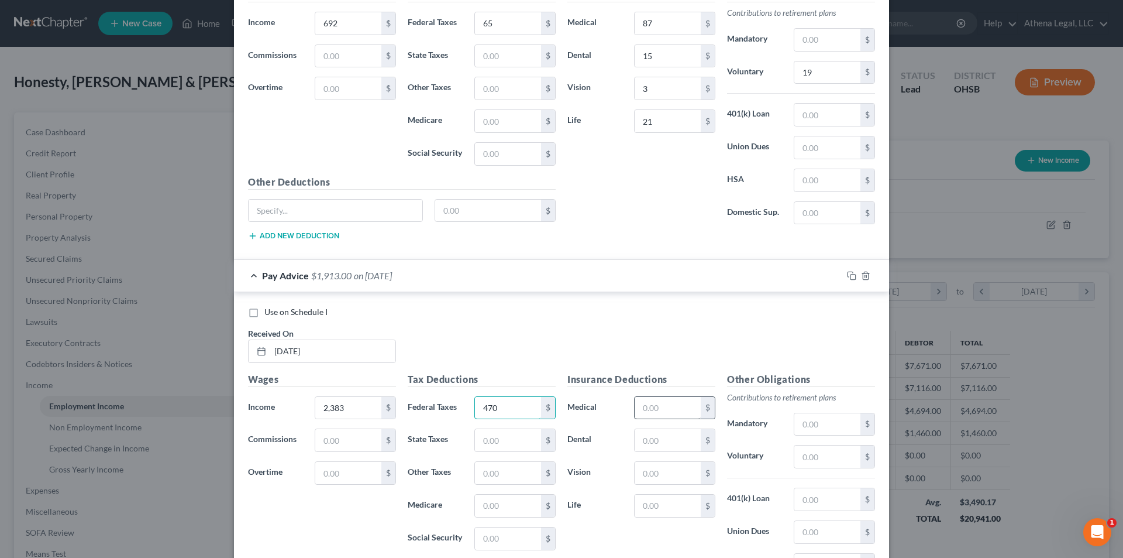
type input "470"
click at [649, 412] on input "text" at bounding box center [668, 408] width 66 height 22
type input "87"
type input "15"
type input "3"
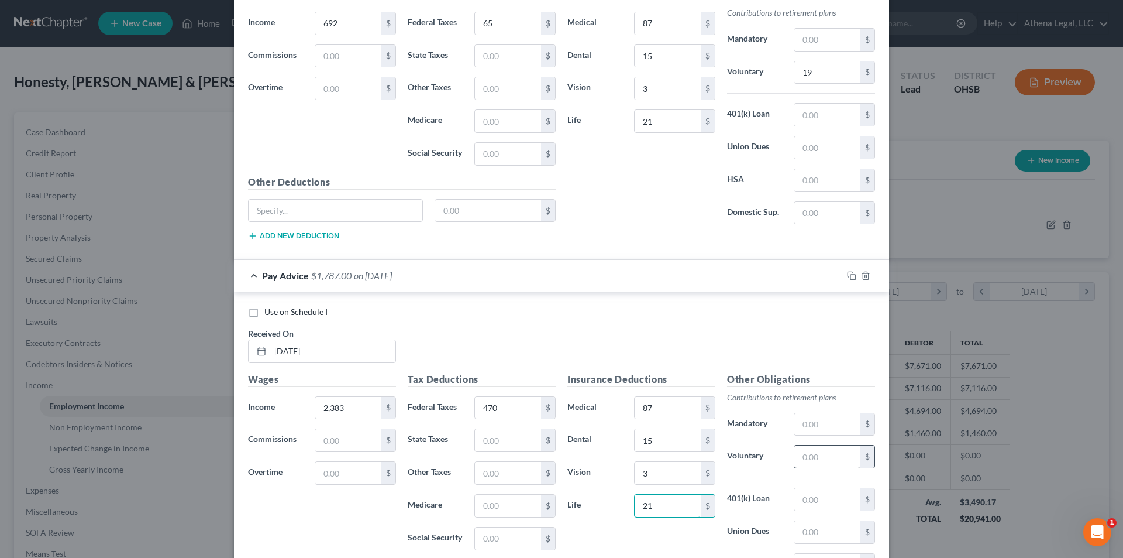
type input "21"
drag, startPoint x: 818, startPoint y: 450, endPoint x: 297, endPoint y: 365, distance: 528.8
click at [818, 450] on input "text" at bounding box center [828, 456] width 66 height 22
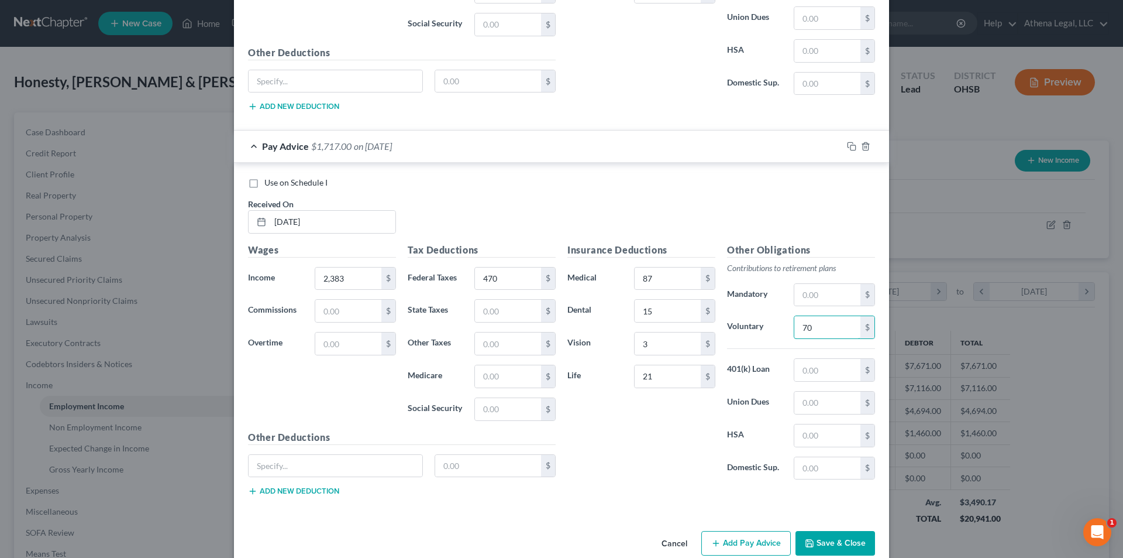
scroll to position [2525, 0]
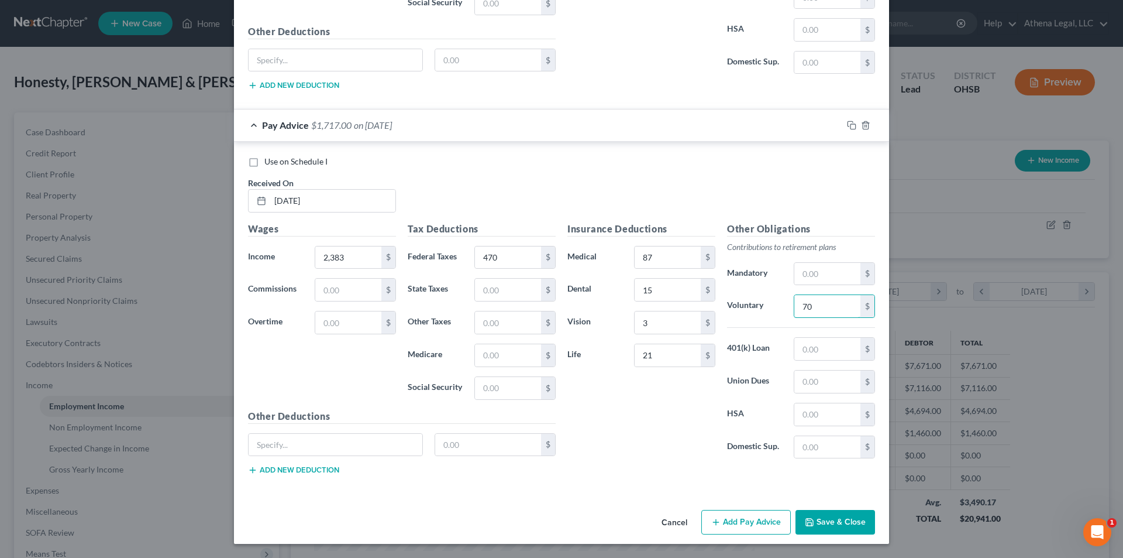
type input "70"
click at [730, 520] on button "Add Pay Advice" at bounding box center [746, 522] width 90 height 25
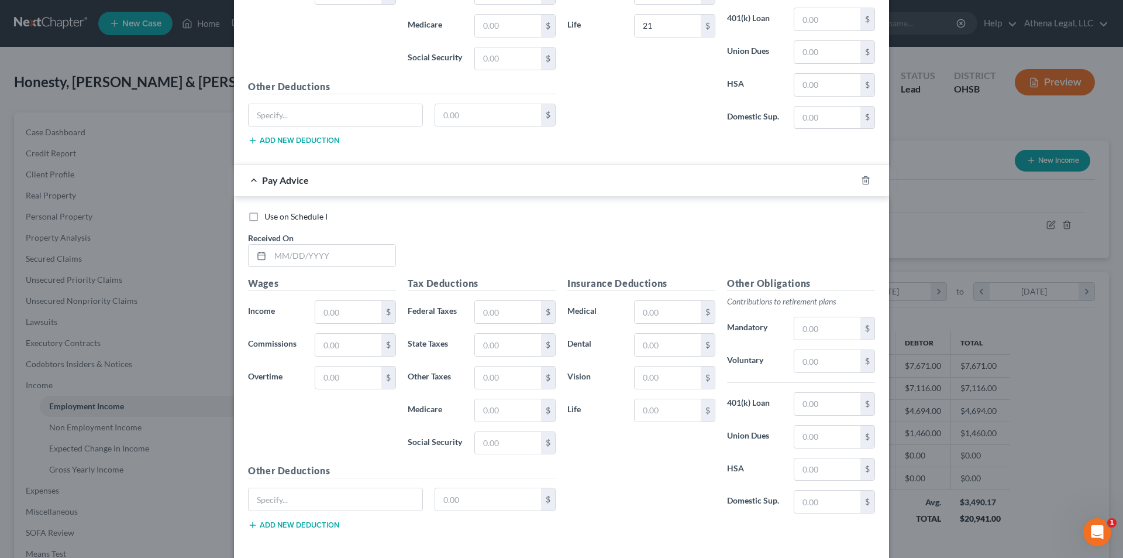
scroll to position [2876, 0]
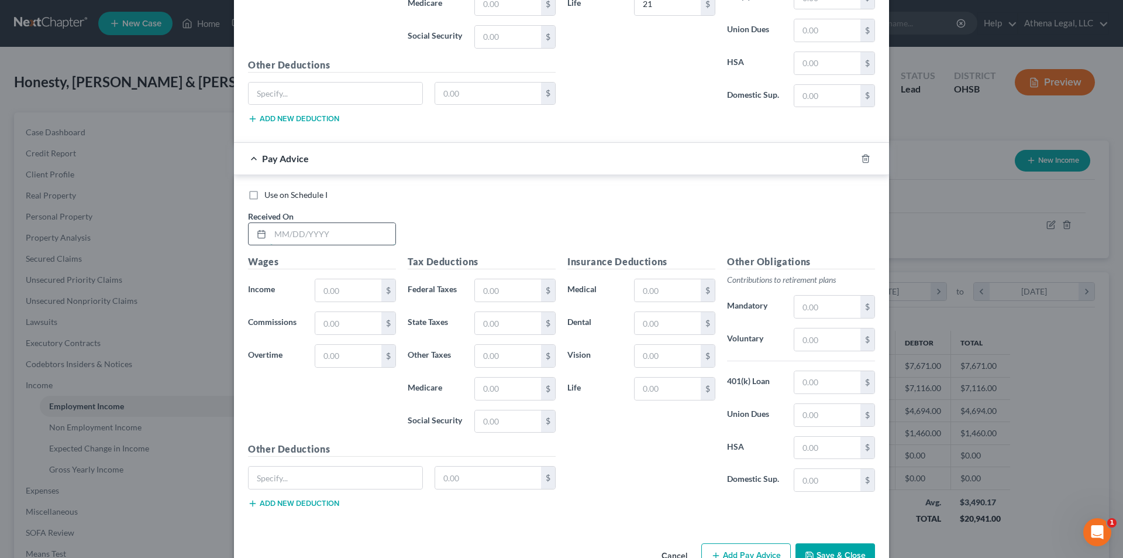
click at [332, 239] on input "text" at bounding box center [332, 234] width 125 height 22
type input "[DATE]"
type input "1,957"
click at [515, 295] on input "text" at bounding box center [508, 290] width 66 height 22
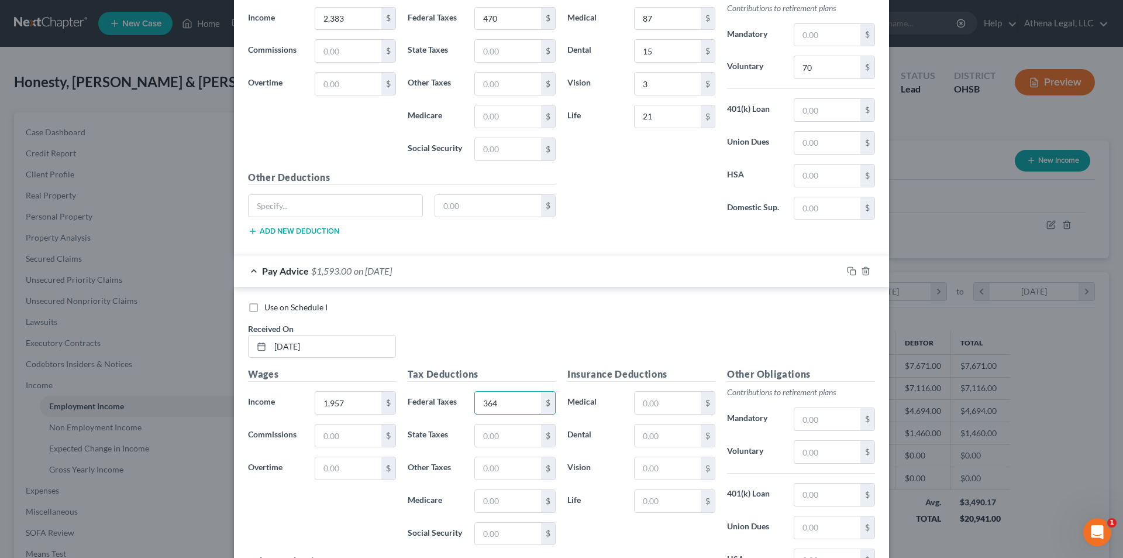
scroll to position [2759, 0]
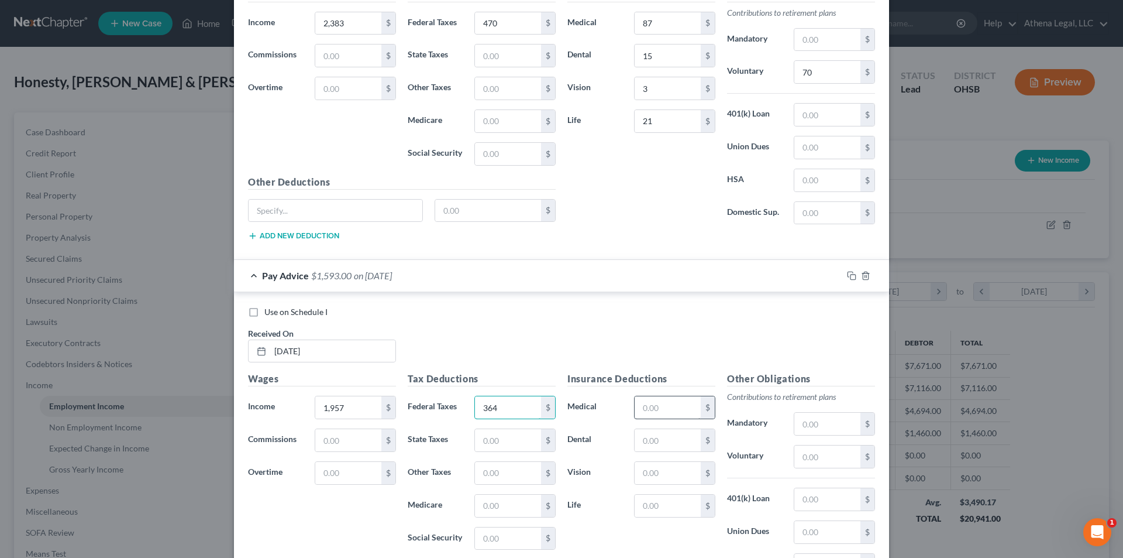
type input "364"
click at [658, 414] on input "text" at bounding box center [668, 407] width 66 height 22
type input "87"
type input "15"
type input "3"
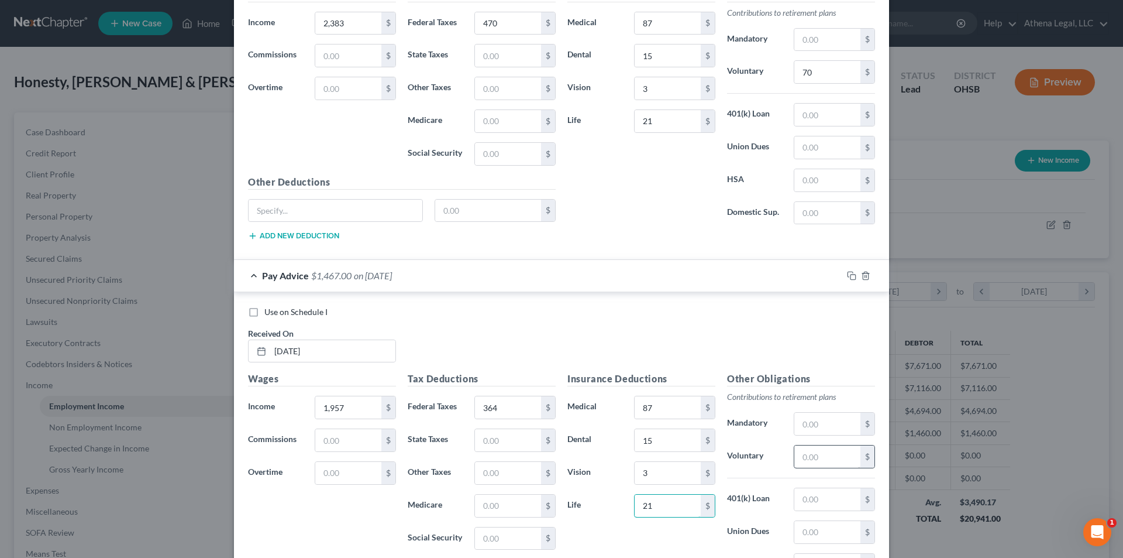
type input "21"
click at [819, 459] on input "text" at bounding box center [828, 456] width 66 height 22
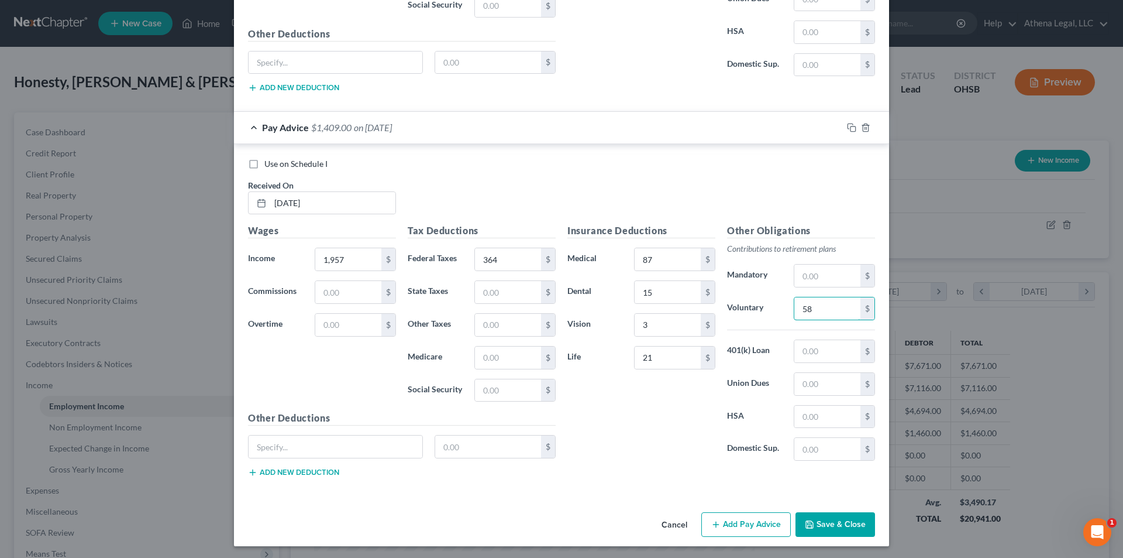
scroll to position [2909, 0]
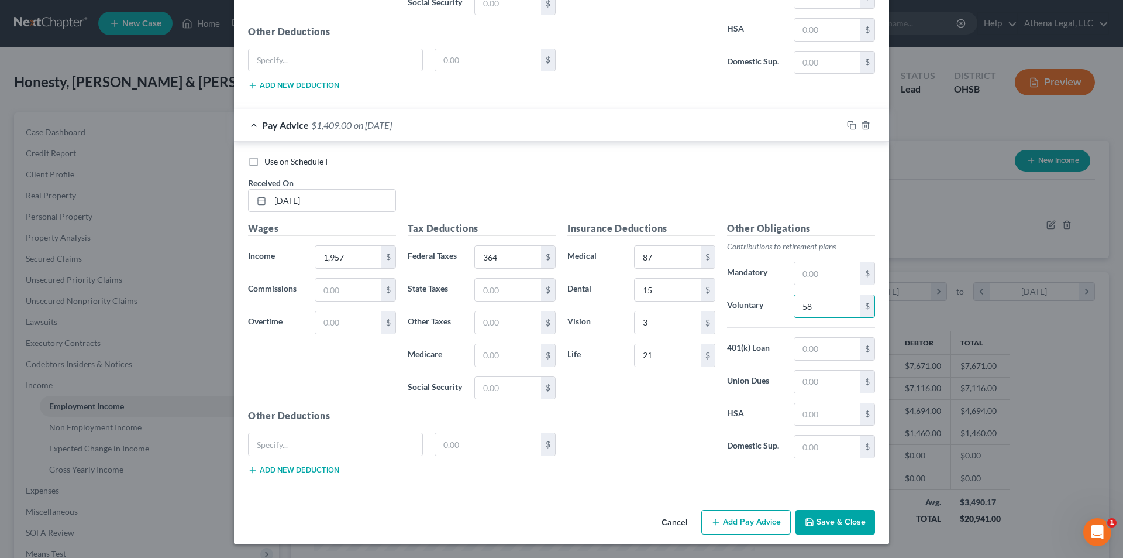
type input "58"
click at [734, 532] on button "Add Pay Advice" at bounding box center [746, 522] width 90 height 25
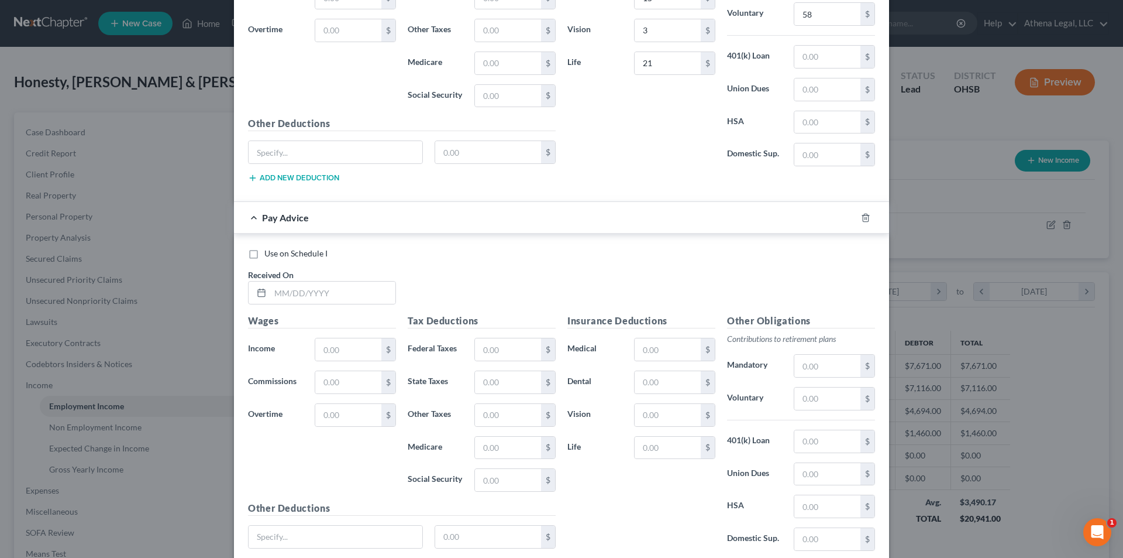
scroll to position [3202, 0]
click at [349, 293] on input "text" at bounding box center [332, 292] width 125 height 22
type input "[DATE]"
type input "1,765"
click at [475, 342] on input "text" at bounding box center [508, 349] width 66 height 22
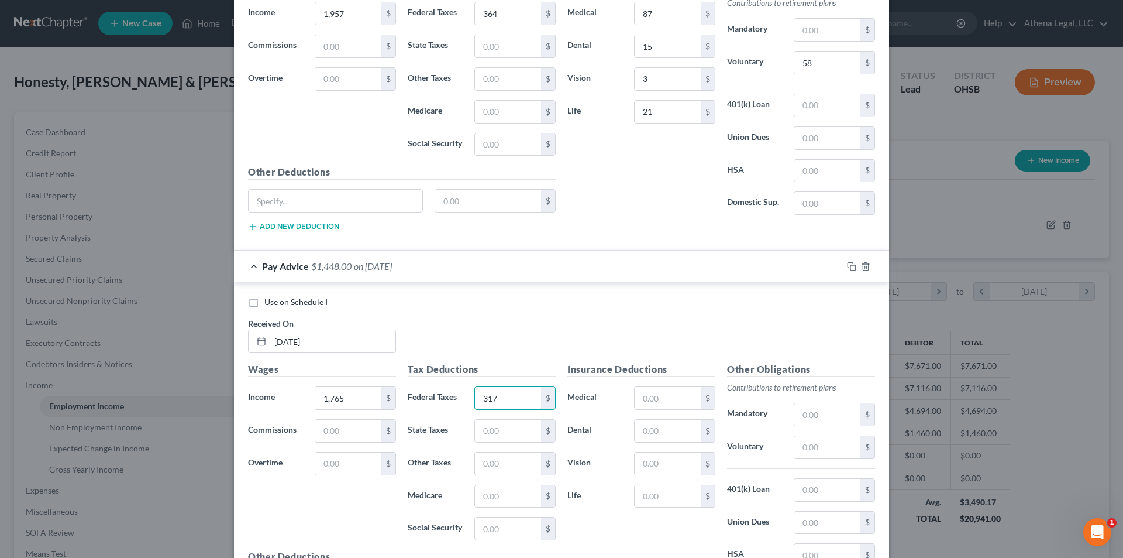
scroll to position [3085, 0]
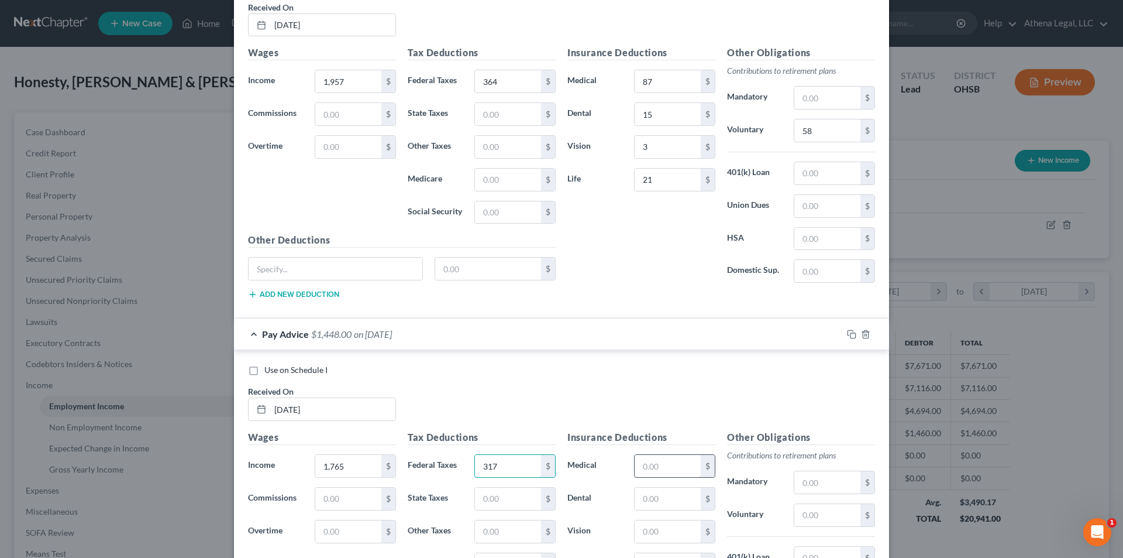
type input "317"
drag, startPoint x: 648, startPoint y: 460, endPoint x: 654, endPoint y: 458, distance: 6.0
click at [648, 460] on input "text" at bounding box center [668, 466] width 66 height 22
type input "87"
type input "15"
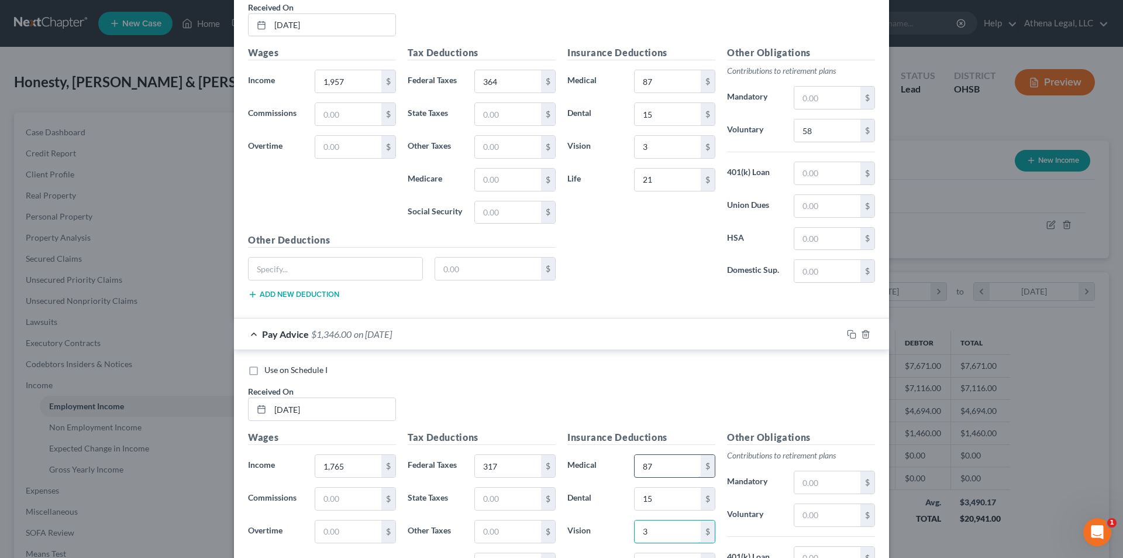
type input "3"
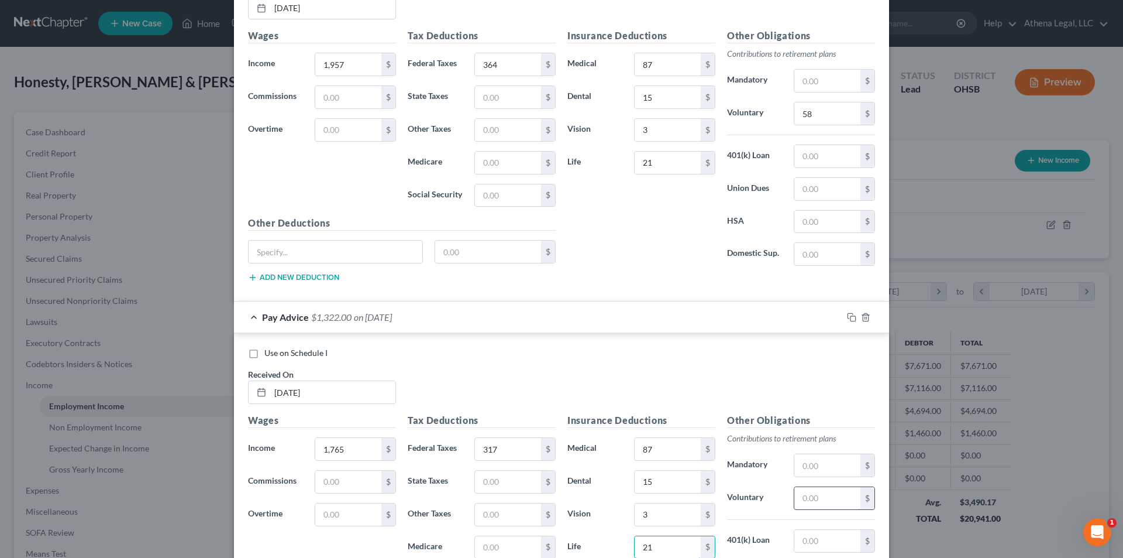
type input "21"
click at [830, 498] on input "text" at bounding box center [828, 498] width 66 height 22
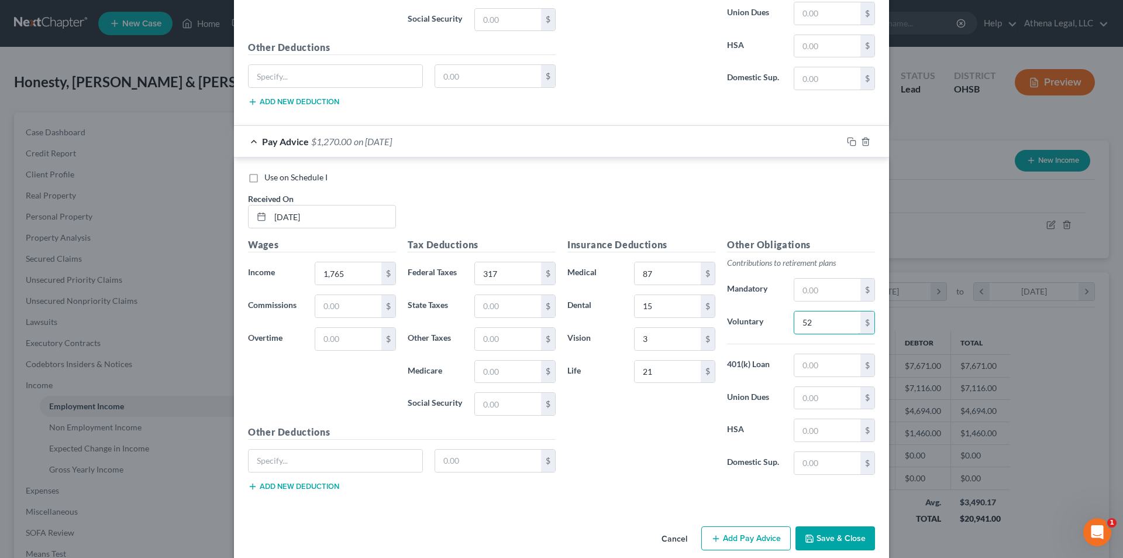
type input "52"
click at [743, 549] on button "Add Pay Advice" at bounding box center [746, 538] width 90 height 25
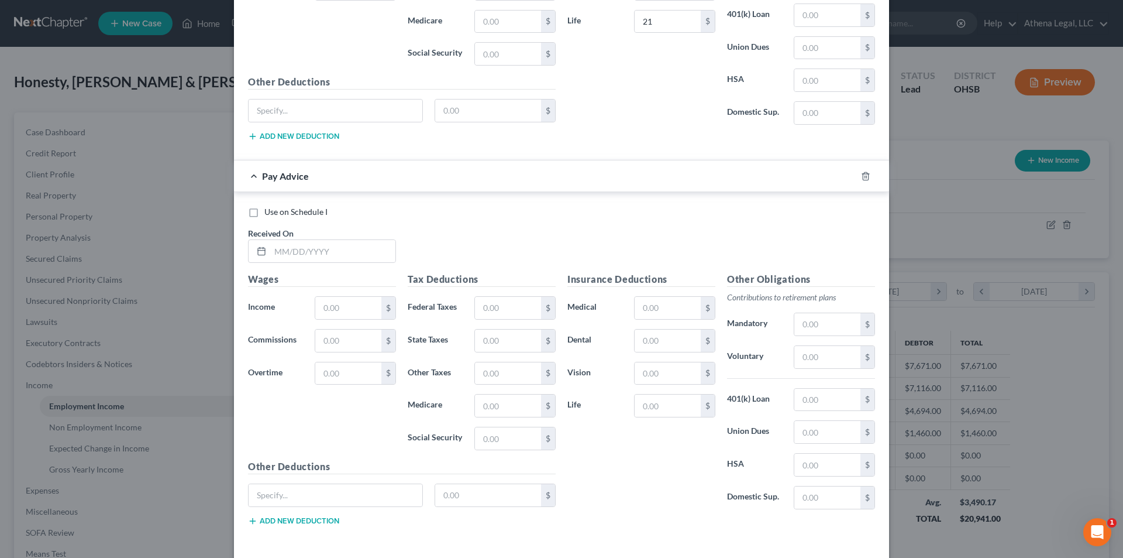
scroll to position [3629, 0]
click at [349, 251] on input "text" at bounding box center [332, 250] width 125 height 22
type input "[DATE]"
click at [350, 298] on input "text" at bounding box center [348, 306] width 66 height 22
type input "1,854"
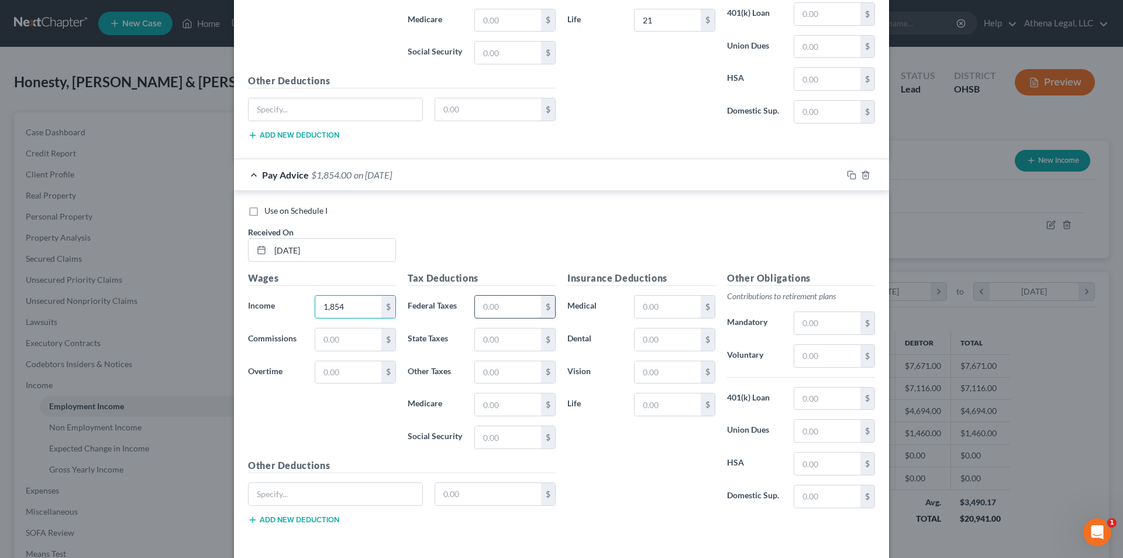
click at [493, 298] on input "text" at bounding box center [508, 306] width 66 height 22
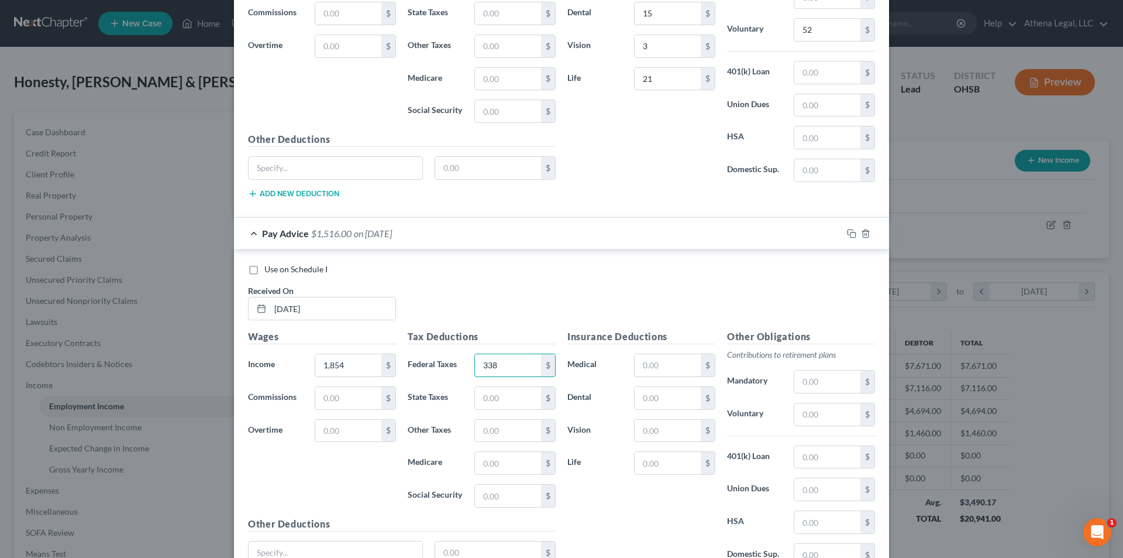
scroll to position [3511, 0]
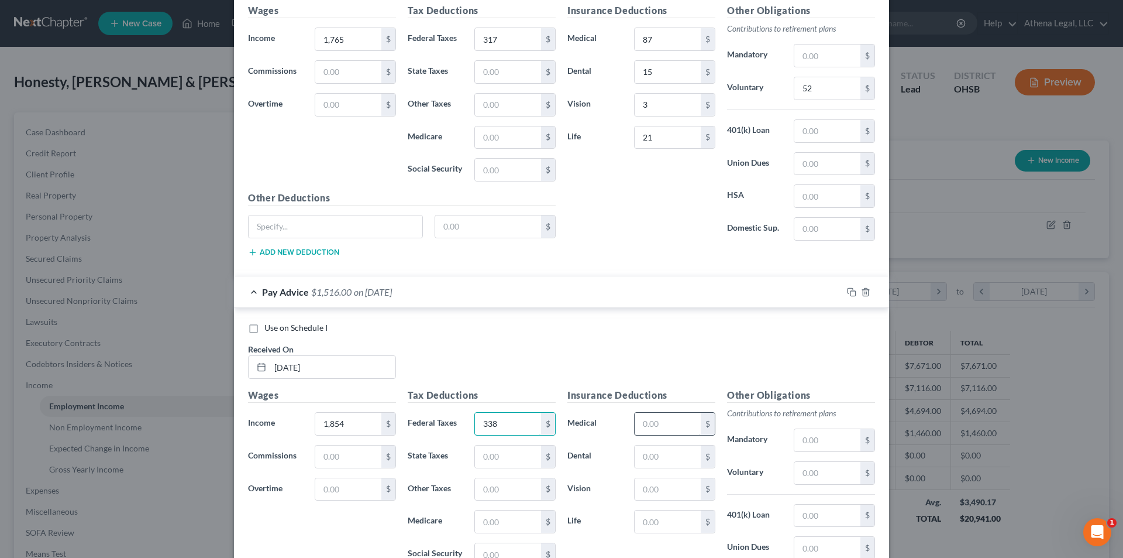
type input "338"
click at [649, 427] on input "text" at bounding box center [668, 423] width 66 height 22
type input "87"
type input "15"
type input "3"
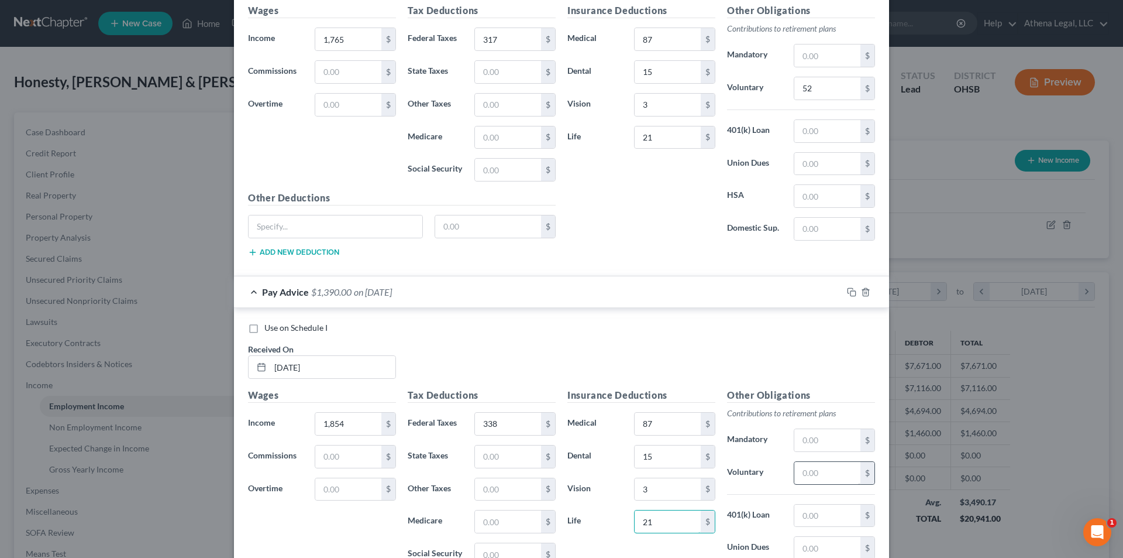
type input "21"
click at [833, 463] on input "text" at bounding box center [828, 473] width 66 height 22
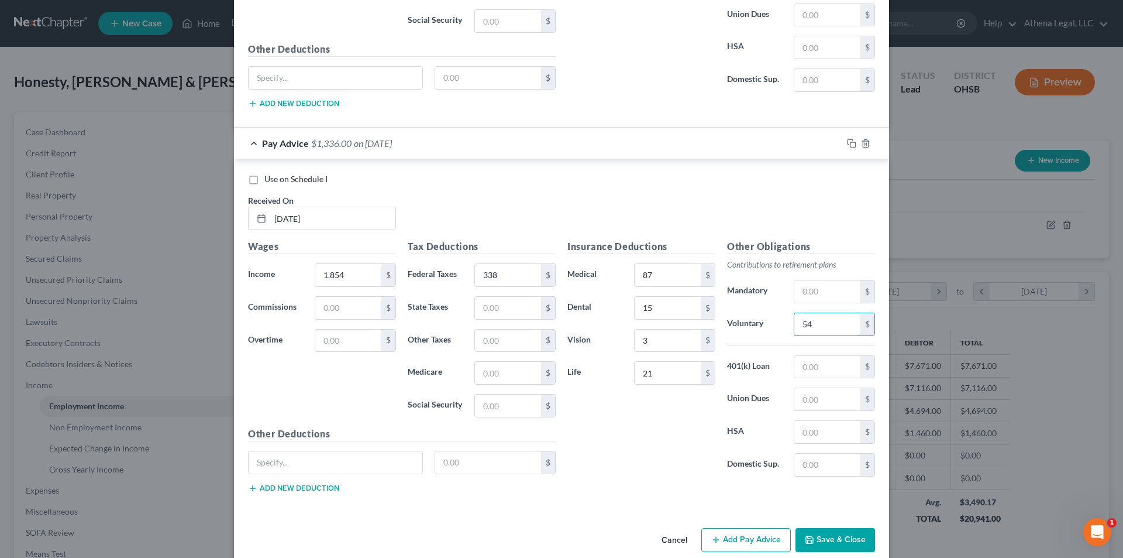
scroll to position [3678, 0]
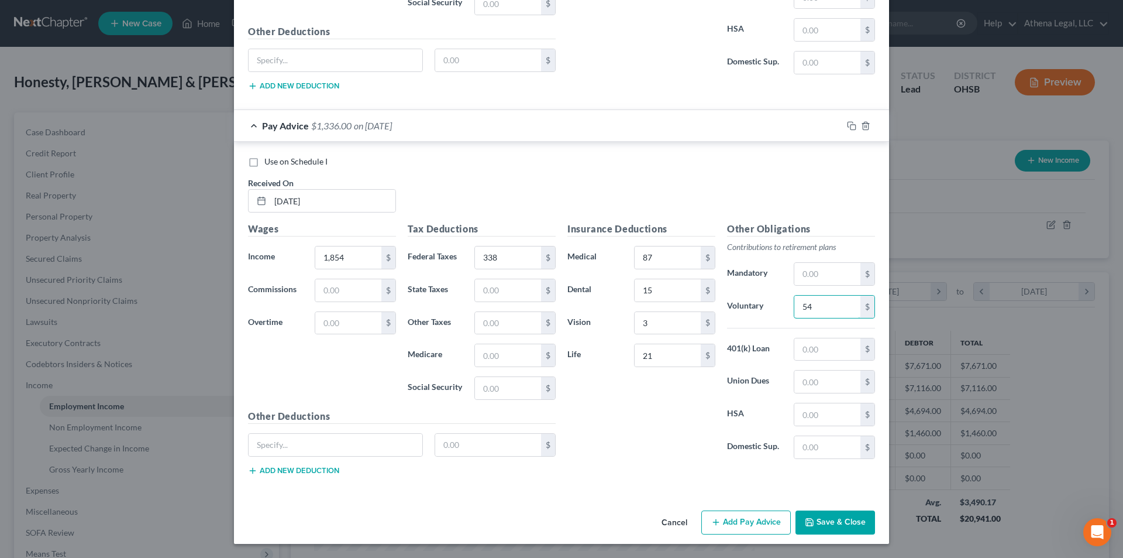
type input "54"
click at [727, 517] on button "Add Pay Advice" at bounding box center [746, 522] width 90 height 25
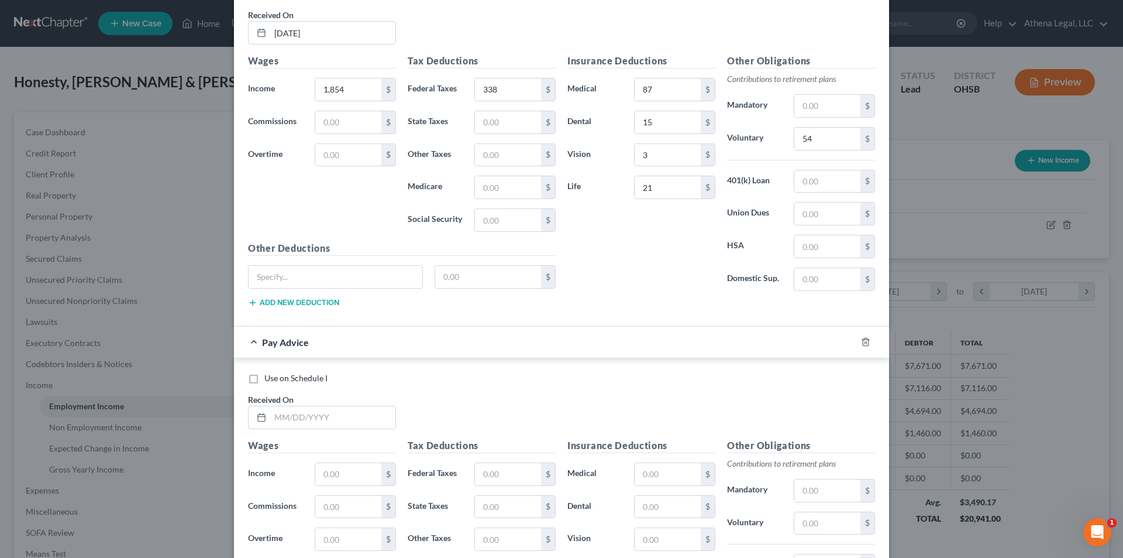
scroll to position [3853, 0]
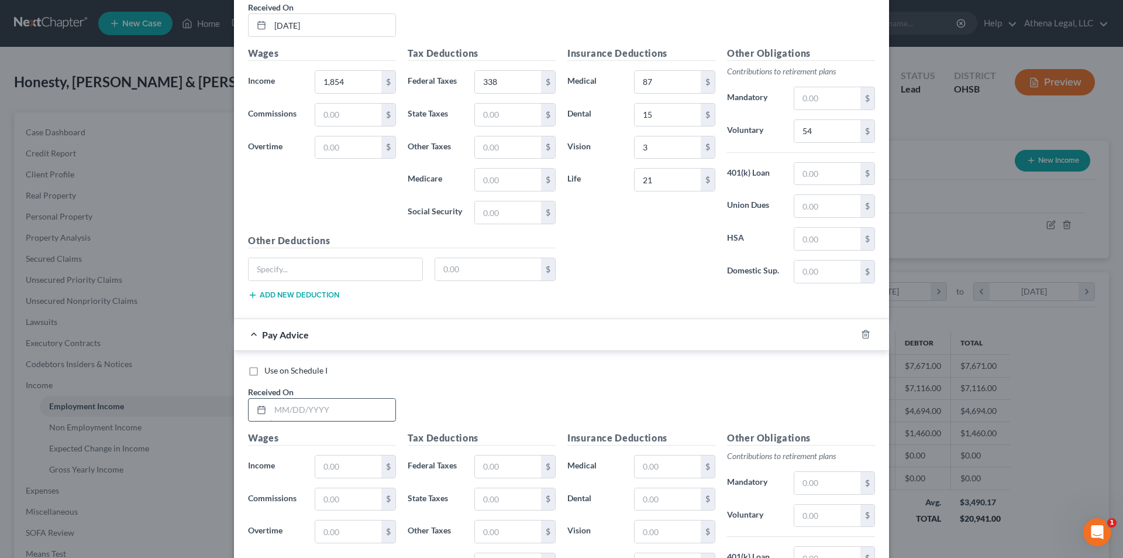
click at [357, 419] on input "text" at bounding box center [332, 409] width 125 height 22
type input "[DATE]"
type input "2,205"
click at [479, 455] on input "text" at bounding box center [508, 466] width 66 height 22
type input "425"
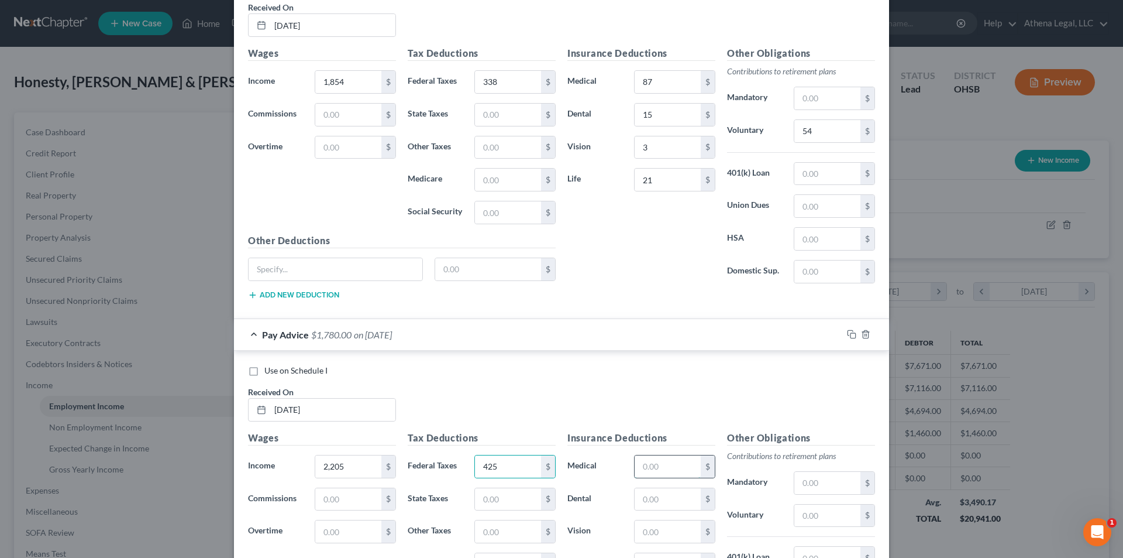
click at [641, 458] on input "text" at bounding box center [668, 466] width 66 height 22
type input "87"
type input "15"
type input "3"
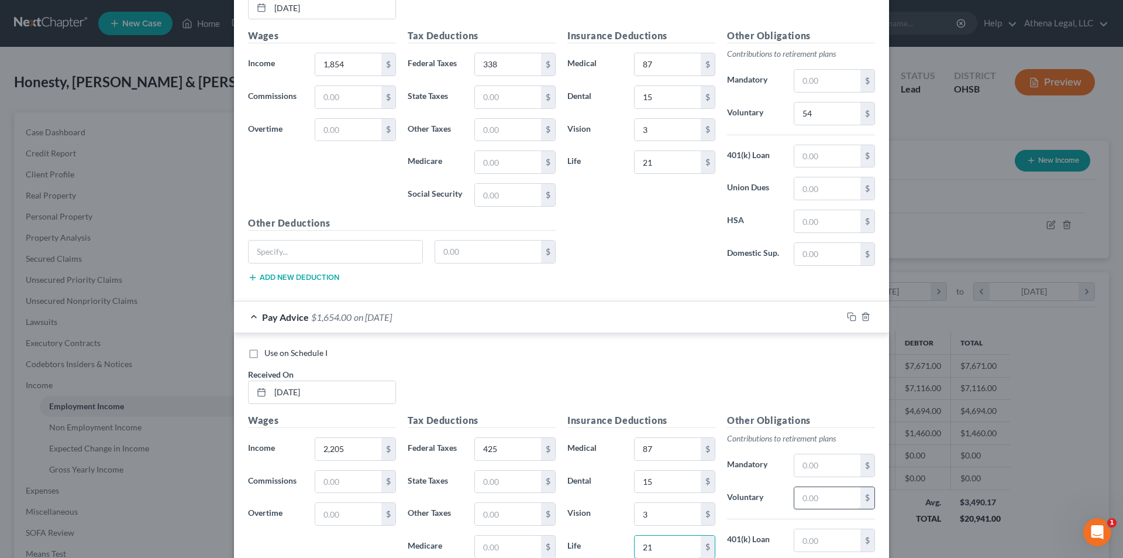
type input "21"
drag, startPoint x: 849, startPoint y: 504, endPoint x: 856, endPoint y: 504, distance: 6.4
click at [849, 504] on input "text" at bounding box center [828, 498] width 66 height 22
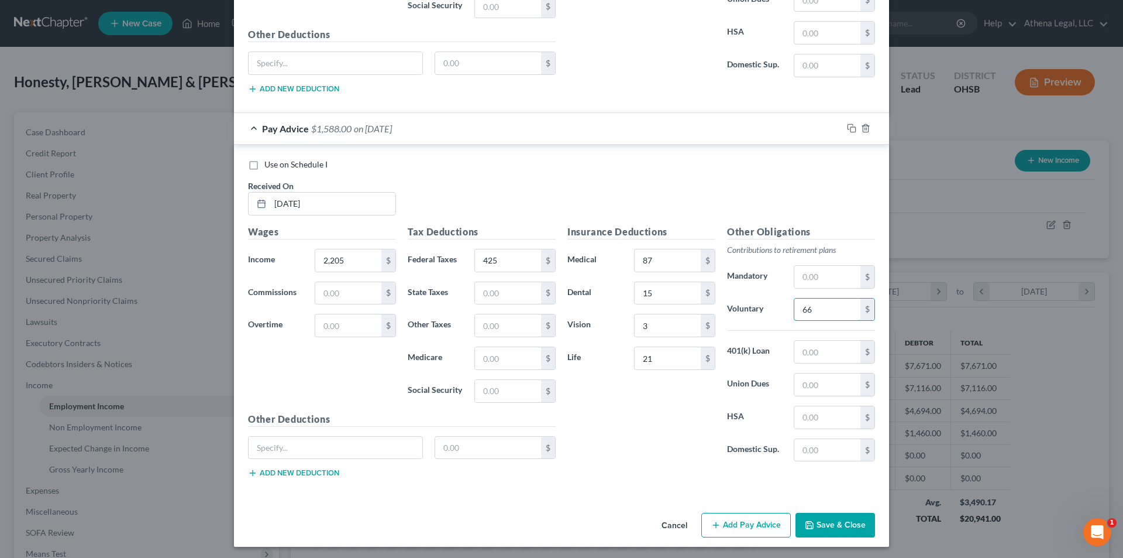
scroll to position [4062, 0]
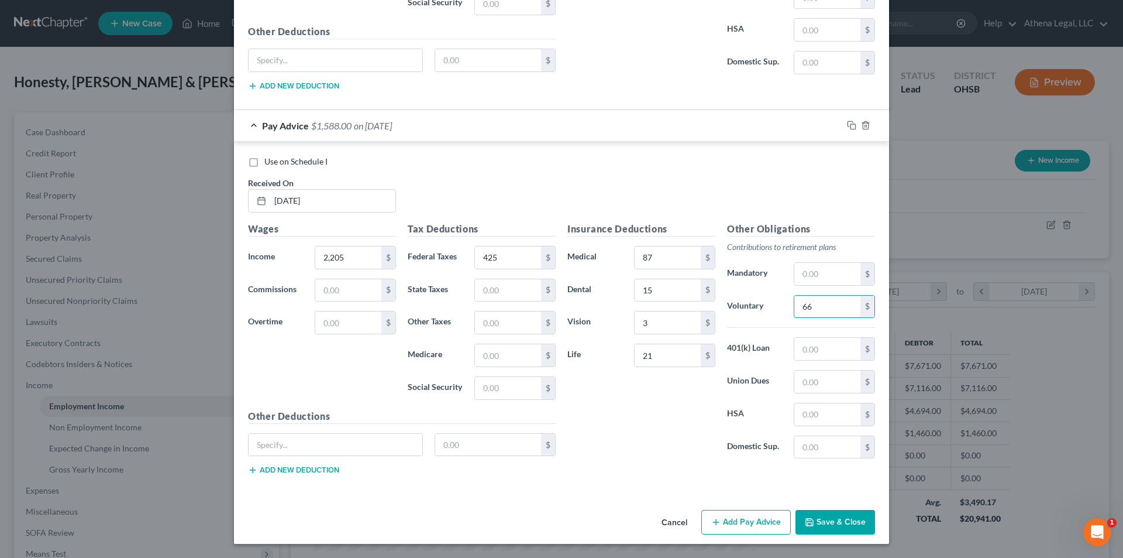
type input "66"
click at [727, 516] on button "Add Pay Advice" at bounding box center [746, 522] width 90 height 25
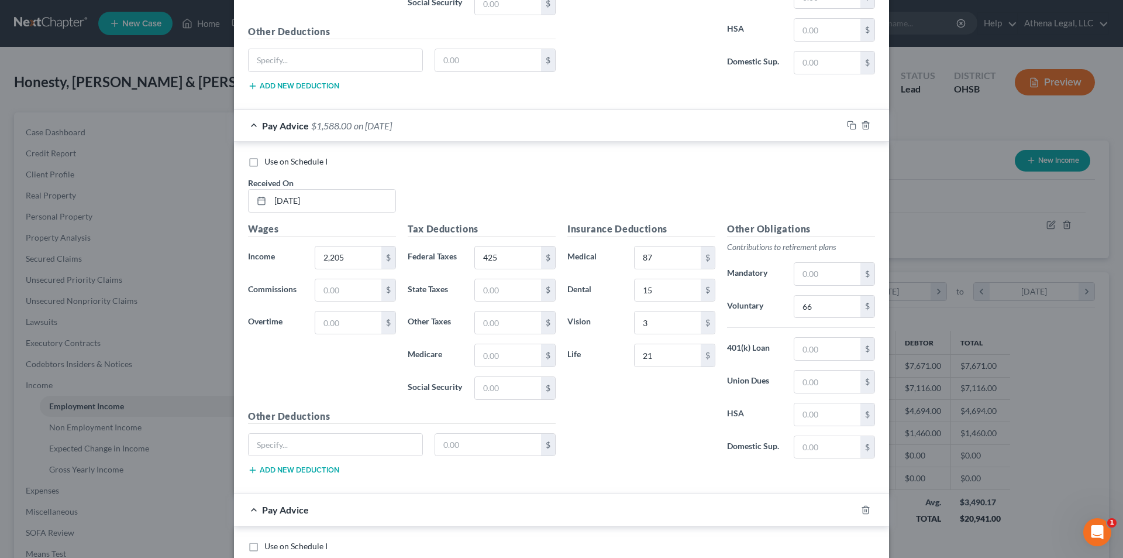
scroll to position [4355, 0]
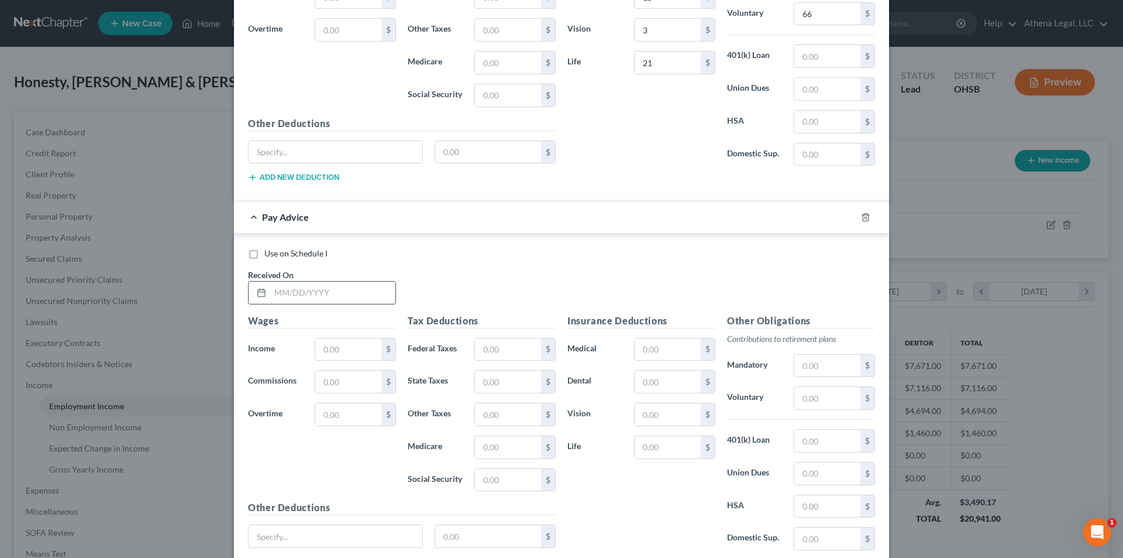
click at [367, 285] on input "text" at bounding box center [332, 292] width 125 height 22
type input "[DATE]"
type input "2,034"
click at [527, 348] on input "text" at bounding box center [508, 349] width 66 height 22
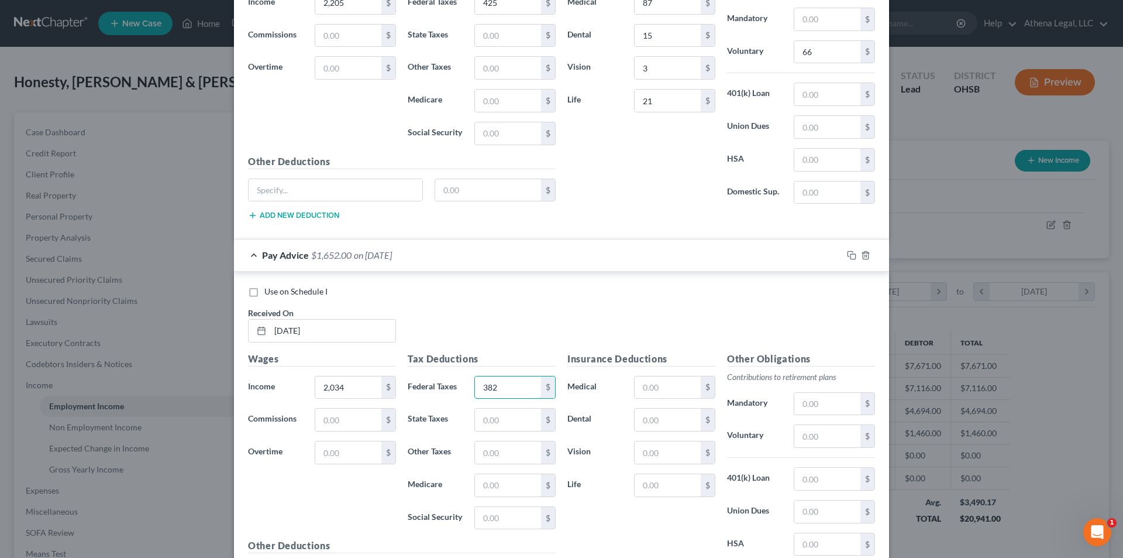
scroll to position [4296, 0]
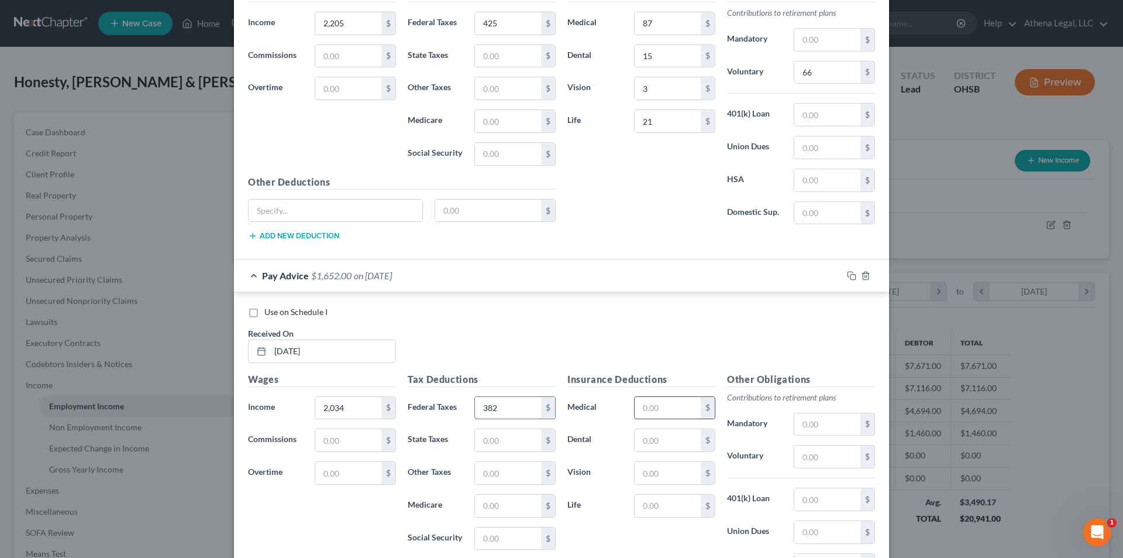
type input "382"
click at [652, 403] on input "text" at bounding box center [668, 408] width 66 height 22
type input "87"
type input "15"
type input "3"
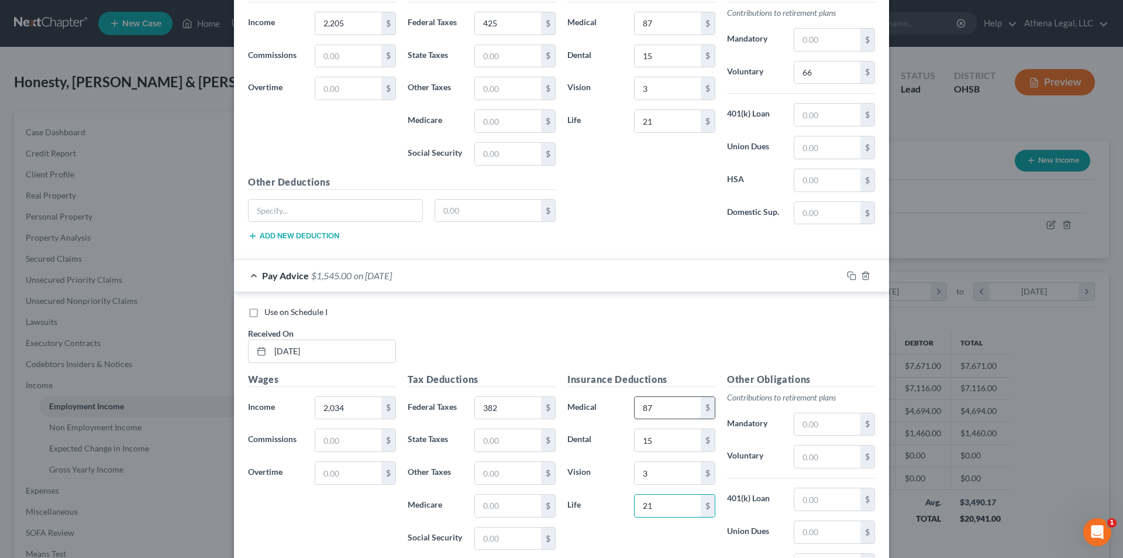
type input "21"
click at [817, 454] on input "text" at bounding box center [828, 456] width 66 height 22
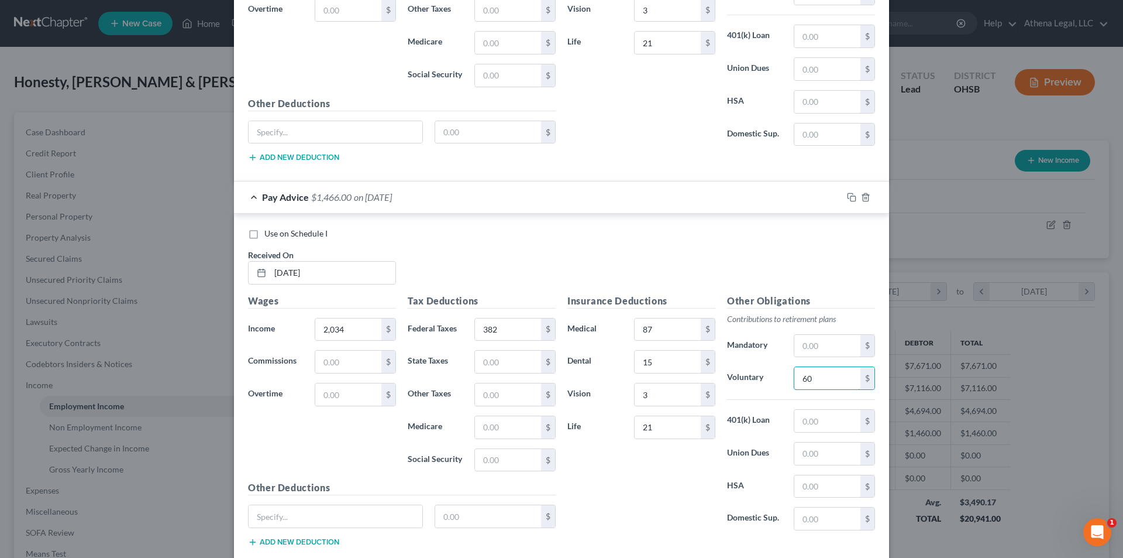
scroll to position [4446, 0]
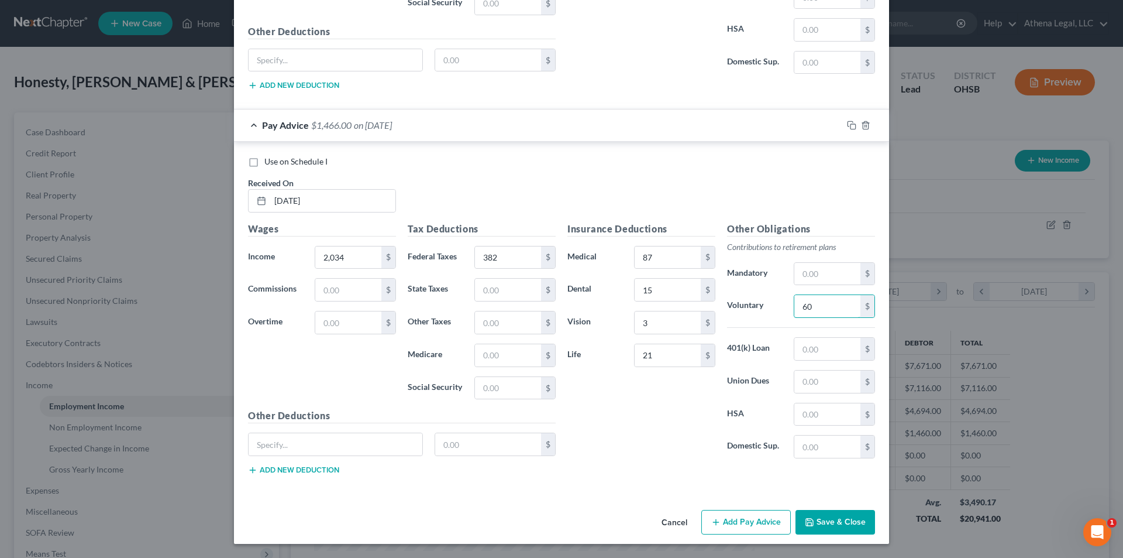
type input "60"
click at [737, 519] on button "Add Pay Advice" at bounding box center [746, 522] width 90 height 25
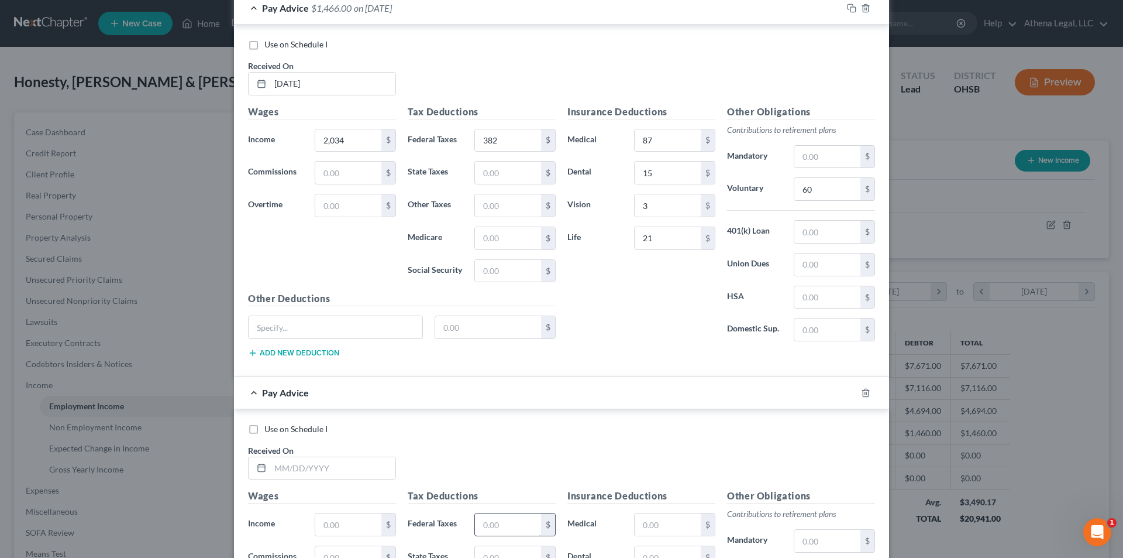
scroll to position [4680, 0]
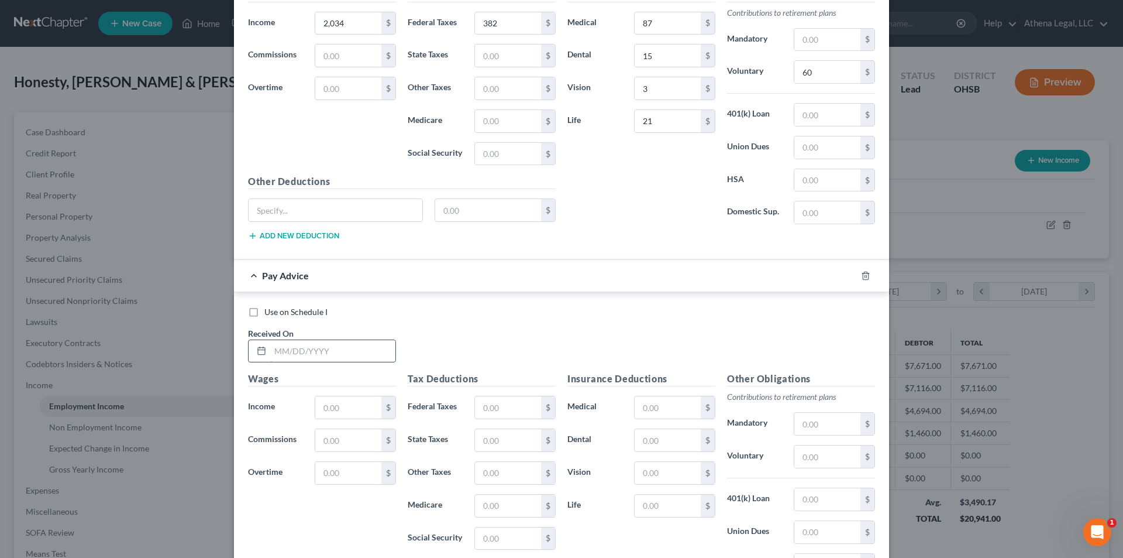
click at [341, 351] on input "text" at bounding box center [332, 351] width 125 height 22
type input "[DATE]"
type input "1,845"
click at [489, 402] on input "text" at bounding box center [508, 407] width 66 height 22
type input "333"
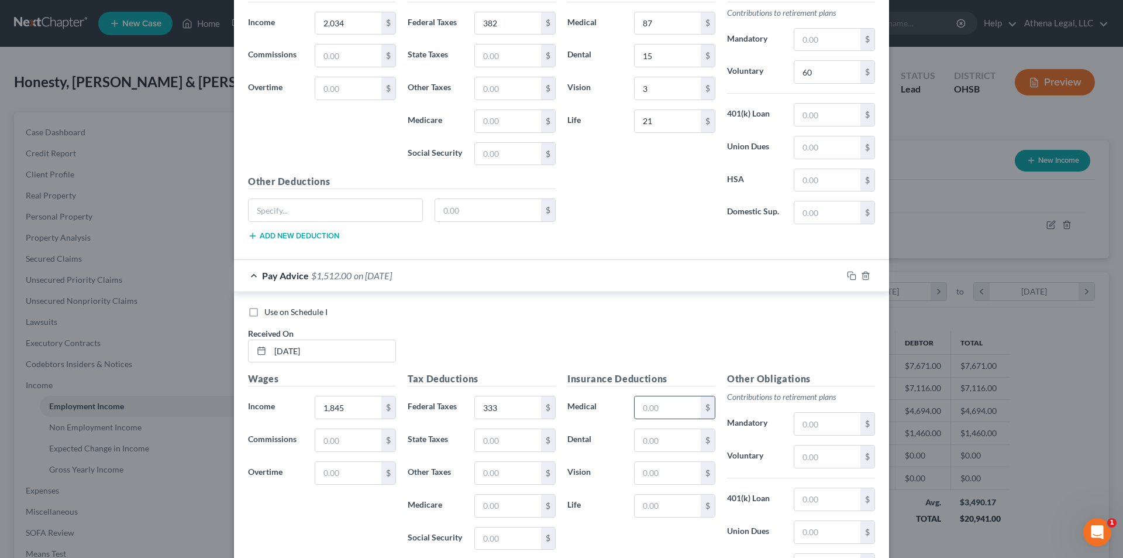
click at [670, 410] on input "text" at bounding box center [668, 407] width 66 height 22
type input "87"
type input "15"
type input "3"
type input "21"
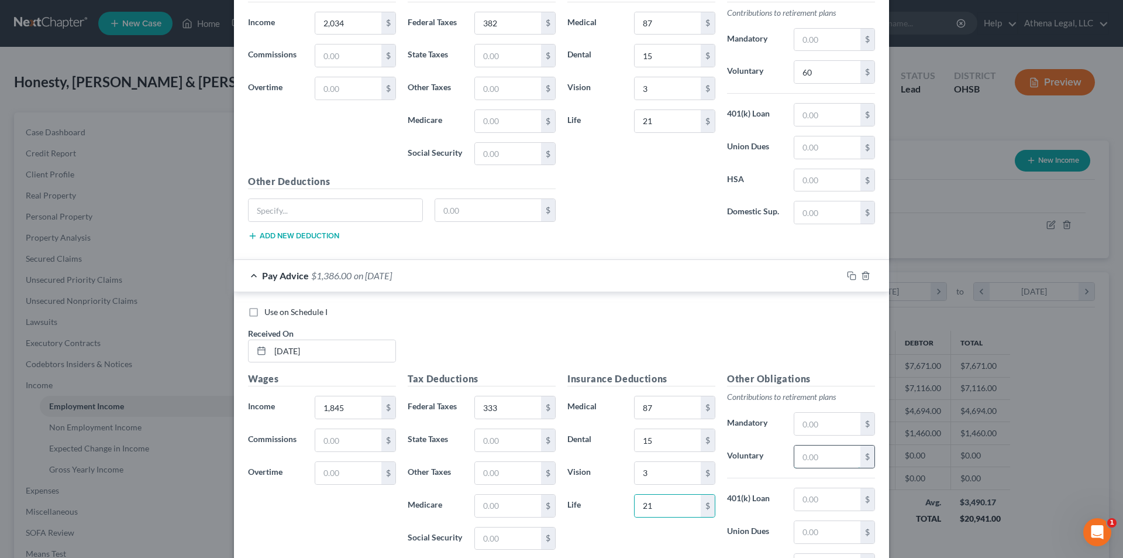
click at [814, 448] on input "text" at bounding box center [828, 456] width 66 height 22
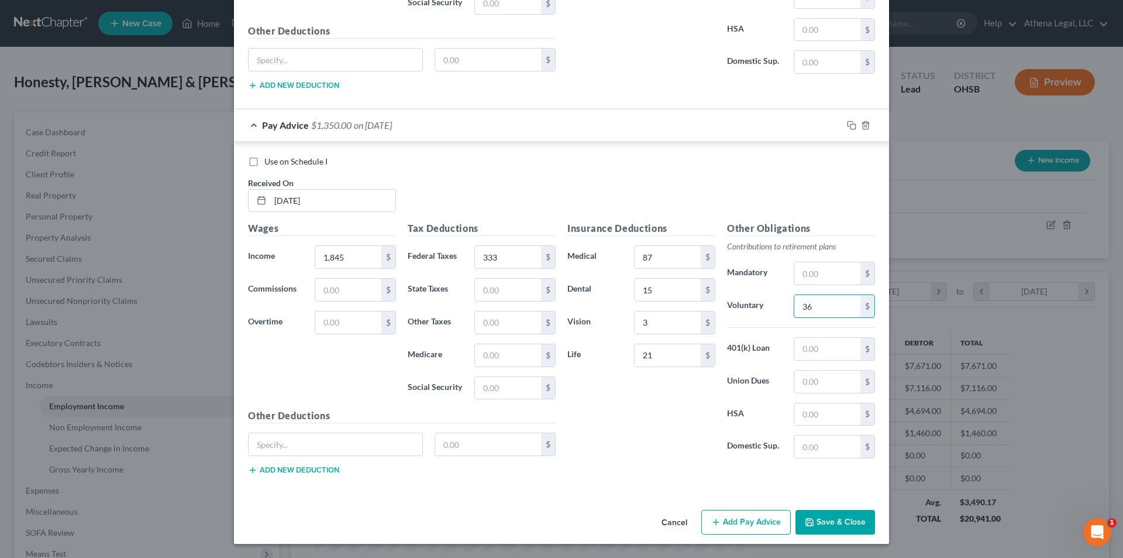
type input "36"
click at [752, 532] on button "Add Pay Advice" at bounding box center [746, 522] width 90 height 25
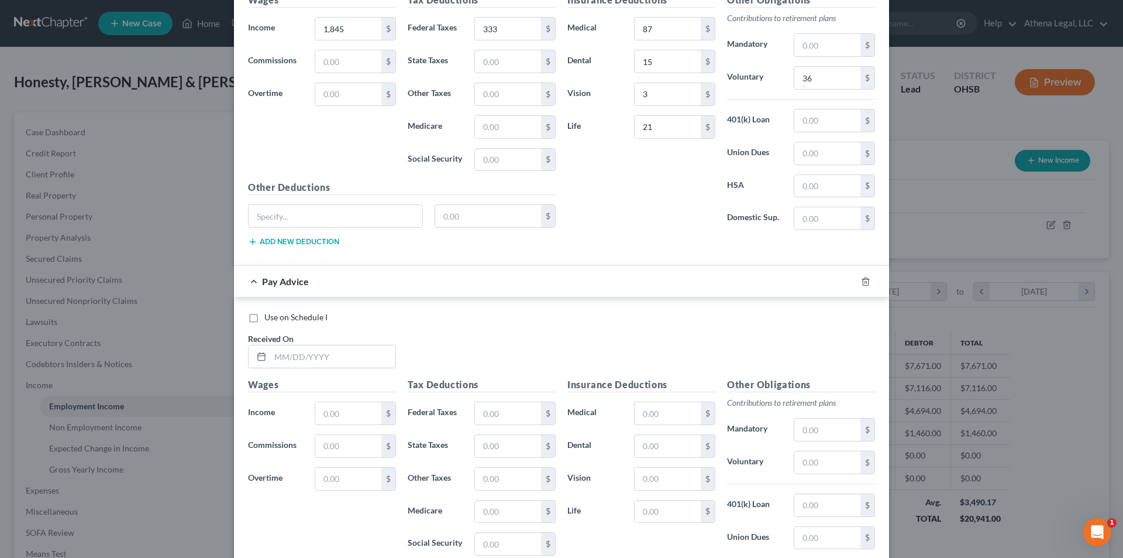
scroll to position [5065, 0]
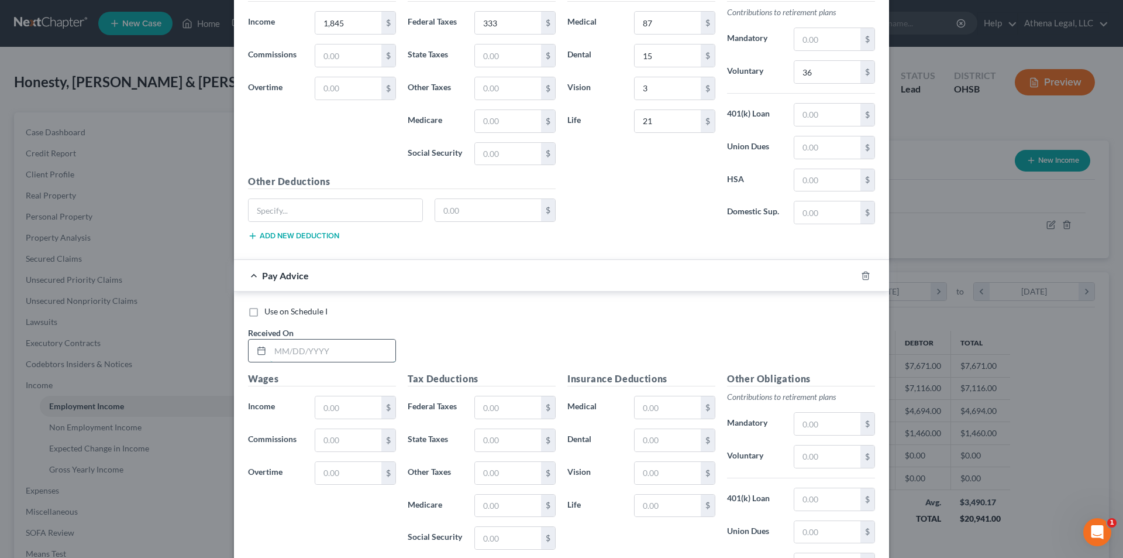
click at [351, 347] on input "text" at bounding box center [332, 350] width 125 height 22
type input "[DATE]"
click at [348, 410] on input "text" at bounding box center [348, 407] width 66 height 22
type input "1,478"
click at [497, 411] on input "text" at bounding box center [508, 407] width 66 height 22
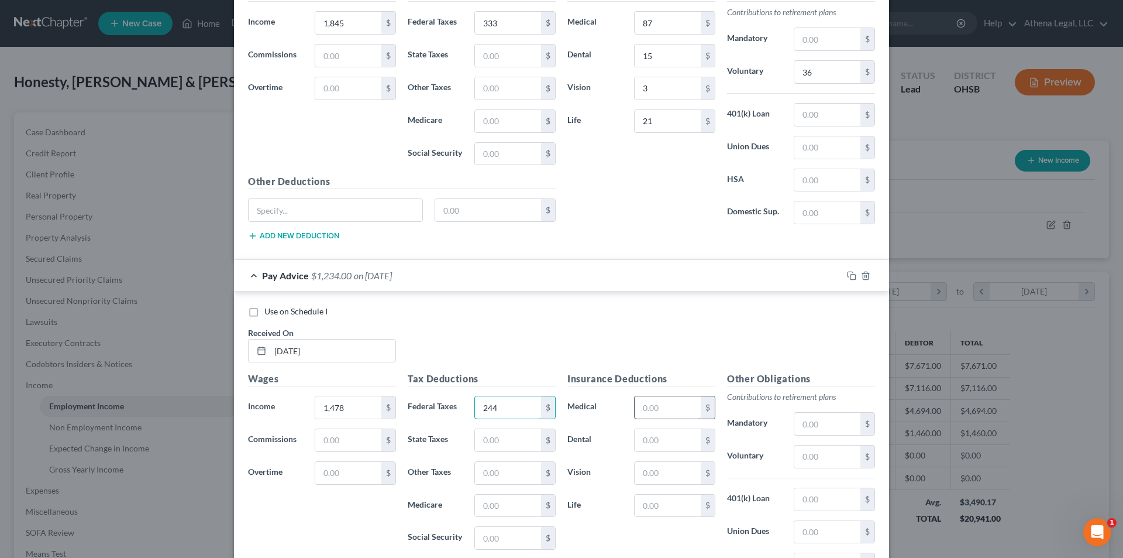
type input "244"
click at [643, 411] on input "text" at bounding box center [668, 407] width 66 height 22
type input "87"
type input "15"
type input "3"
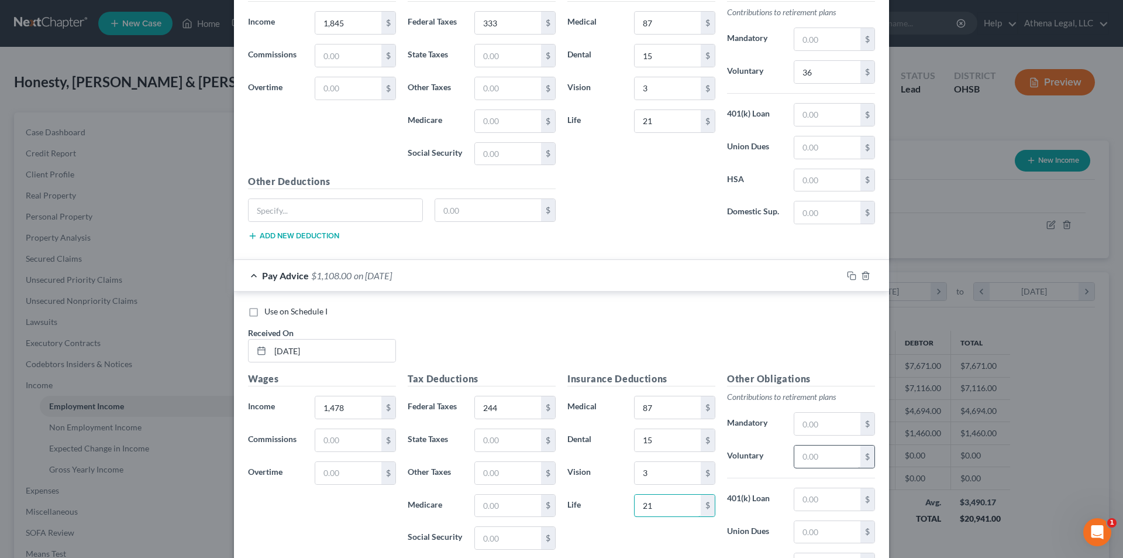
type input "21"
click at [827, 446] on input "text" at bounding box center [828, 456] width 66 height 22
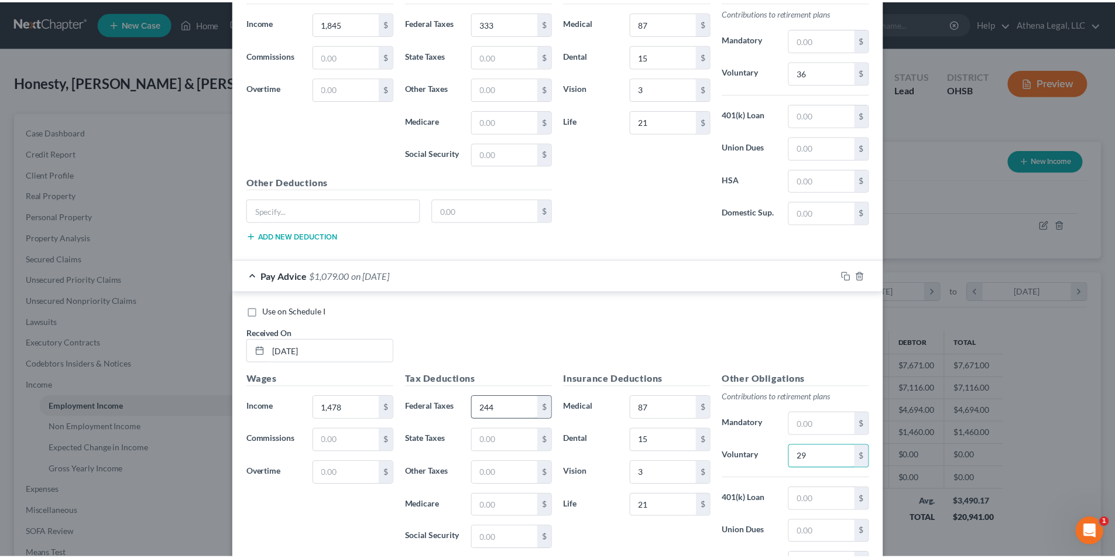
scroll to position [5215, 0]
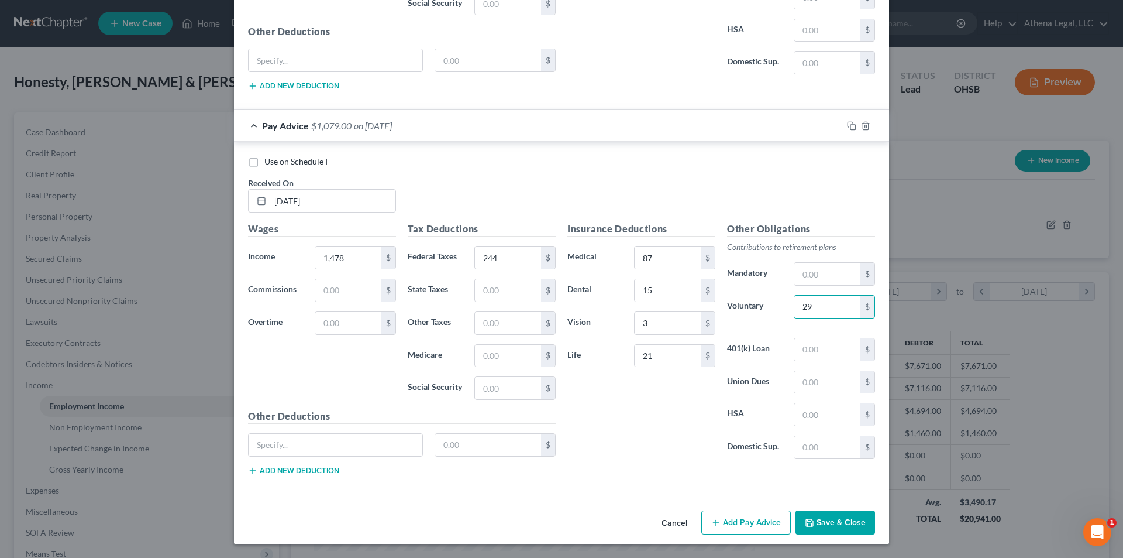
click at [813, 515] on button "Save & Close" at bounding box center [836, 522] width 80 height 25
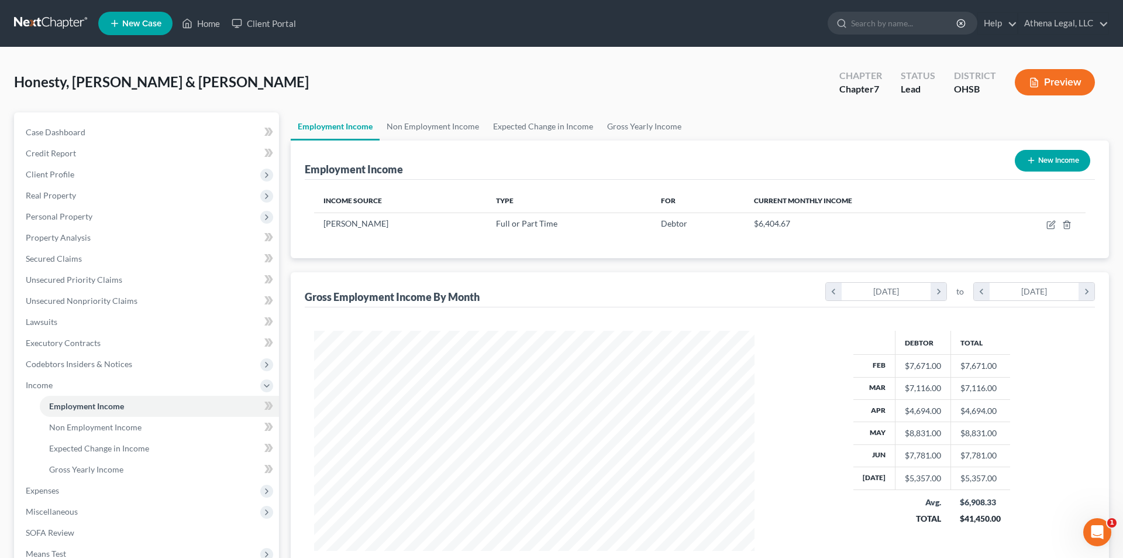
scroll to position [584836, 584595]
click at [1042, 226] on icon "button" at bounding box center [1042, 224] width 9 height 9
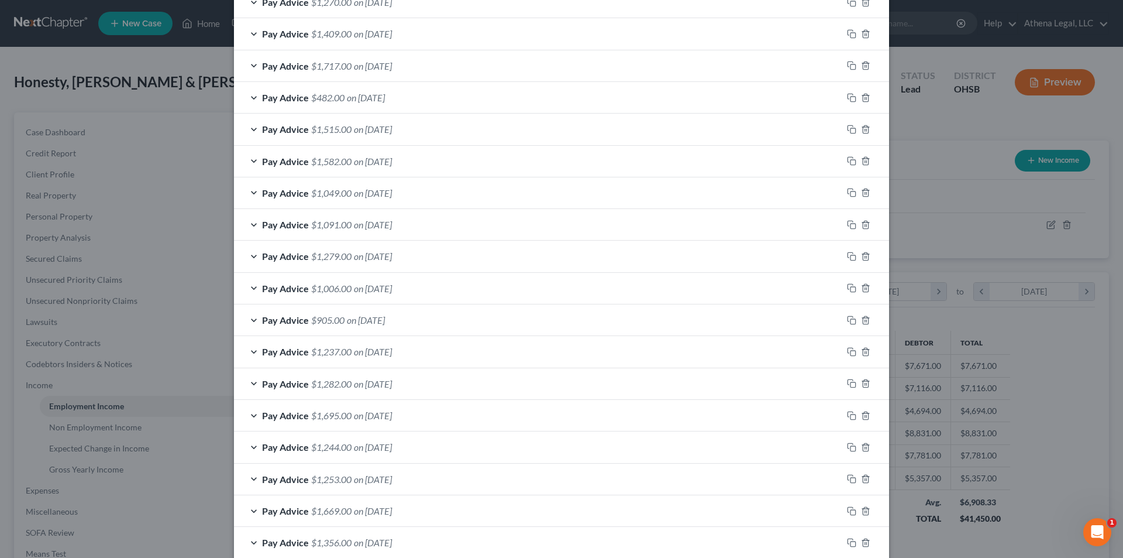
scroll to position [633, 0]
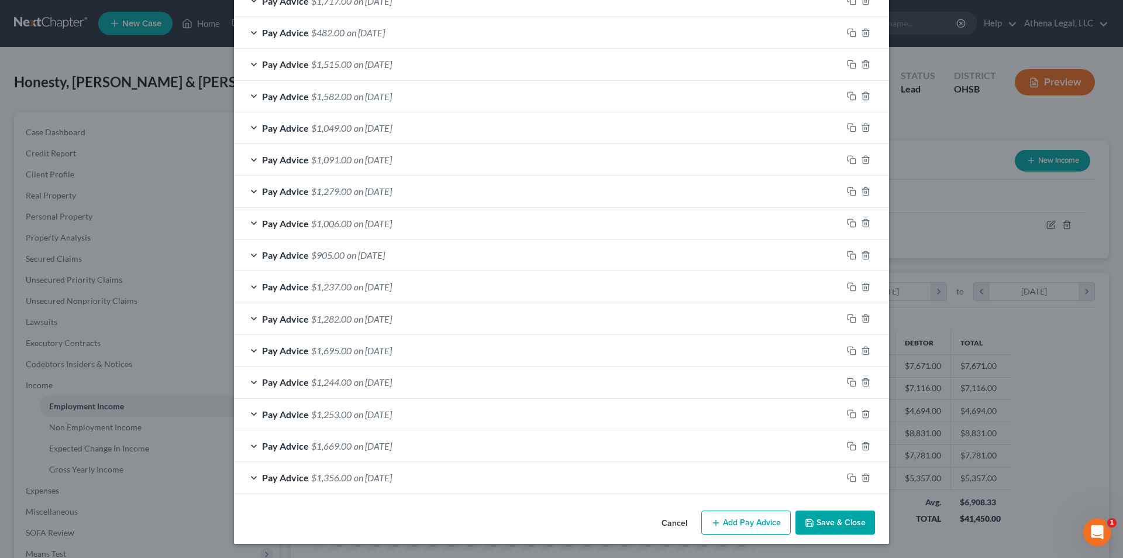
click at [772, 520] on button "Add Pay Advice" at bounding box center [746, 522] width 90 height 25
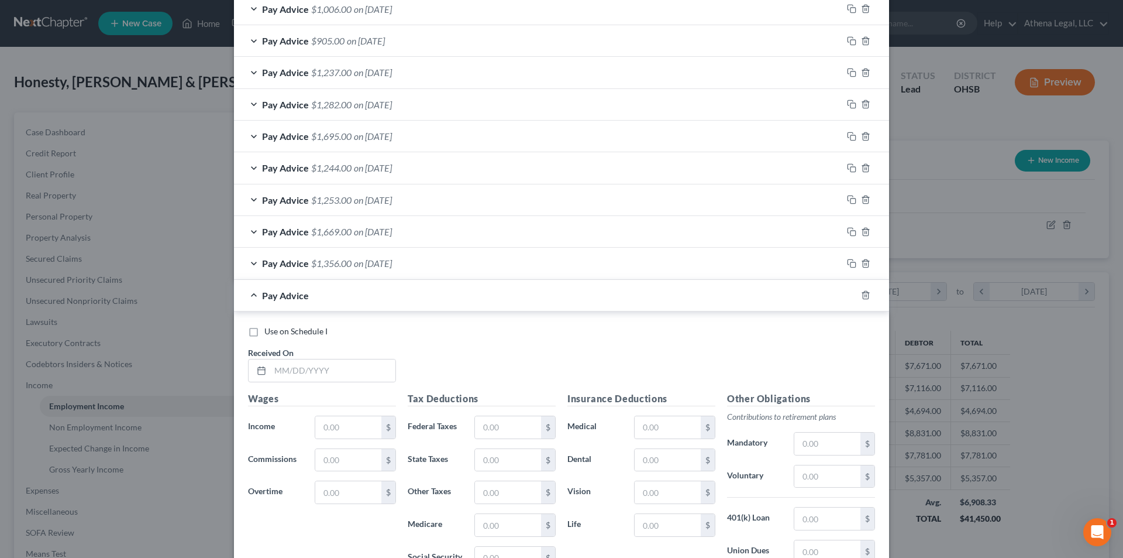
scroll to position [867, 0]
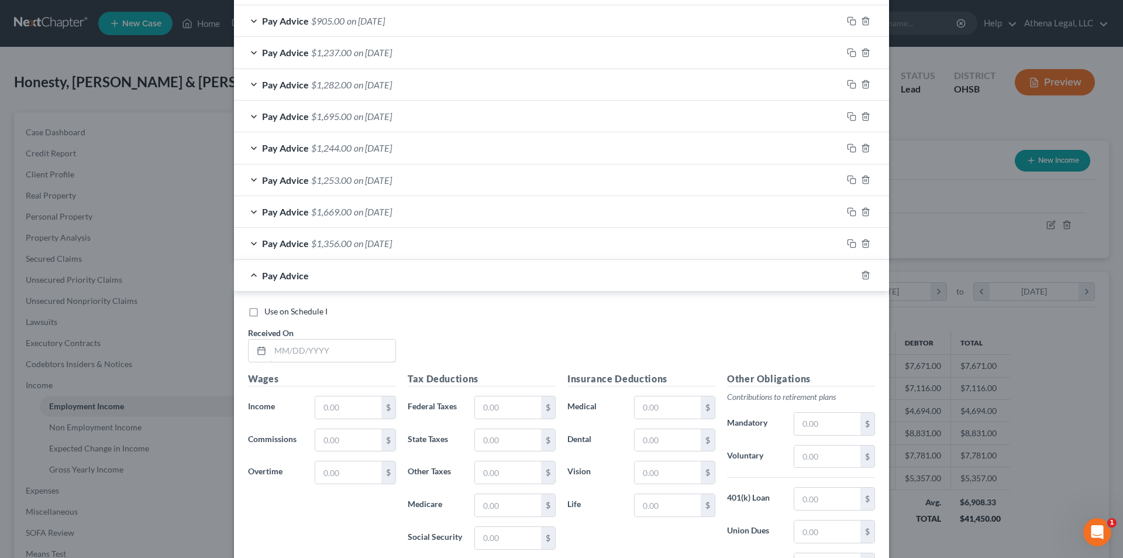
drag, startPoint x: 326, startPoint y: 356, endPoint x: 296, endPoint y: 336, distance: 36.0
click at [326, 356] on input "text" at bounding box center [332, 350] width 125 height 22
click at [336, 408] on input "text" at bounding box center [348, 407] width 66 height 22
click at [500, 410] on input "text" at bounding box center [508, 407] width 66 height 22
click at [468, 235] on div "Pay Advice $1,356.00 on [DATE]" at bounding box center [538, 243] width 608 height 31
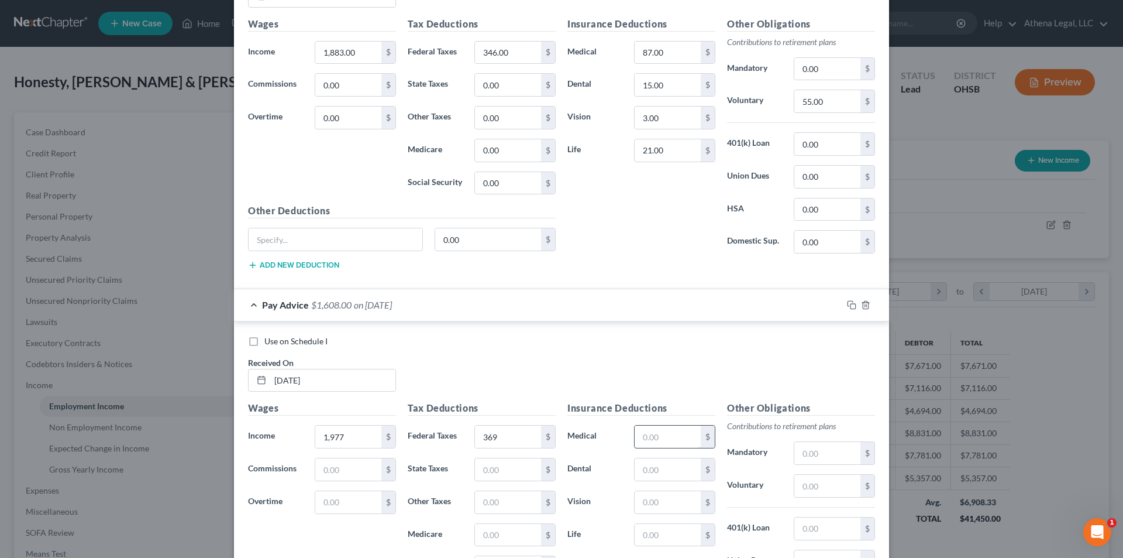
scroll to position [1218, 0]
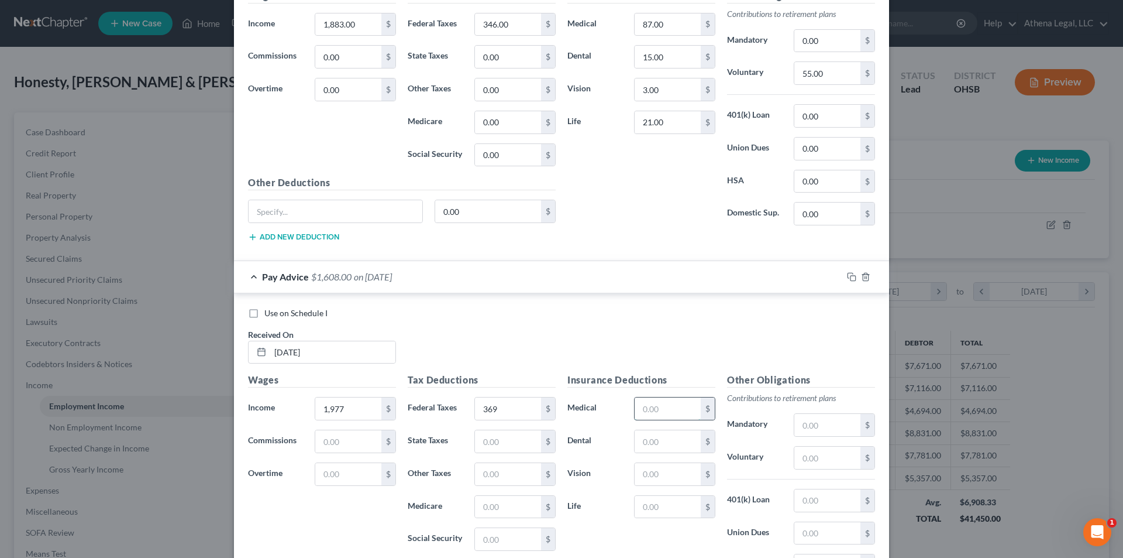
drag, startPoint x: 653, startPoint y: 415, endPoint x: 661, endPoint y: 414, distance: 7.6
click at [653, 415] on input "text" at bounding box center [668, 408] width 66 height 22
click at [825, 458] on input "text" at bounding box center [828, 457] width 66 height 22
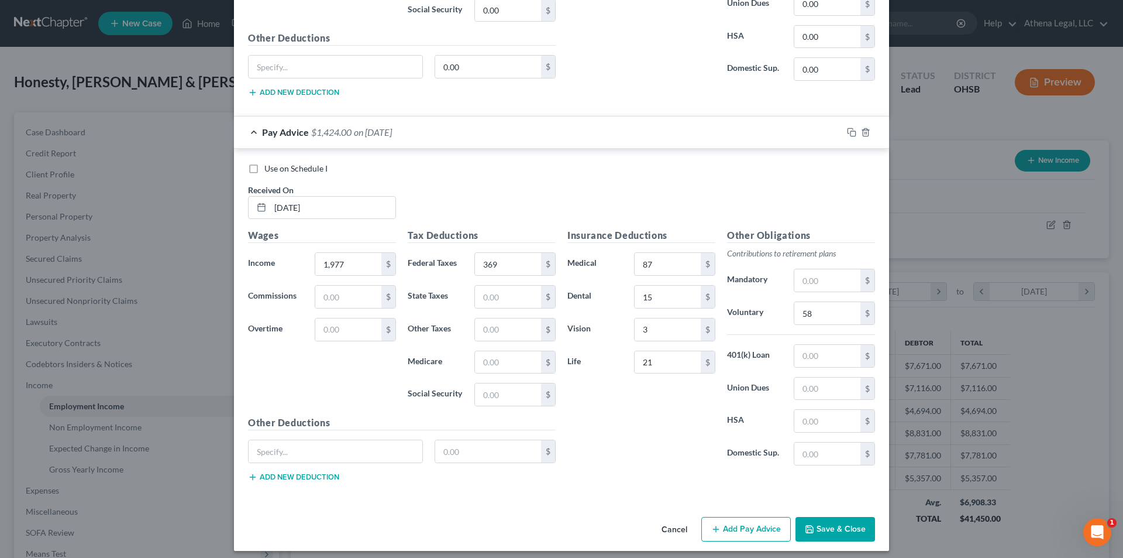
scroll to position [1370, 0]
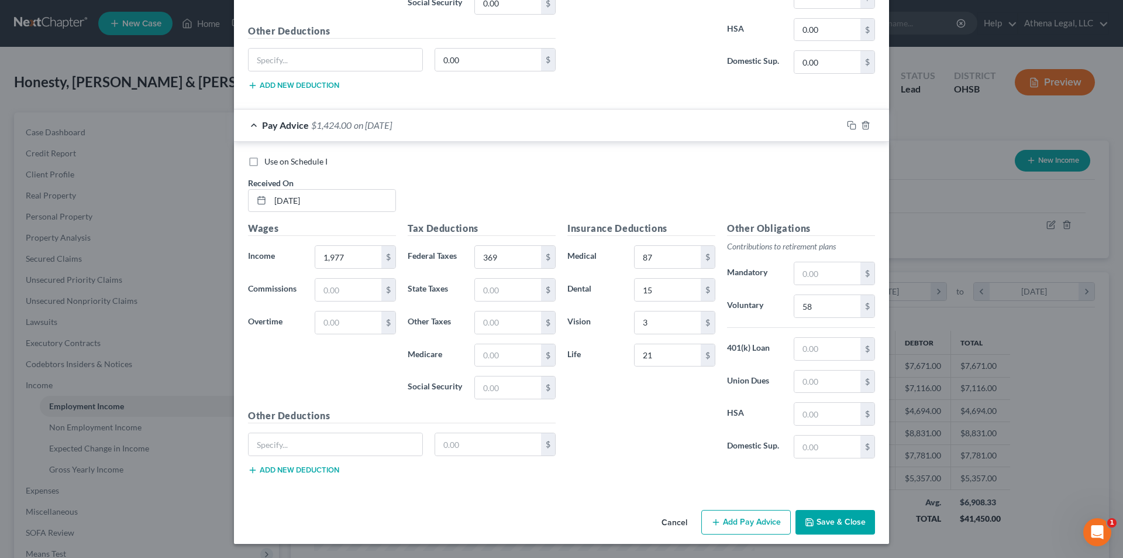
click at [761, 531] on button "Add Pay Advice" at bounding box center [746, 522] width 90 height 25
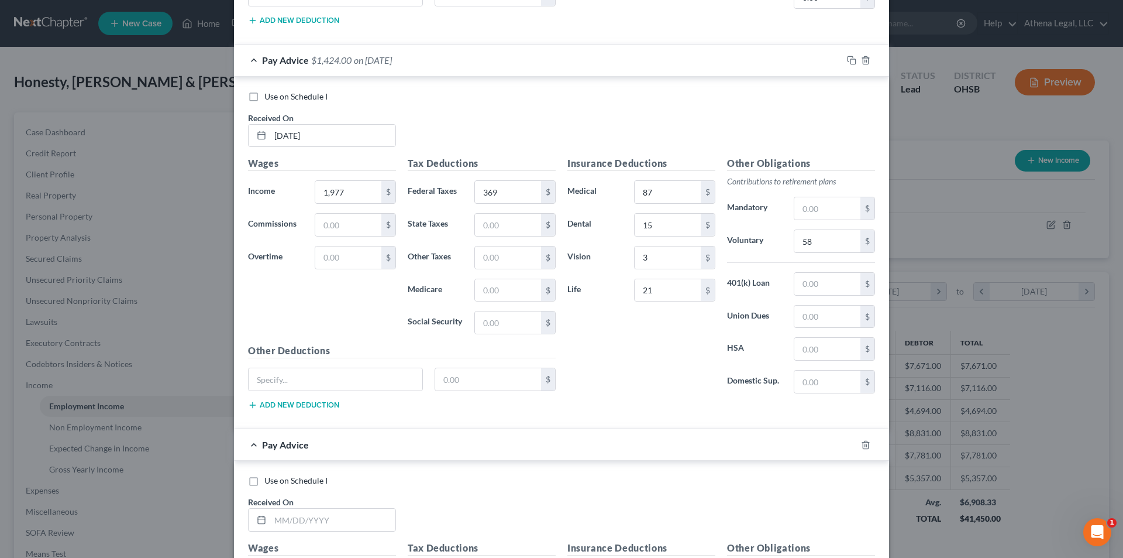
scroll to position [1545, 0]
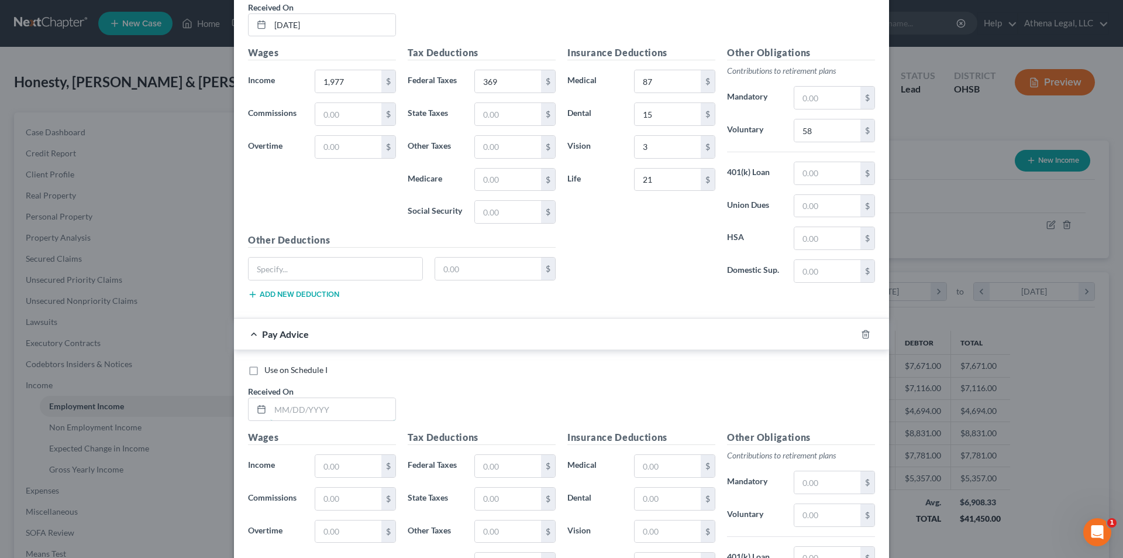
drag, startPoint x: 323, startPoint y: 407, endPoint x: 328, endPoint y: 376, distance: 31.4
click at [323, 407] on input "text" at bounding box center [332, 409] width 125 height 22
click at [330, 459] on input "text" at bounding box center [348, 466] width 66 height 22
drag, startPoint x: 490, startPoint y: 465, endPoint x: 480, endPoint y: 459, distance: 11.8
click at [490, 465] on input "text" at bounding box center [508, 466] width 66 height 22
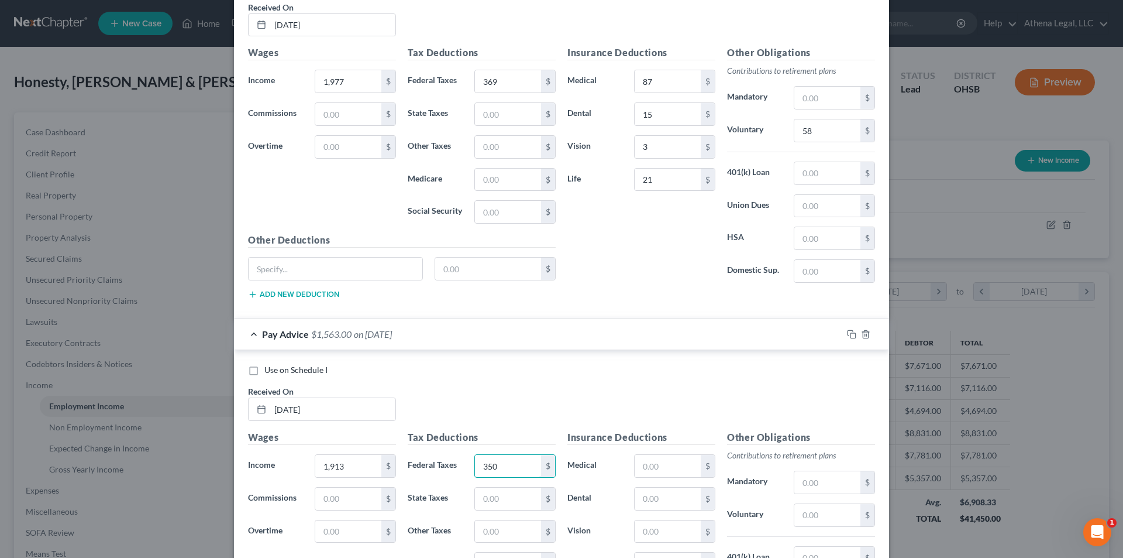
scroll to position [1604, 0]
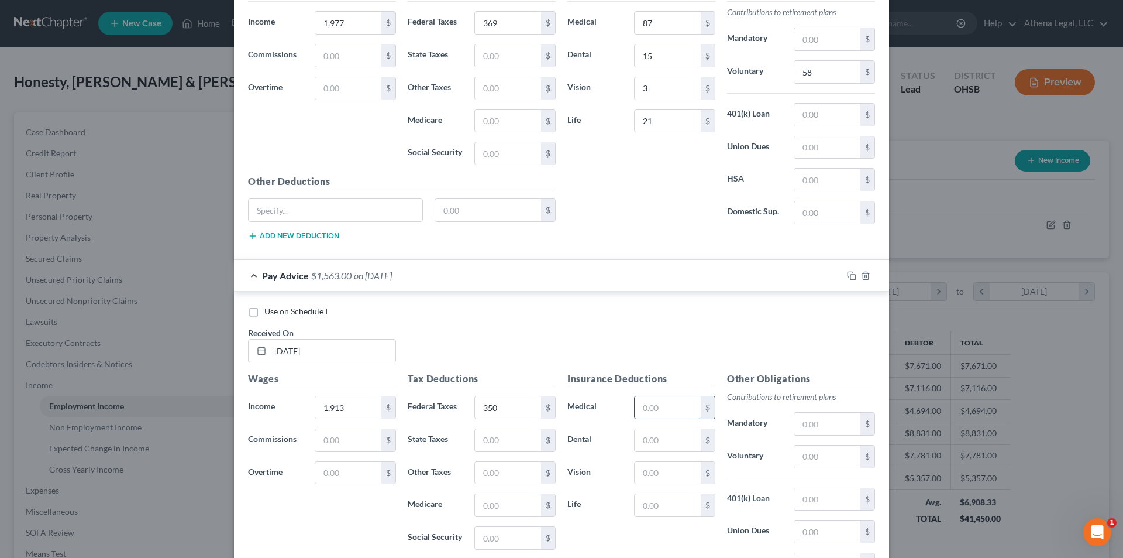
click at [666, 404] on input "text" at bounding box center [668, 407] width 66 height 22
click at [833, 459] on input "text" at bounding box center [828, 456] width 66 height 22
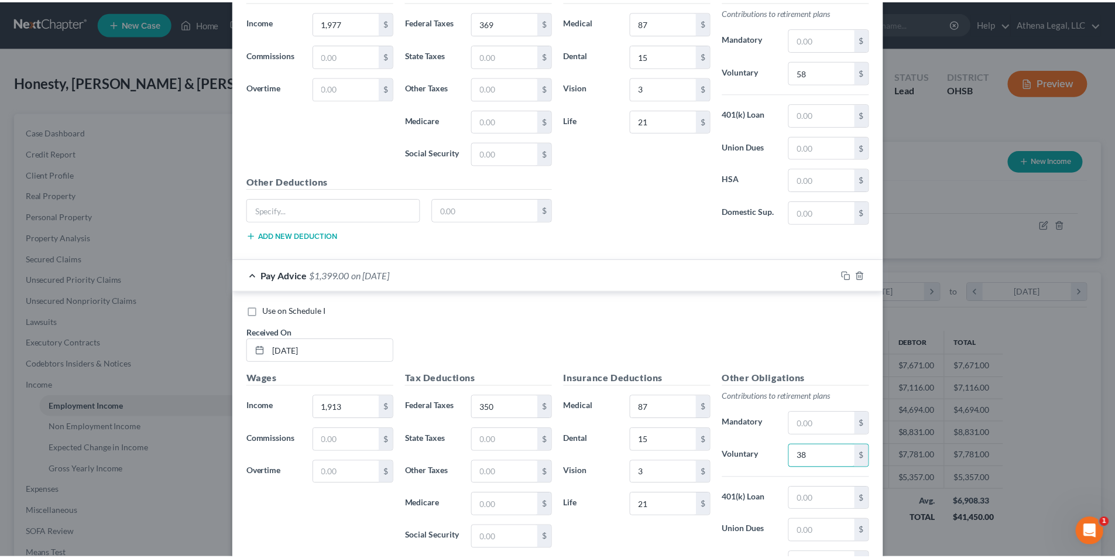
scroll to position [1753, 0]
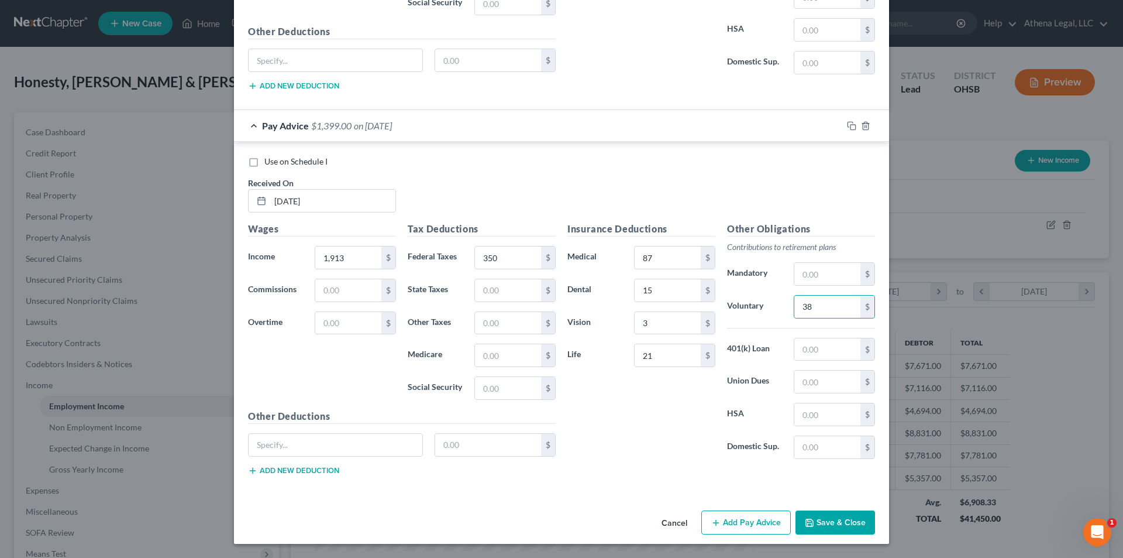
click at [830, 516] on button "Save & Close" at bounding box center [836, 522] width 80 height 25
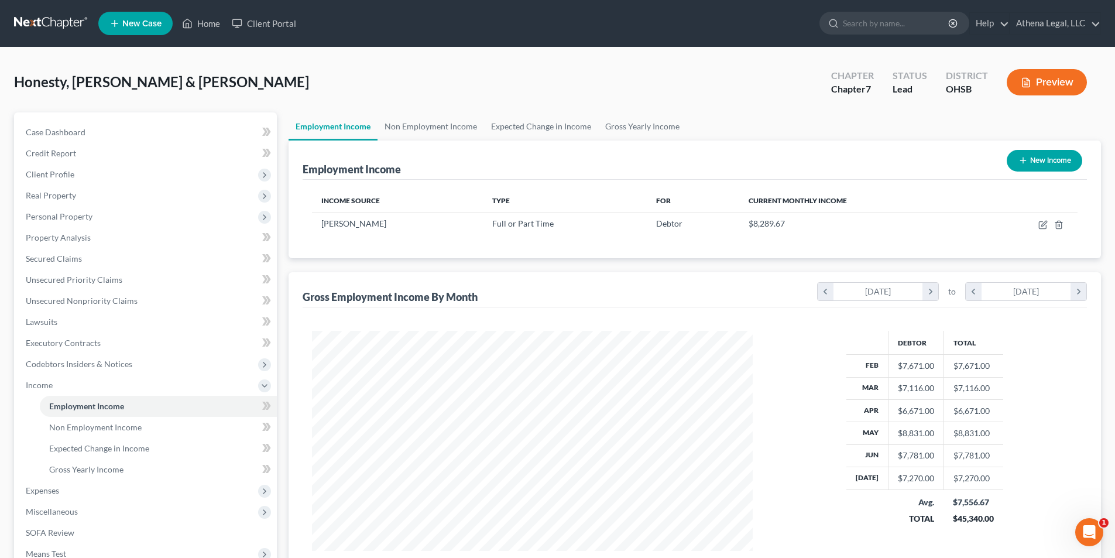
scroll to position [584836, 584595]
click at [419, 117] on link "Non Employment Income" at bounding box center [430, 126] width 106 height 28
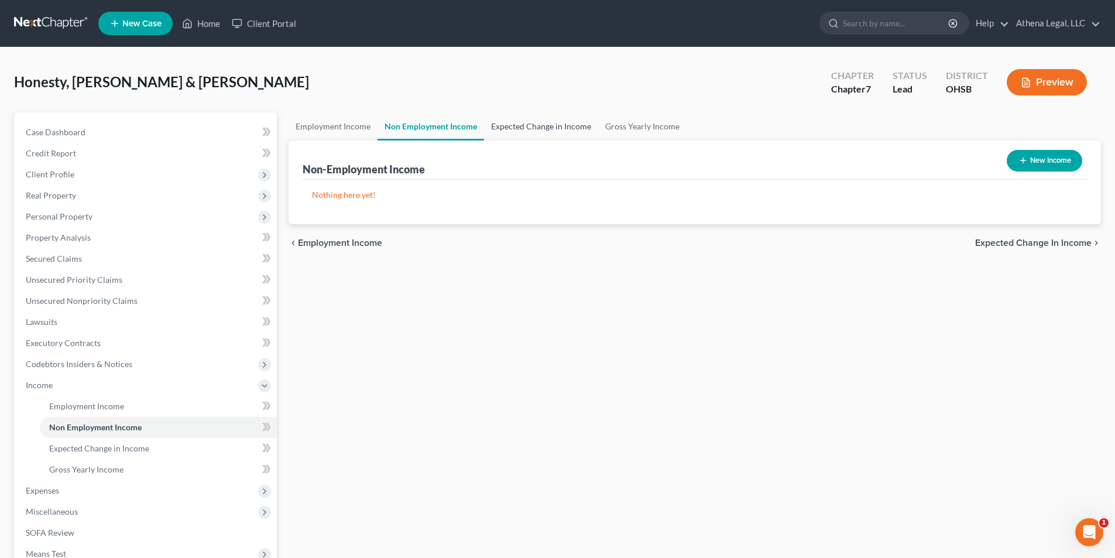
click at [514, 125] on link "Expected Change in Income" at bounding box center [541, 126] width 114 height 28
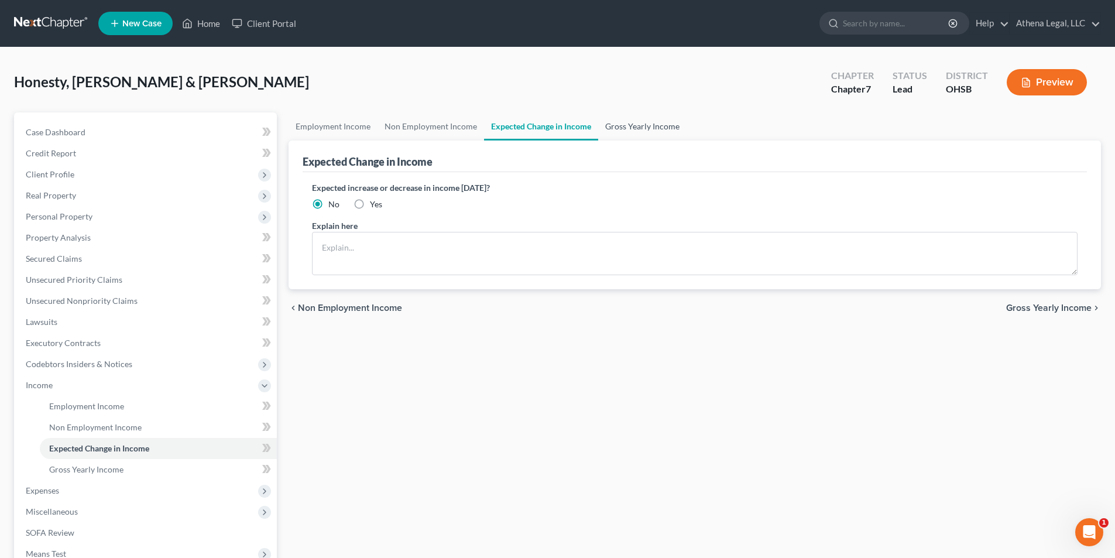
click at [650, 123] on link "Gross Yearly Income" at bounding box center [642, 126] width 88 height 28
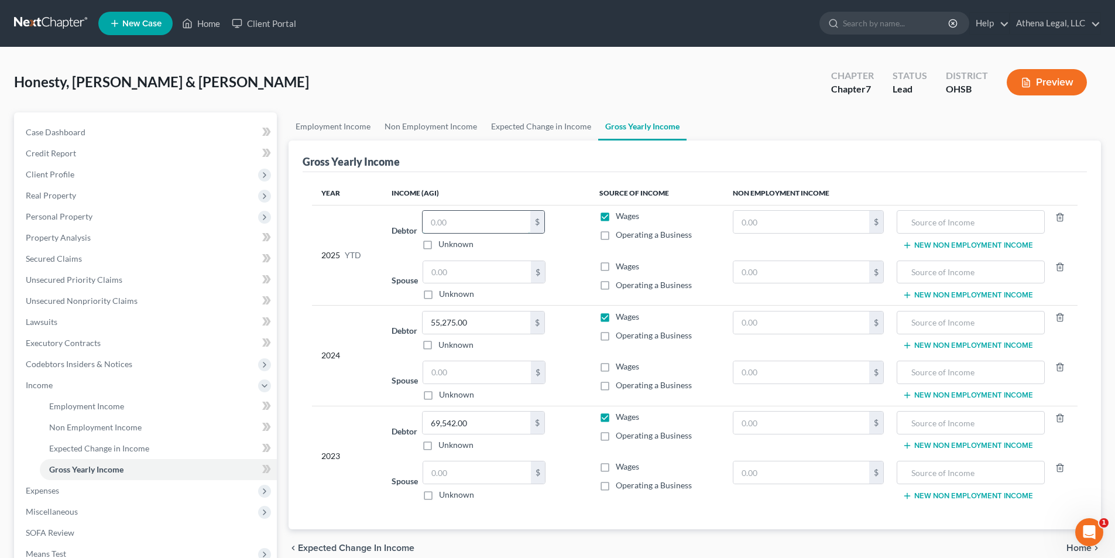
click at [486, 217] on input "text" at bounding box center [476, 222] width 108 height 22
click at [122, 304] on span "Unsecured Nonpriority Claims" at bounding box center [82, 300] width 112 height 10
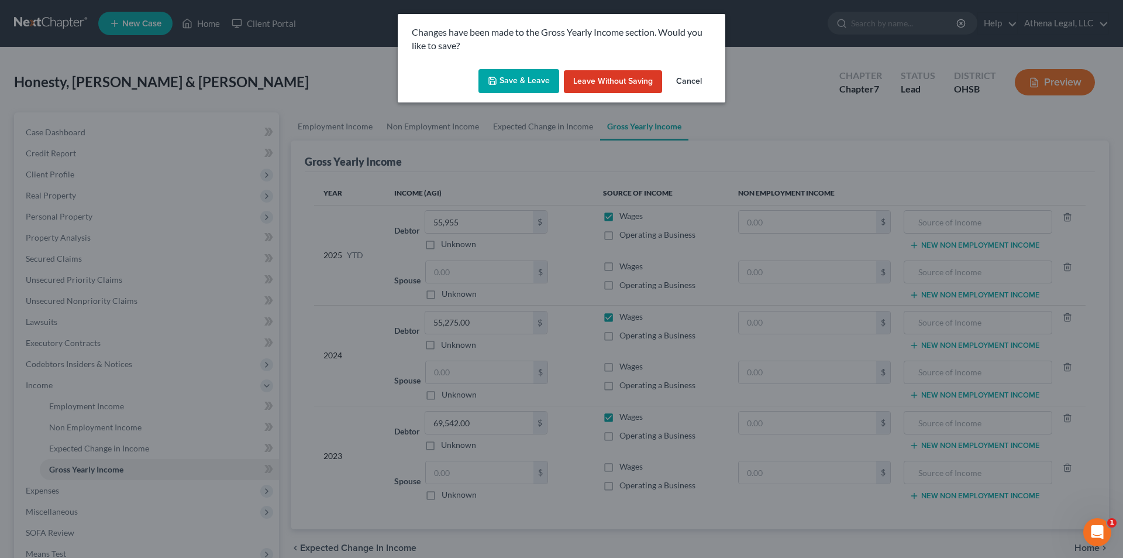
click at [531, 80] on button "Save & Leave" at bounding box center [519, 81] width 81 height 25
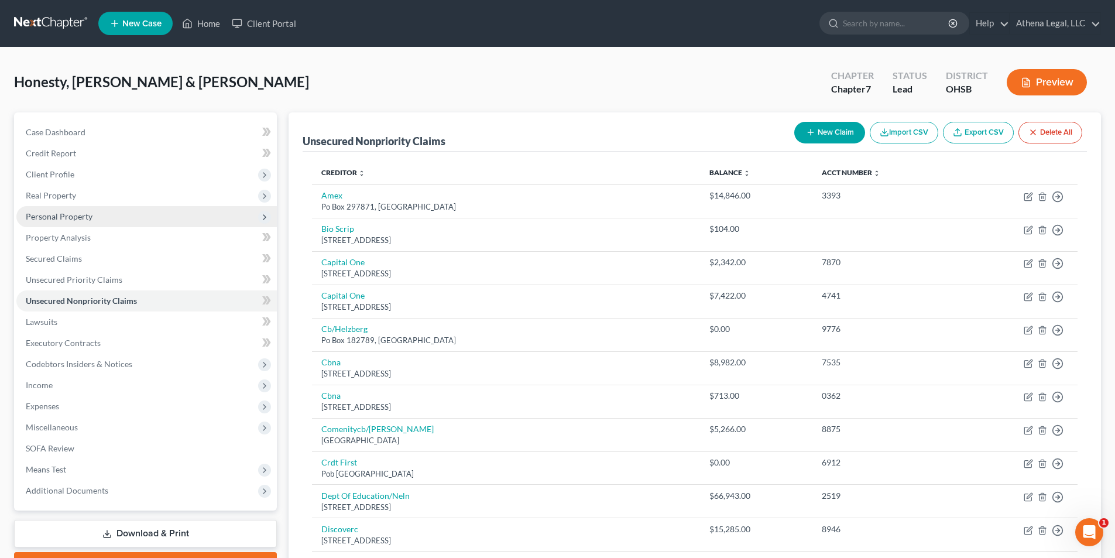
click at [82, 215] on span "Personal Property" at bounding box center [59, 216] width 67 height 10
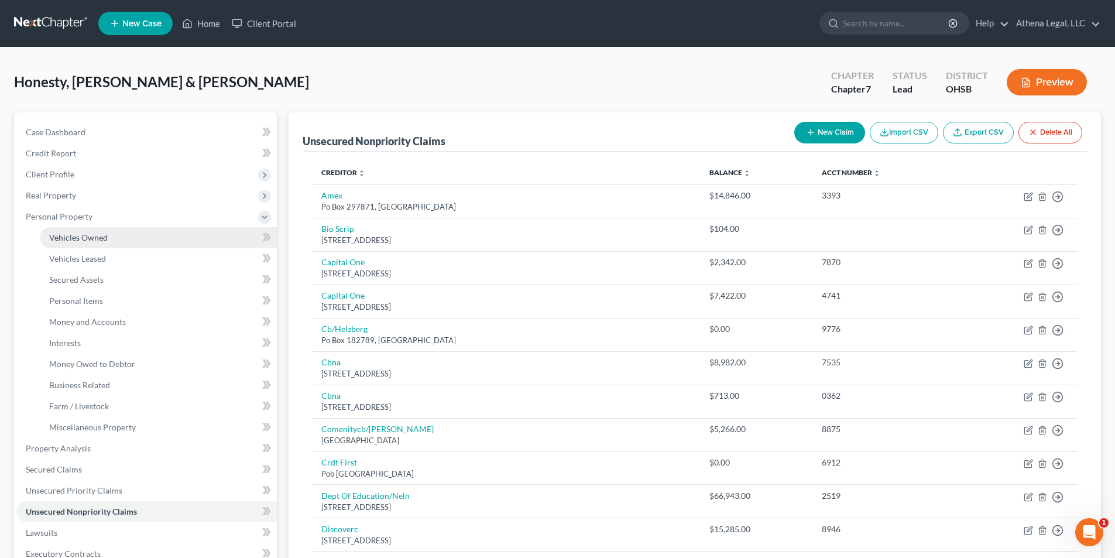
click at [87, 232] on span "Vehicles Owned" at bounding box center [78, 237] width 59 height 10
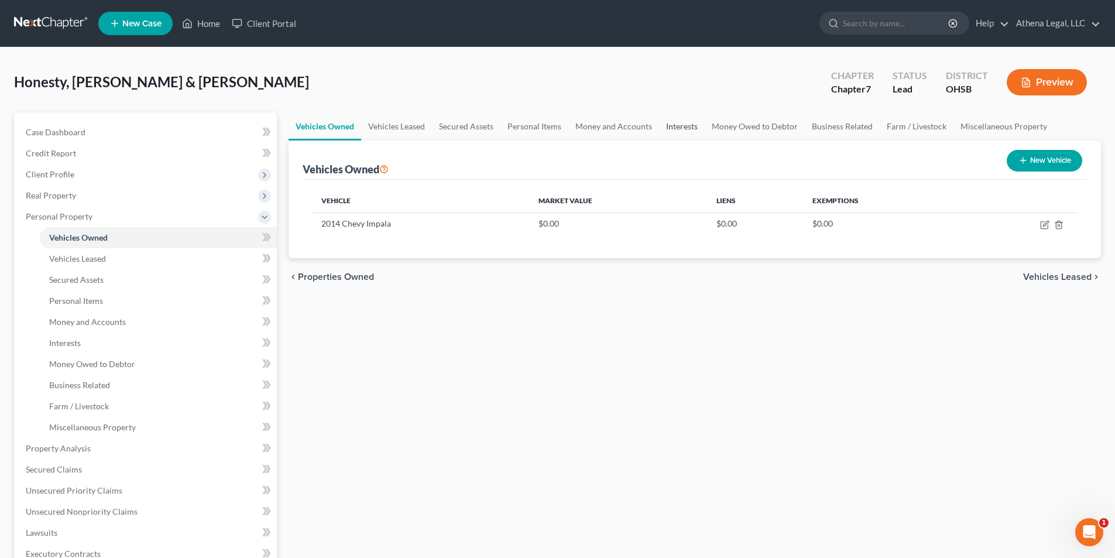
click at [682, 130] on link "Interests" at bounding box center [682, 126] width 46 height 28
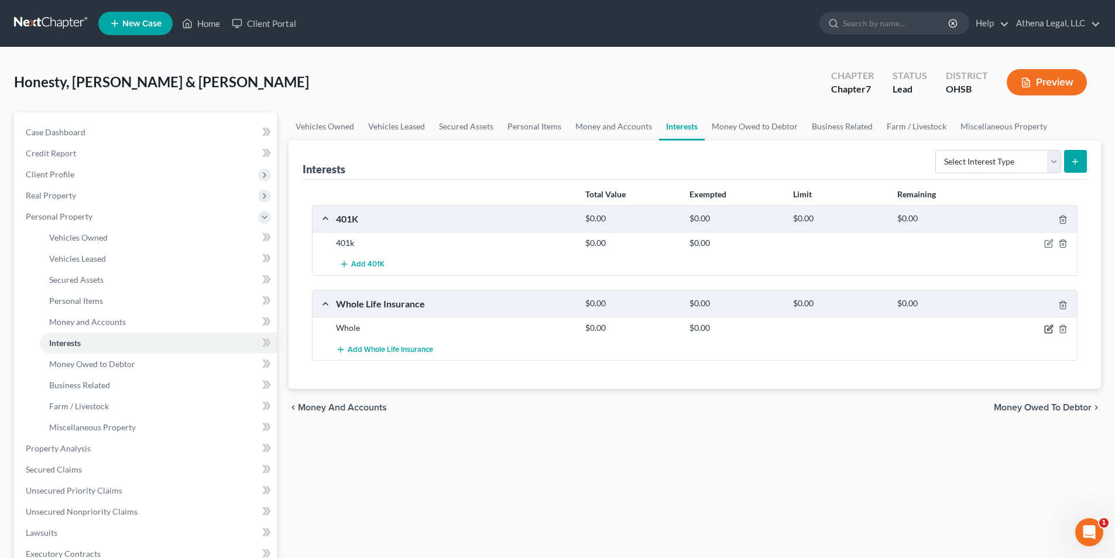
click at [1049, 325] on icon "button" at bounding box center [1048, 328] width 9 height 9
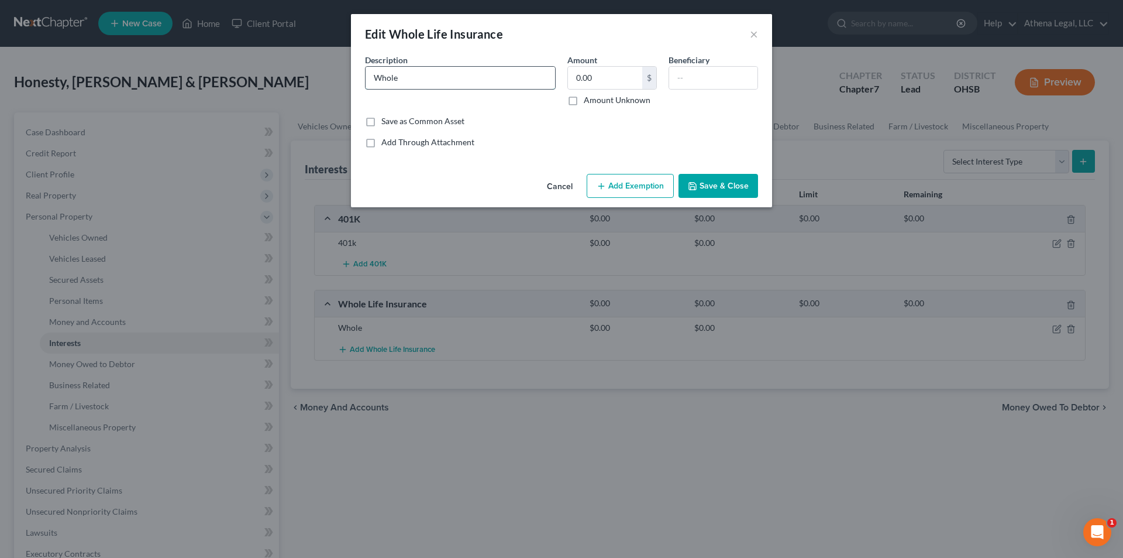
click at [432, 80] on input "Whole" at bounding box center [461, 78] width 190 height 22
click at [592, 82] on input "0.00" at bounding box center [605, 78] width 74 height 22
click at [741, 183] on button "Save & Close" at bounding box center [719, 186] width 80 height 25
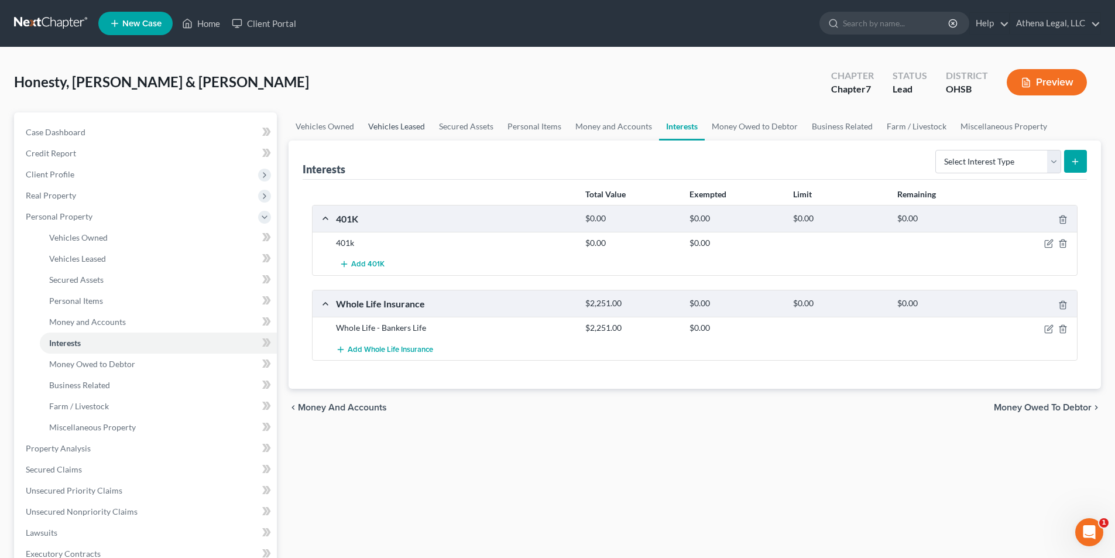
click at [393, 125] on link "Vehicles Leased" at bounding box center [396, 126] width 71 height 28
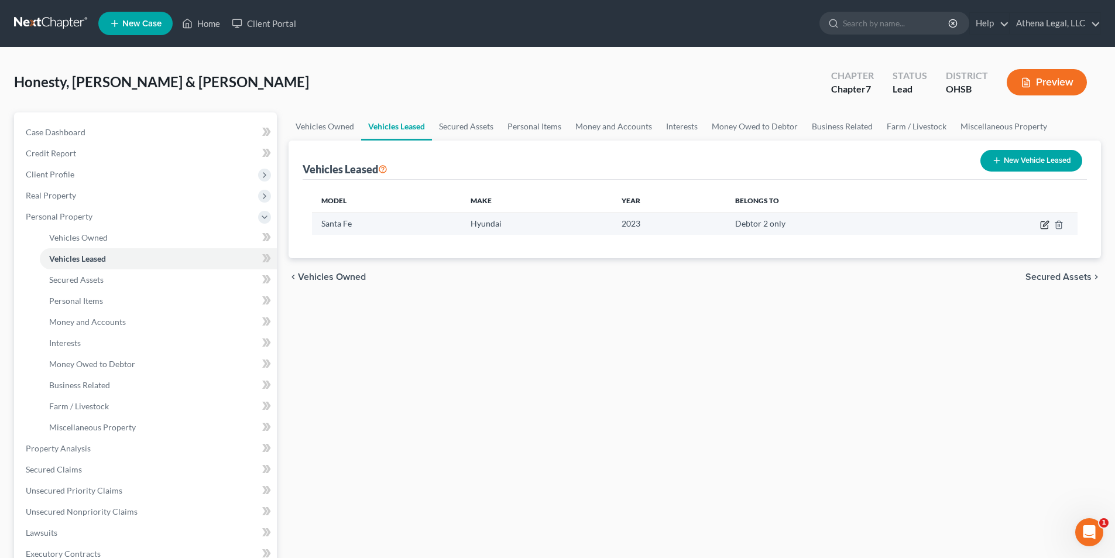
click at [1047, 229] on icon "button" at bounding box center [1043, 225] width 7 height 7
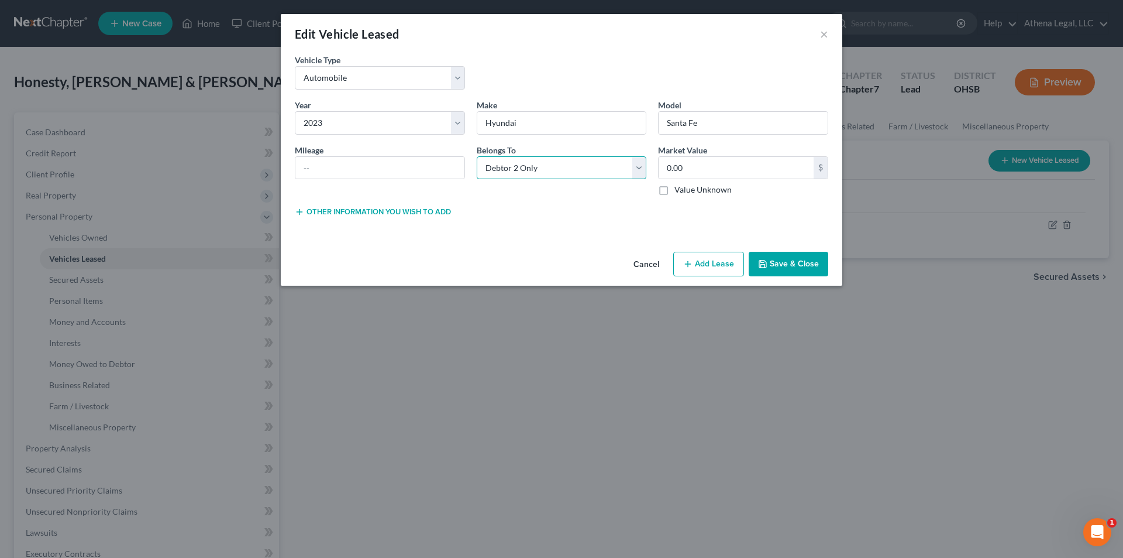
click at [528, 164] on select "Select Debtor 1 Only Debtor 2 Only Debtor 1 And Debtor 2 Only At Least One Of T…" at bounding box center [562, 167] width 170 height 23
click at [477, 156] on select "Select Debtor 1 Only Debtor 2 Only Debtor 1 And Debtor 2 Only At Least One Of T…" at bounding box center [562, 167] width 170 height 23
click at [802, 269] on button "Save & Close" at bounding box center [789, 264] width 80 height 25
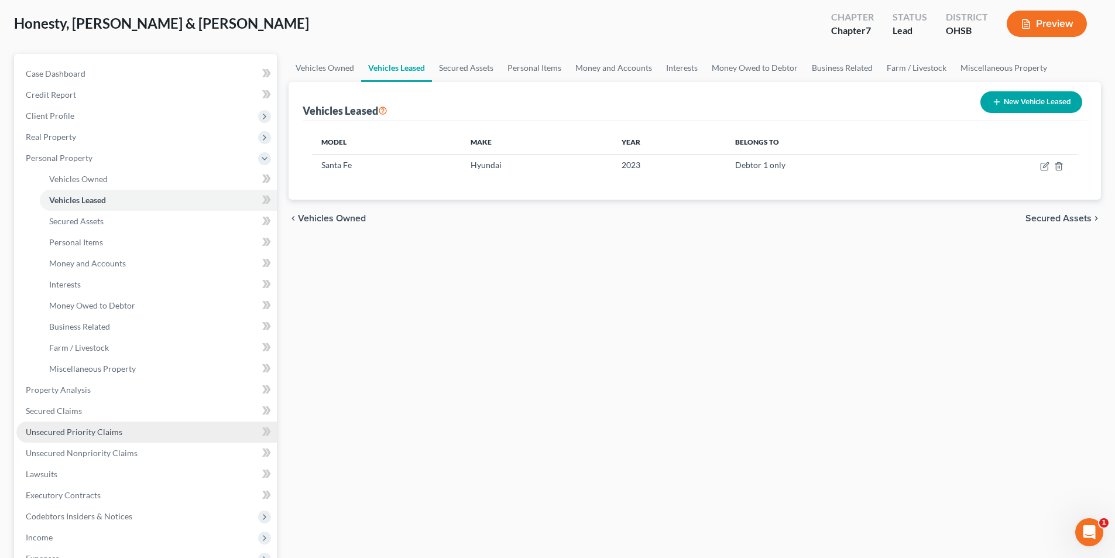
scroll to position [117, 0]
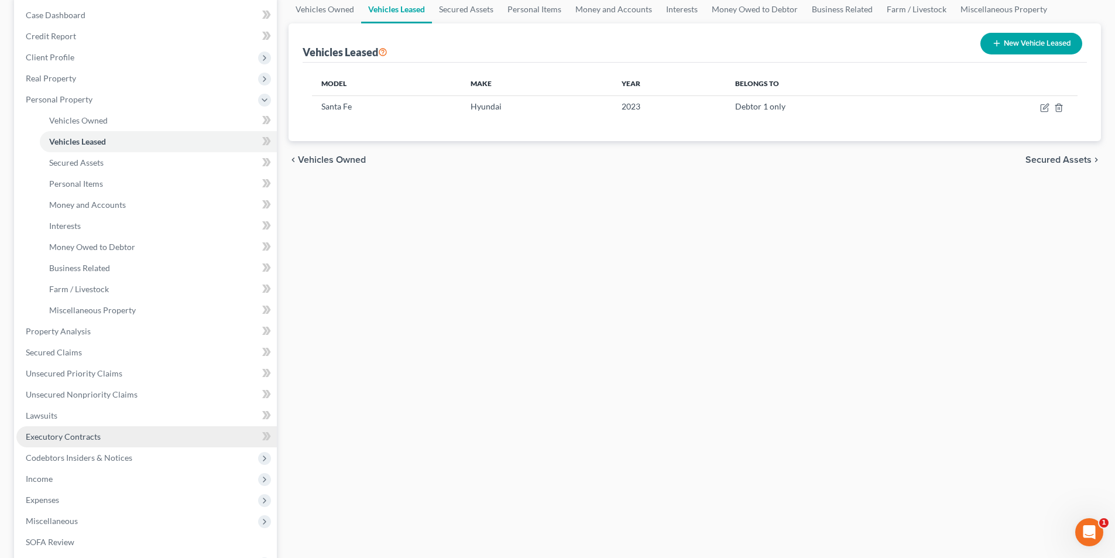
click at [123, 435] on link "Executory Contracts" at bounding box center [146, 436] width 260 height 21
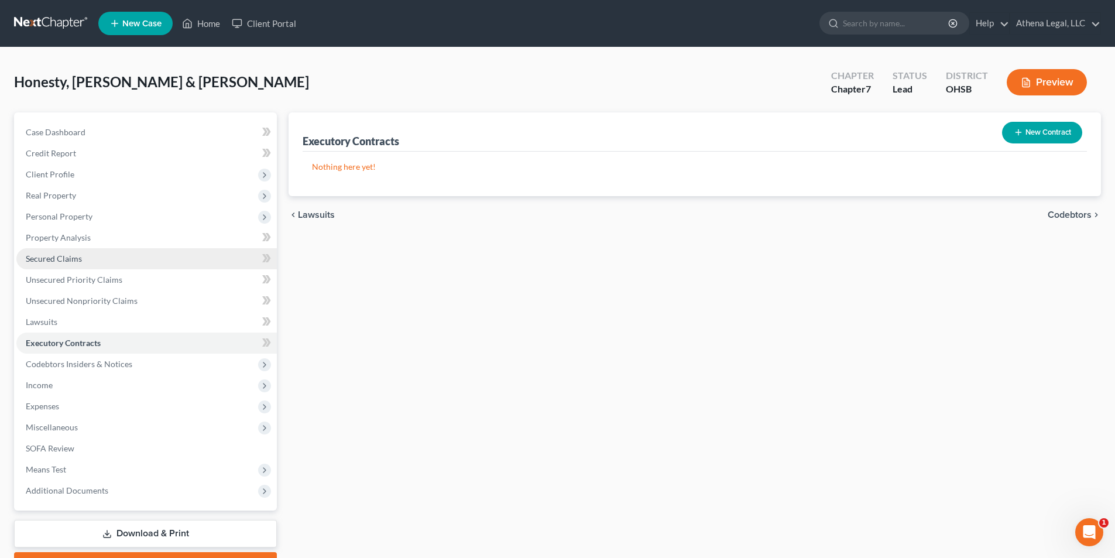
click at [69, 262] on span "Secured Claims" at bounding box center [54, 258] width 56 height 10
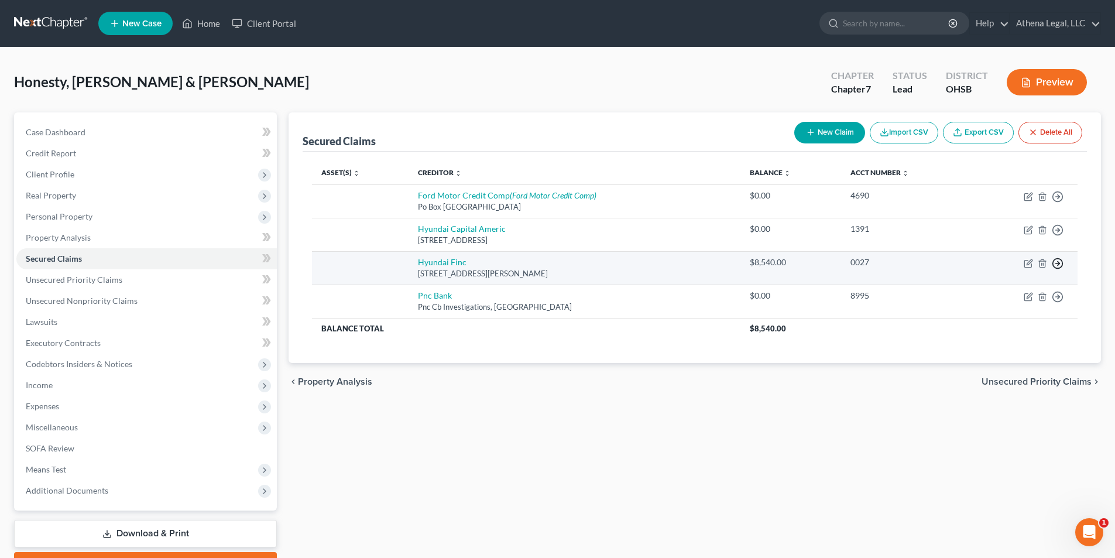
click at [1058, 199] on polyline "button" at bounding box center [1058, 197] width 2 height 4
click at [1000, 305] on link "Move to G" at bounding box center [1004, 311] width 98 height 20
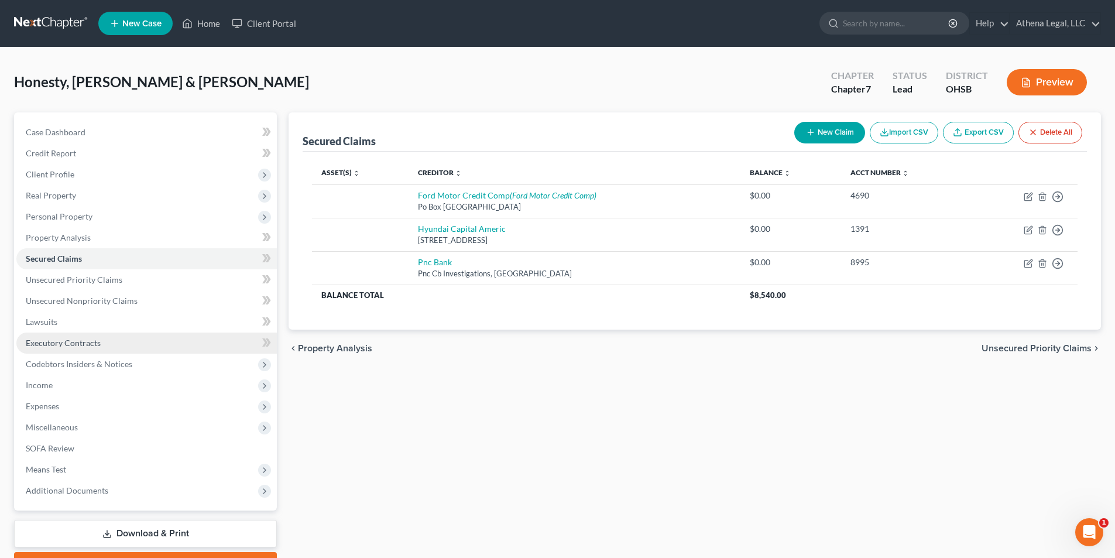
click at [83, 338] on span "Executory Contracts" at bounding box center [63, 343] width 75 height 10
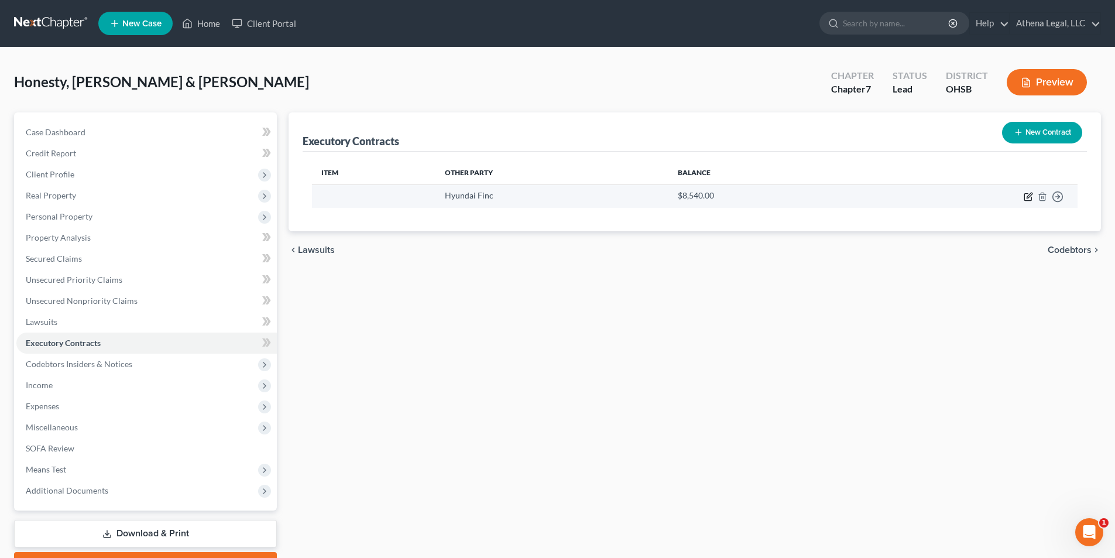
click at [1026, 201] on icon "button" at bounding box center [1027, 197] width 7 height 7
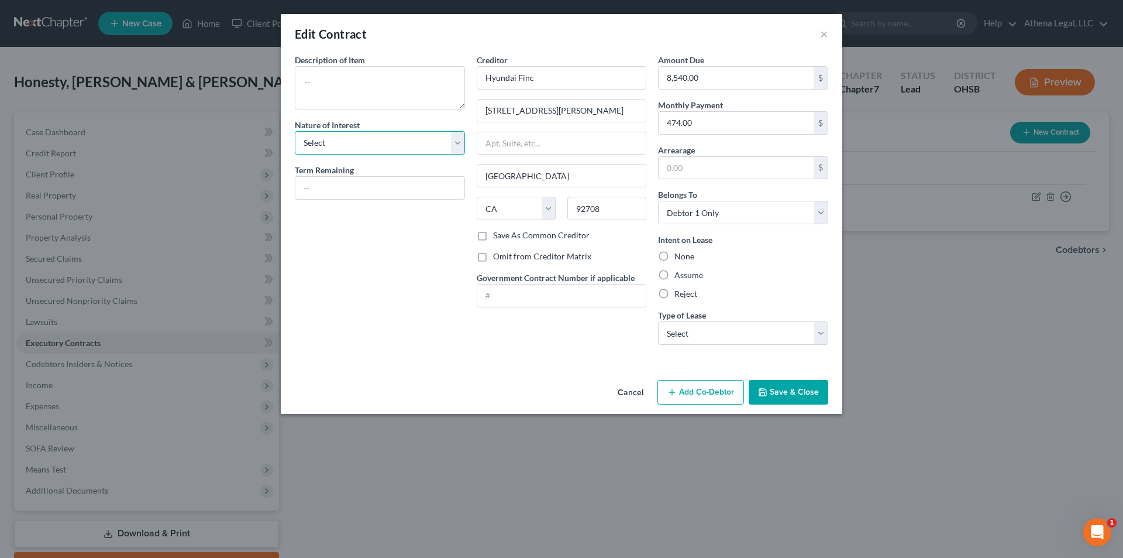
click at [346, 140] on select "Select Purchaser Agent Lessor Lessee" at bounding box center [380, 142] width 170 height 23
click at [295, 131] on select "Select Purchaser Agent Lessor Lessee" at bounding box center [380, 142] width 170 height 23
click at [349, 183] on input "text" at bounding box center [379, 188] width 169 height 22
click at [355, 182] on input "19" at bounding box center [379, 188] width 169 height 22
click at [675, 276] on label "Assume" at bounding box center [689, 275] width 29 height 12
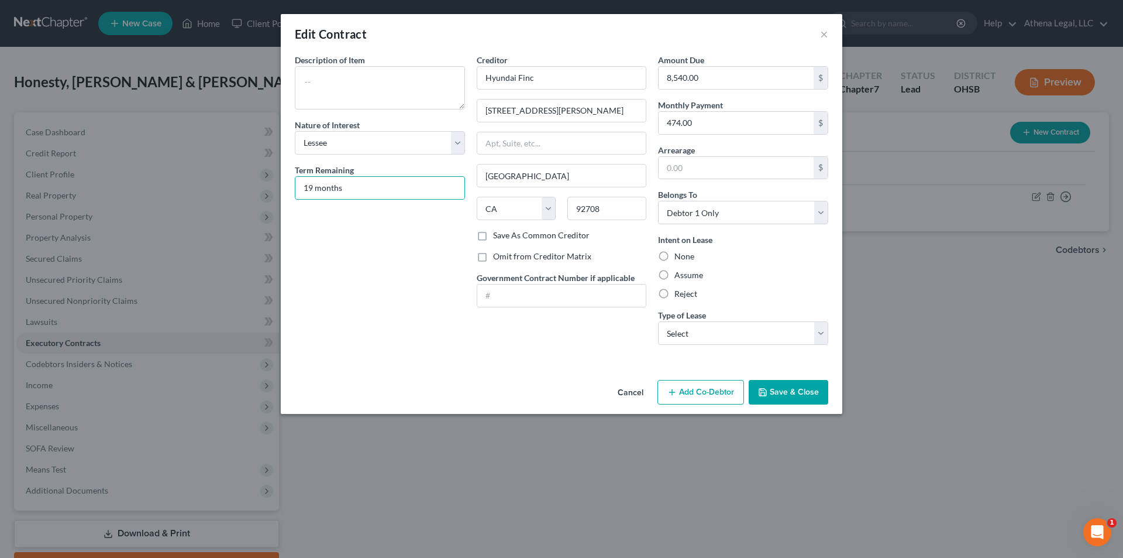
click at [679, 276] on input "Assume" at bounding box center [683, 273] width 8 height 8
click at [687, 334] on select "Select Real Estate Car Other" at bounding box center [743, 332] width 170 height 23
click at [658, 321] on select "Select Real Estate Car Other" at bounding box center [743, 332] width 170 height 23
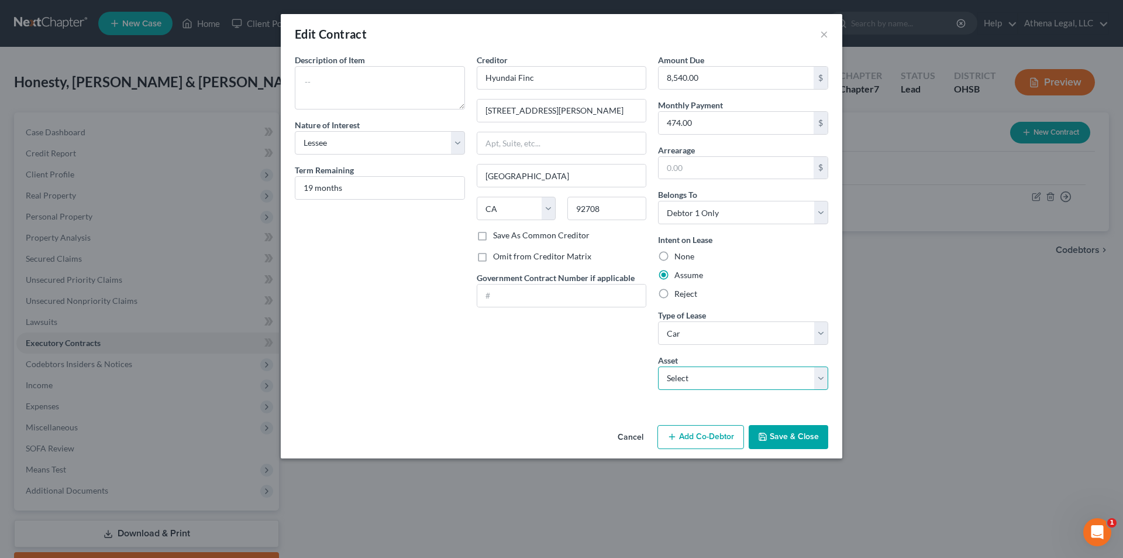
click at [737, 380] on select "Select 2023 Hyundai Santa Fe - $0.0" at bounding box center [743, 377] width 170 height 23
click at [658, 366] on select "Select 2023 Hyundai Santa Fe - $0.0" at bounding box center [743, 377] width 170 height 23
click at [795, 440] on button "Save & Close" at bounding box center [789, 437] width 80 height 25
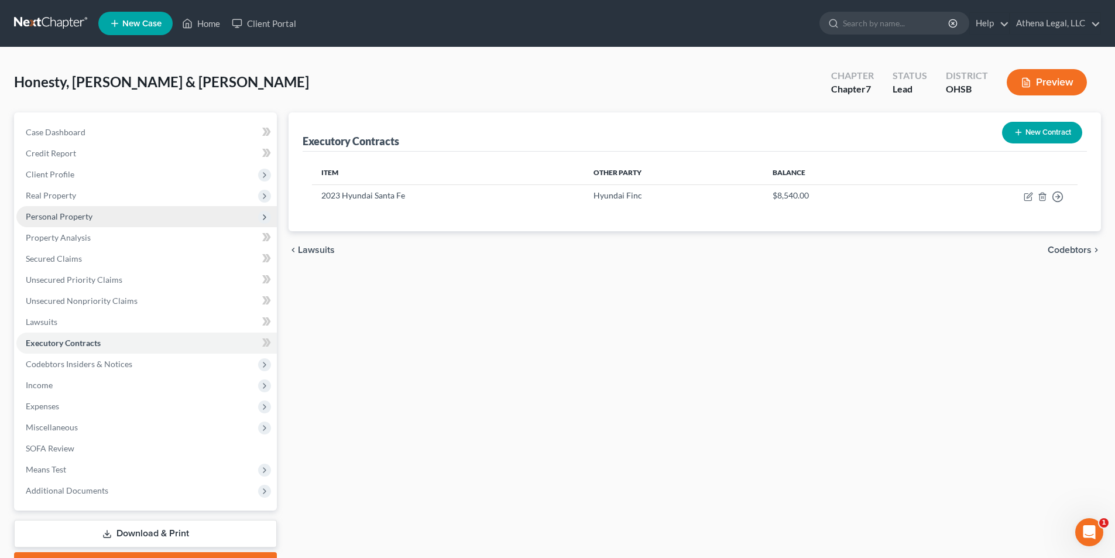
click at [72, 213] on span "Personal Property" at bounding box center [59, 216] width 67 height 10
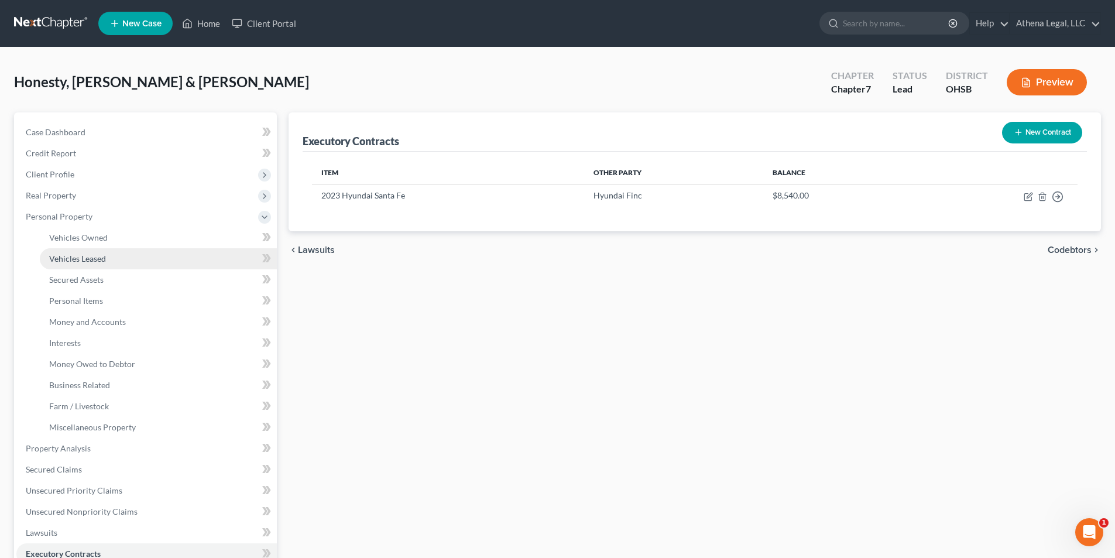
click at [91, 260] on span "Vehicles Leased" at bounding box center [77, 258] width 57 height 10
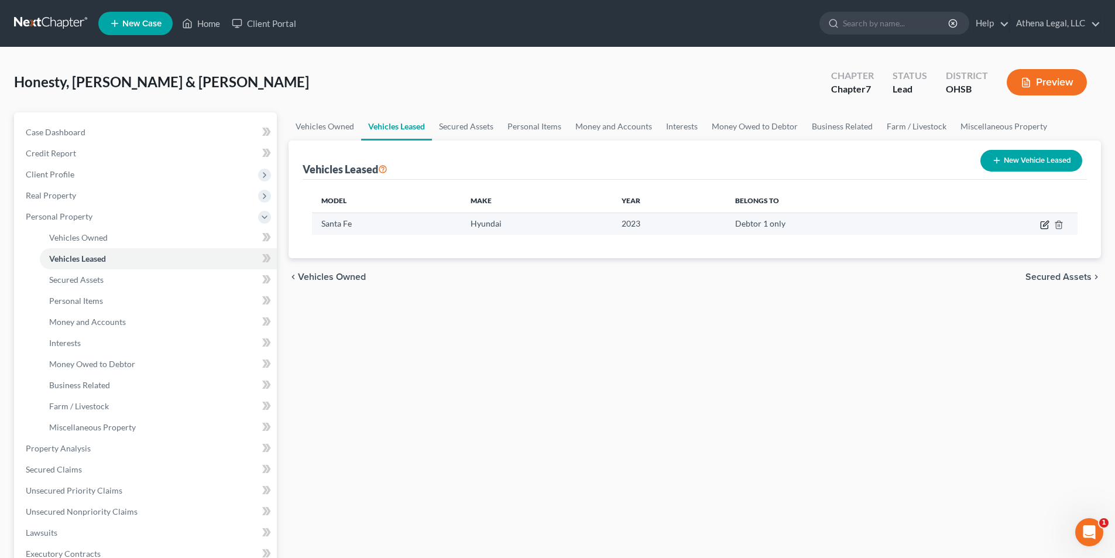
click at [1043, 226] on icon "button" at bounding box center [1045, 223] width 5 height 5
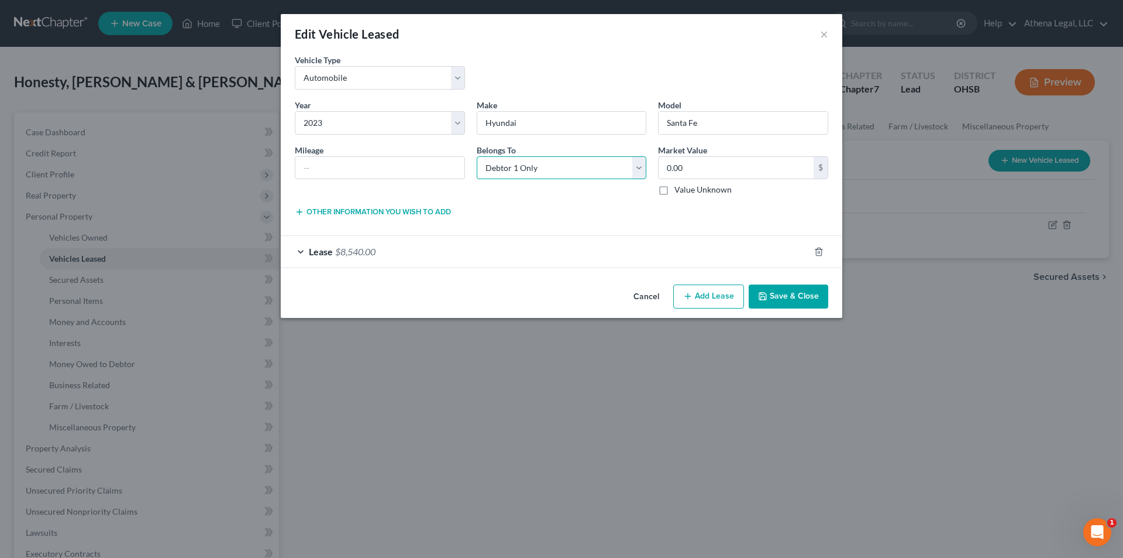
click at [558, 166] on select "Select Debtor 1 Only Debtor 2 Only Debtor 1 And Debtor 2 Only At Least One Of T…" at bounding box center [562, 167] width 170 height 23
click at [477, 156] on select "Select Debtor 1 Only Debtor 2 Only Debtor 1 And Debtor 2 Only At Least One Of T…" at bounding box center [562, 167] width 170 height 23
click at [776, 297] on button "Save & Close" at bounding box center [789, 296] width 80 height 25
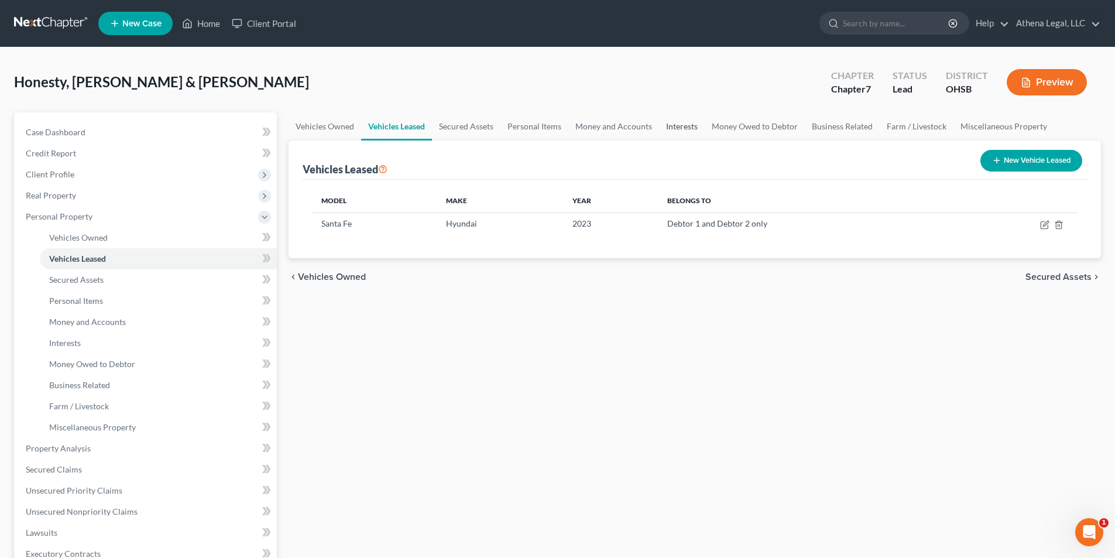
click at [682, 129] on link "Interests" at bounding box center [682, 126] width 46 height 28
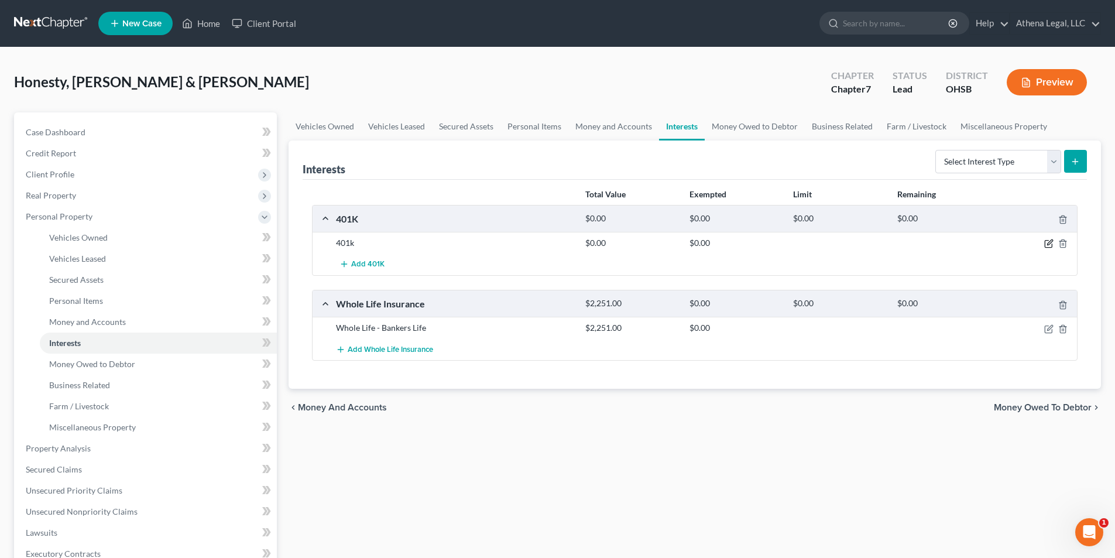
click at [1048, 242] on icon "button" at bounding box center [1048, 243] width 9 height 9
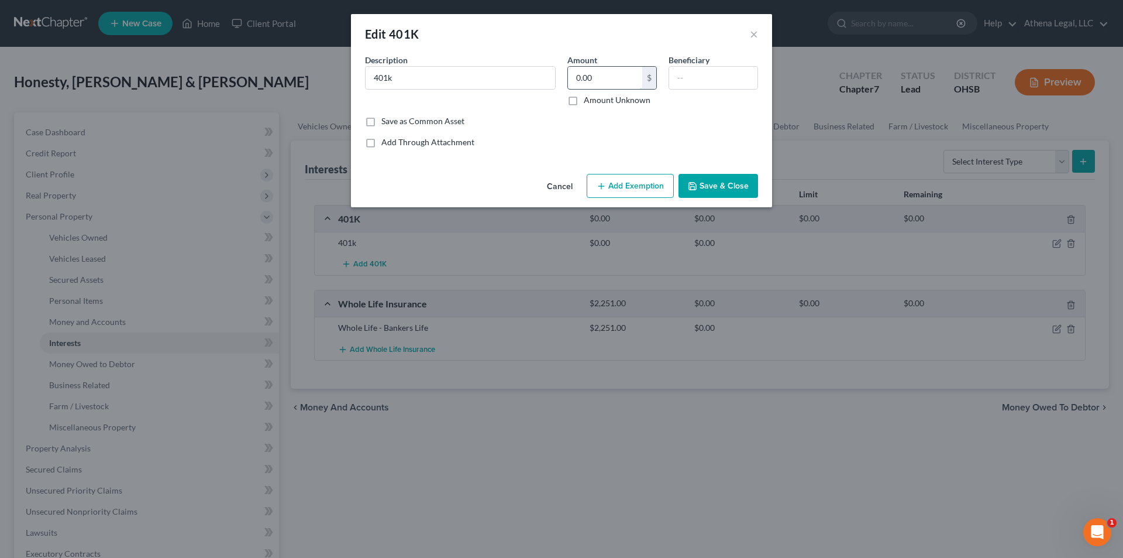
click at [620, 82] on input "0.00" at bounding box center [605, 78] width 74 height 22
click at [634, 180] on button "Add Exemption" at bounding box center [630, 186] width 87 height 25
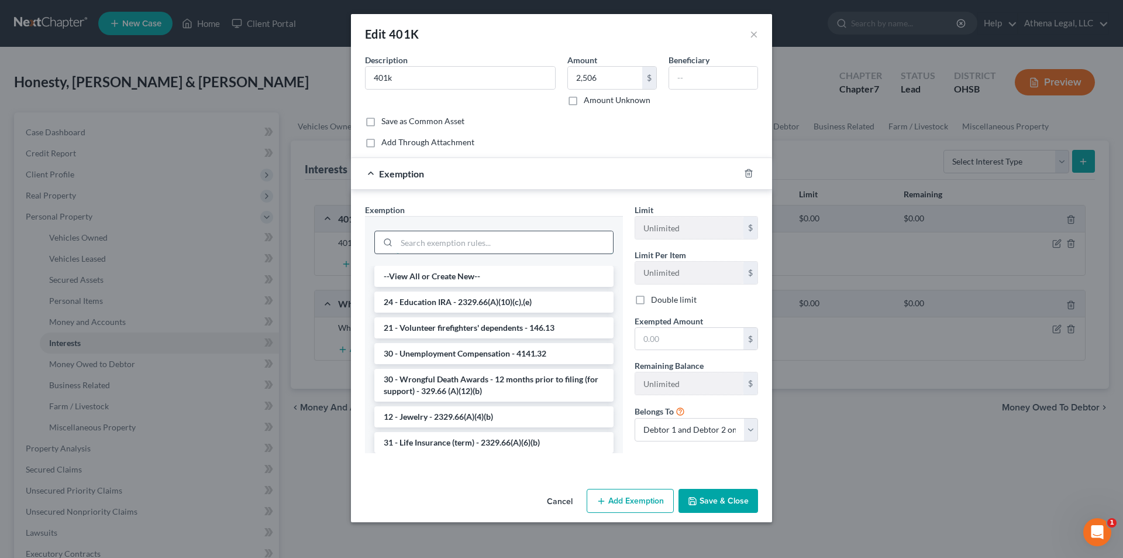
click at [491, 251] on input "search" at bounding box center [505, 242] width 216 height 22
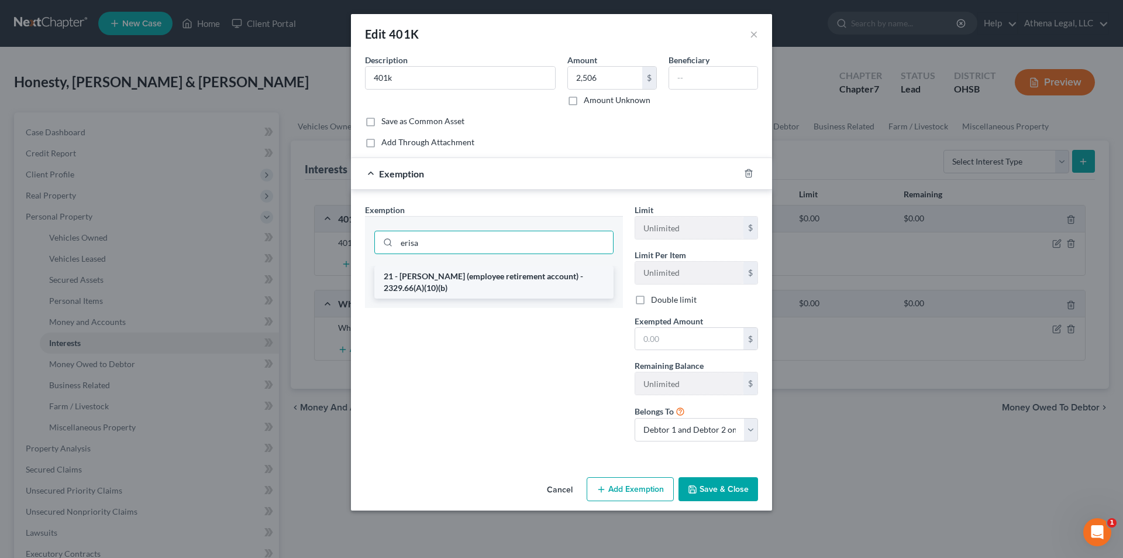
click at [505, 281] on li "21 - [PERSON_NAME] (employee retirement account) - 2329.66(A)(10)(b)" at bounding box center [493, 282] width 239 height 33
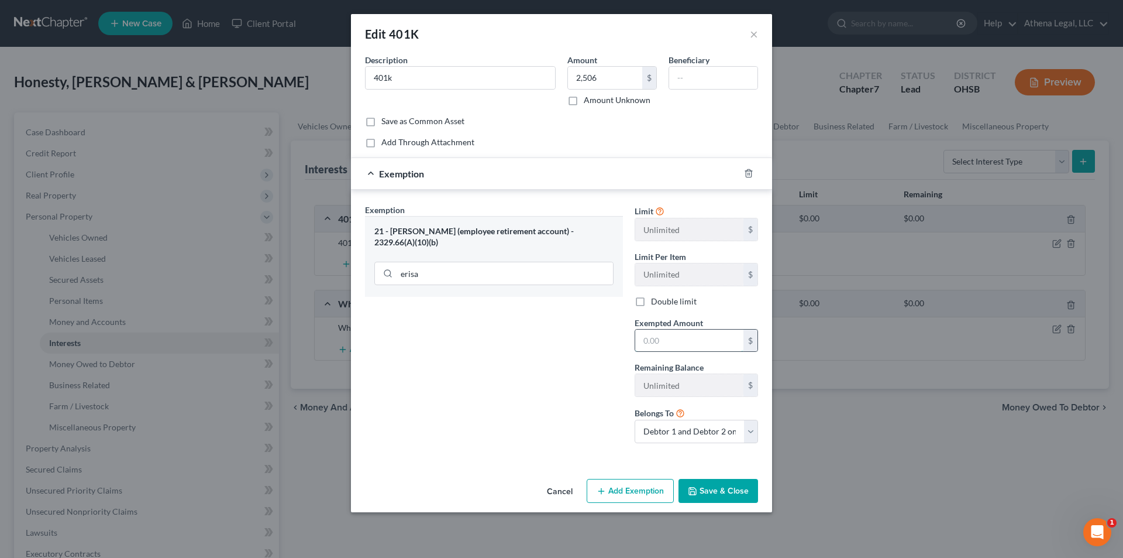
click at [690, 342] on input "text" at bounding box center [689, 340] width 108 height 22
click at [721, 440] on select "Debtor 1 only Debtor 2 only Debtor 1 and Debtor 2 only" at bounding box center [696, 430] width 123 height 23
click at [635, 419] on select "Debtor 1 only Debtor 2 only Debtor 1 and Debtor 2 only" at bounding box center [696, 430] width 123 height 23
click at [706, 484] on button "Save & Close" at bounding box center [719, 491] width 80 height 25
